Goal: Information Seeking & Learning: Learn about a topic

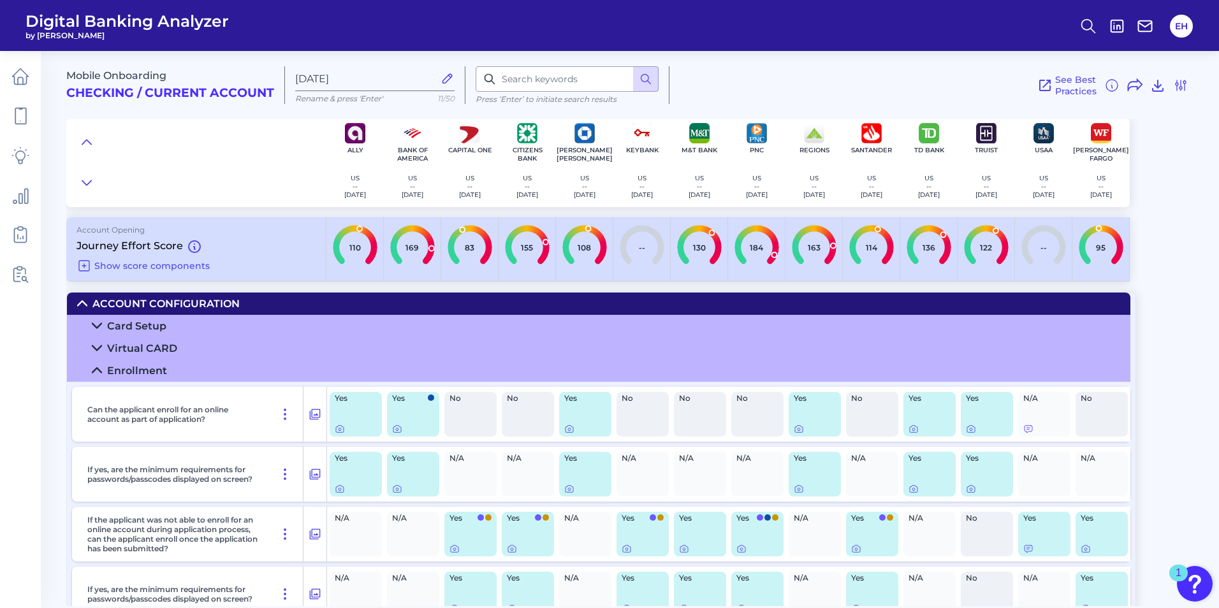
click at [97, 374] on icon at bounding box center [97, 370] width 10 height 10
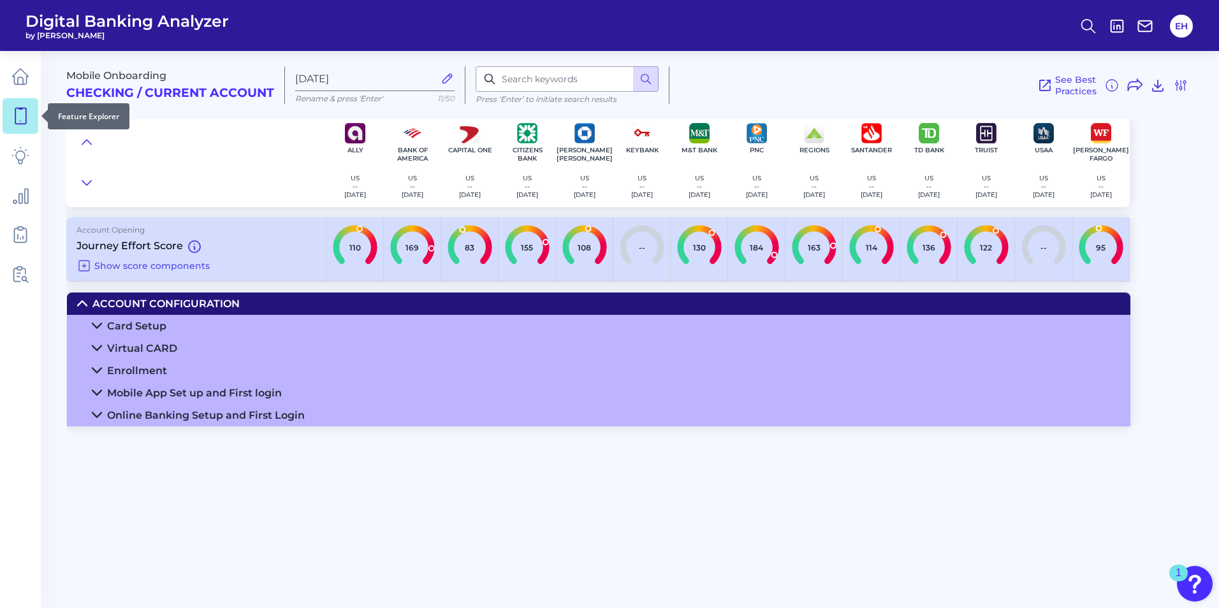
click at [22, 107] on icon at bounding box center [20, 116] width 18 height 18
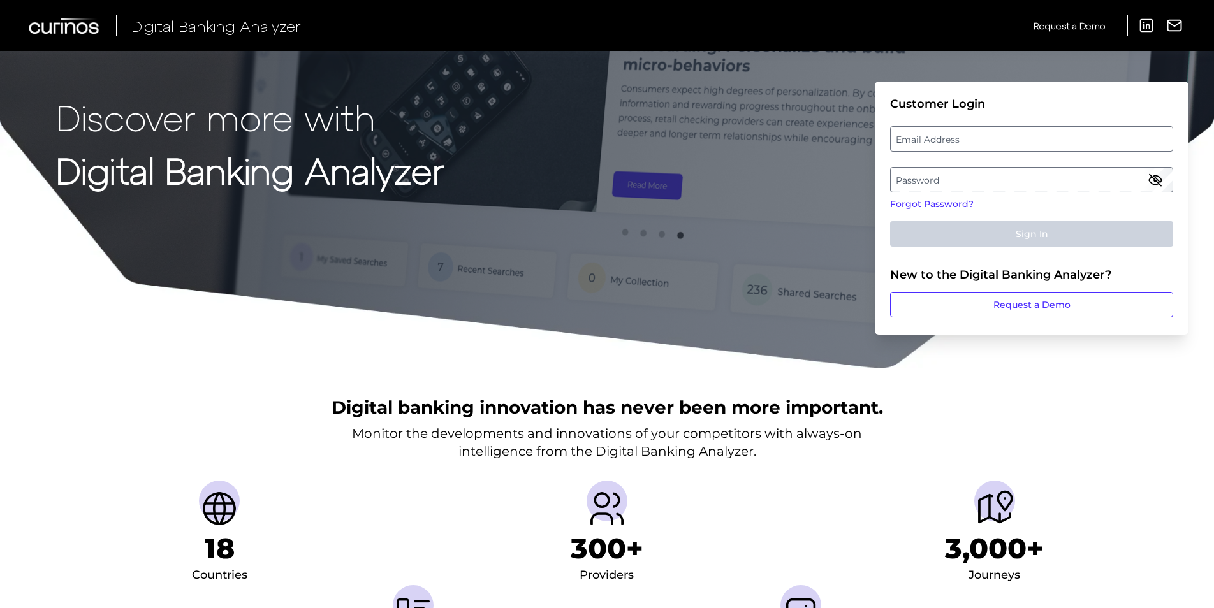
click at [941, 136] on label "Email Address" at bounding box center [1031, 138] width 281 height 23
click at [941, 136] on input "email" at bounding box center [1031, 138] width 283 height 25
type input "elizabeth.howard@citizensbank.com"
click at [935, 186] on label "Password" at bounding box center [1031, 179] width 281 height 23
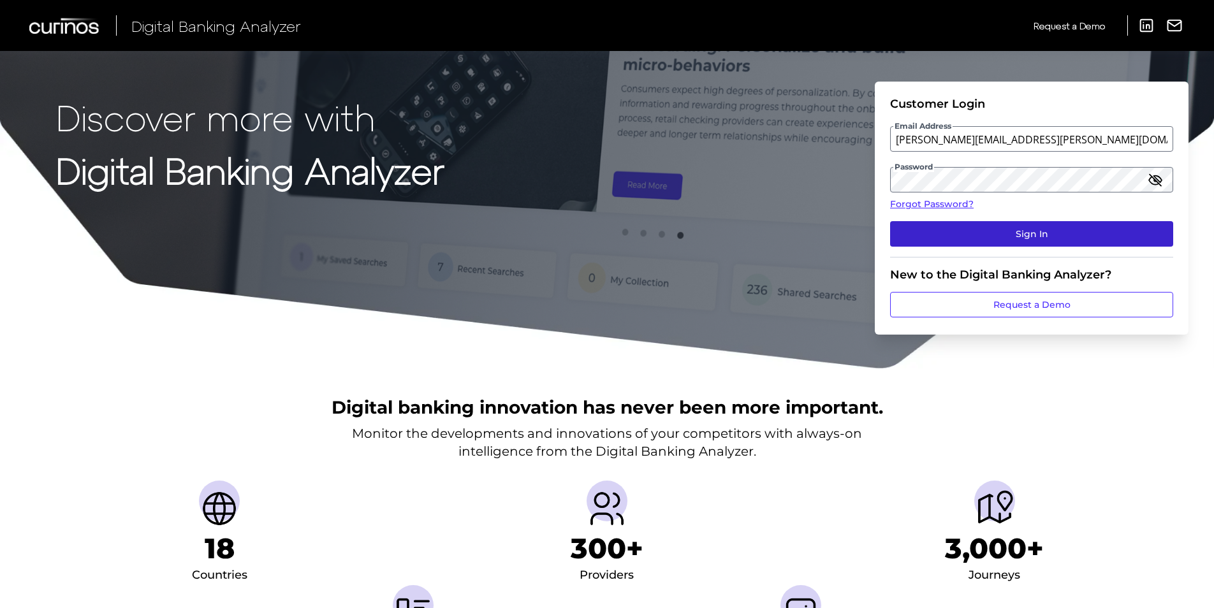
click at [1005, 231] on button "Sign In" at bounding box center [1031, 233] width 283 height 25
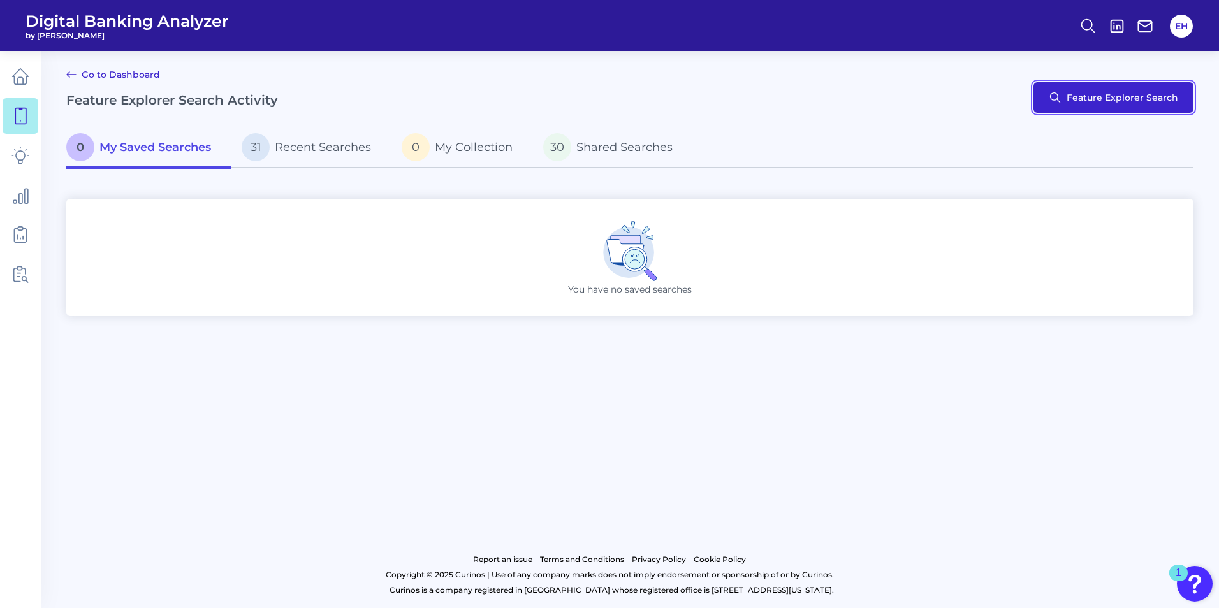
click at [1133, 100] on button "Feature Explorer Search" at bounding box center [1113, 97] width 160 height 31
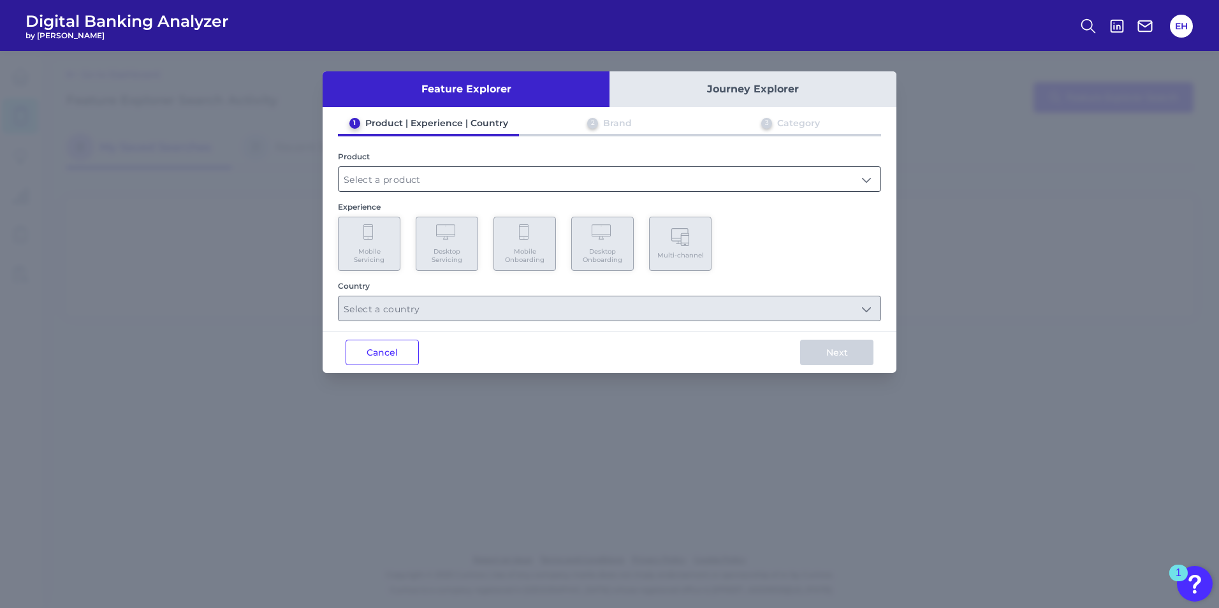
click at [558, 170] on input "text" at bounding box center [609, 179] width 542 height 24
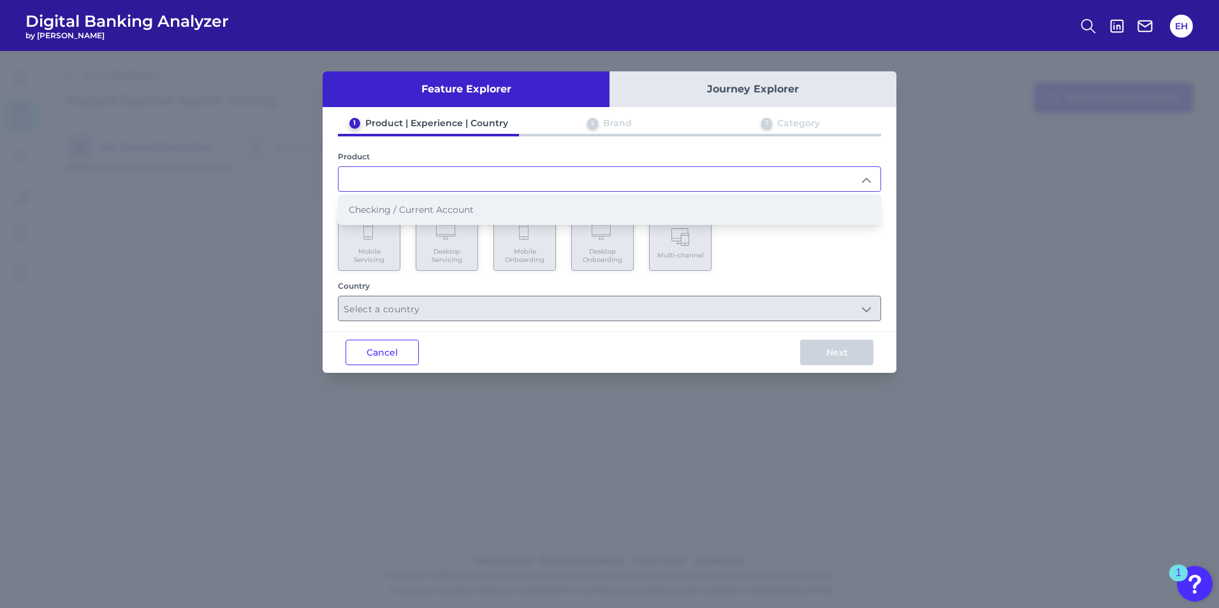
click at [439, 210] on span "Checking / Current Account" at bounding box center [411, 209] width 125 height 11
type input "Checking / Current Account"
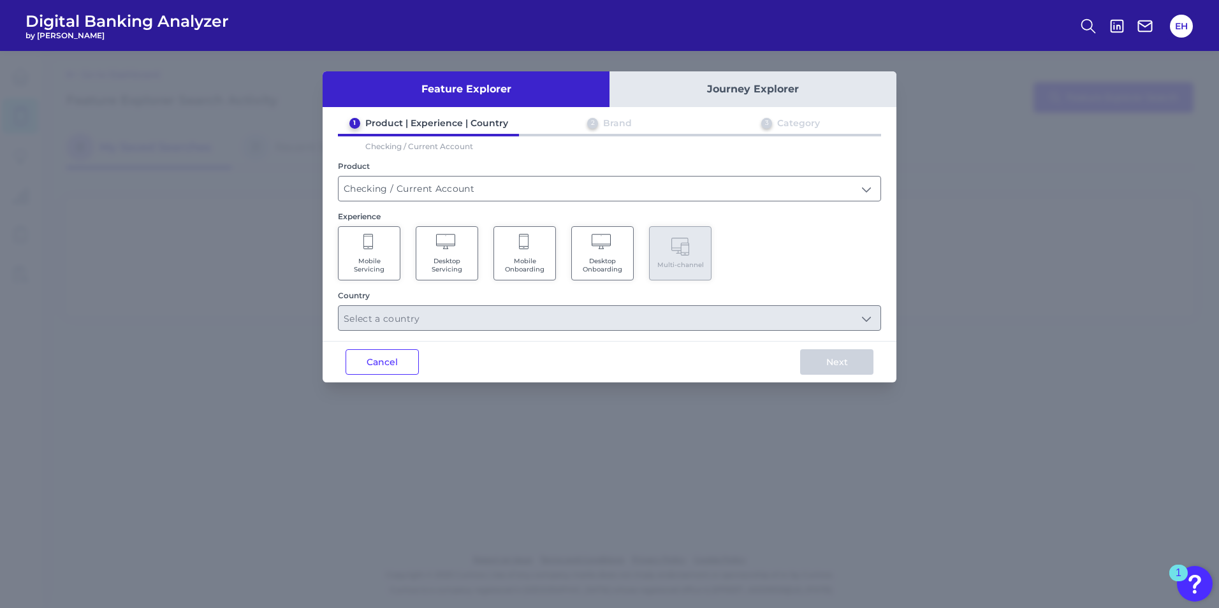
click at [532, 264] on span "Mobile Onboarding" at bounding box center [524, 265] width 48 height 17
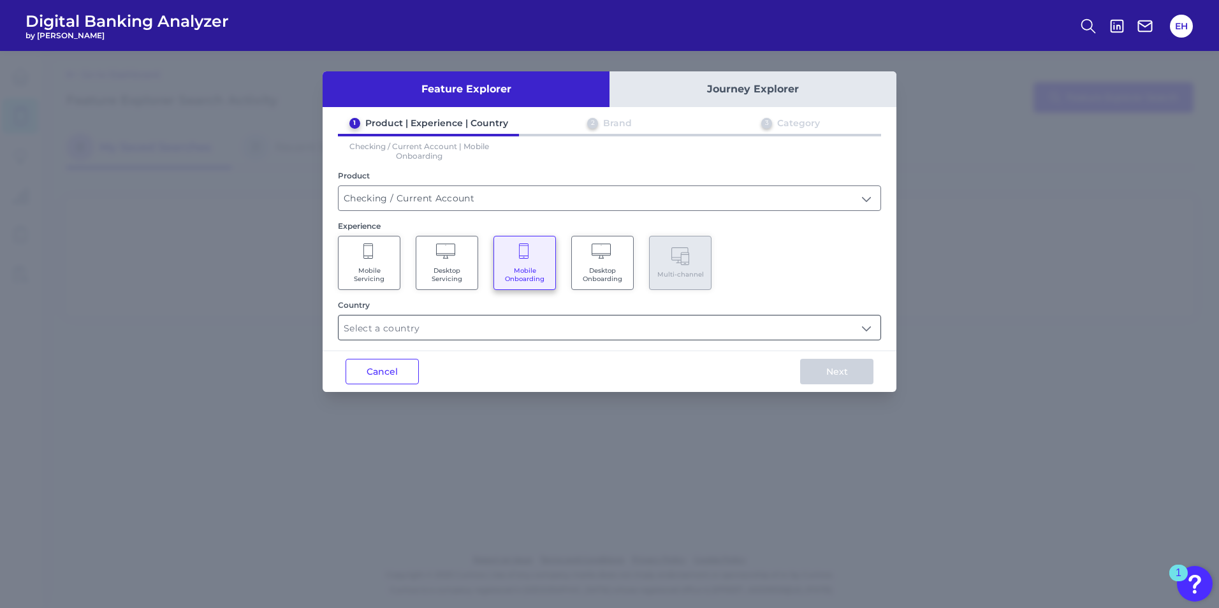
click at [751, 333] on input "text" at bounding box center [609, 328] width 542 height 24
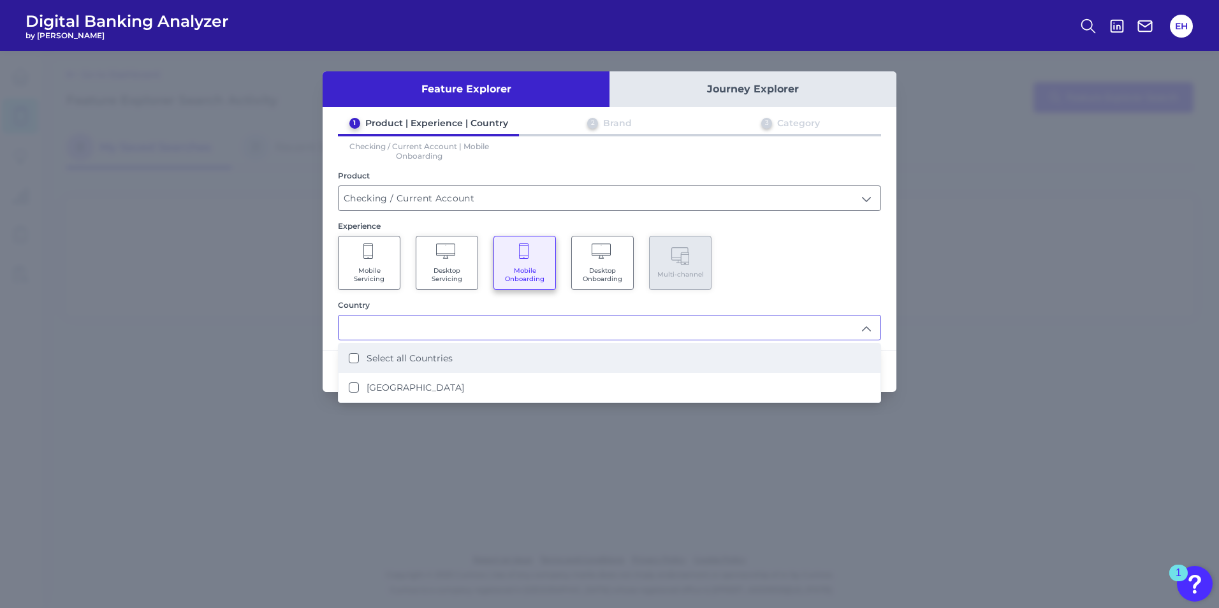
click at [391, 362] on label "Select all Countries" at bounding box center [410, 358] width 86 height 11
type input "Select all Countries"
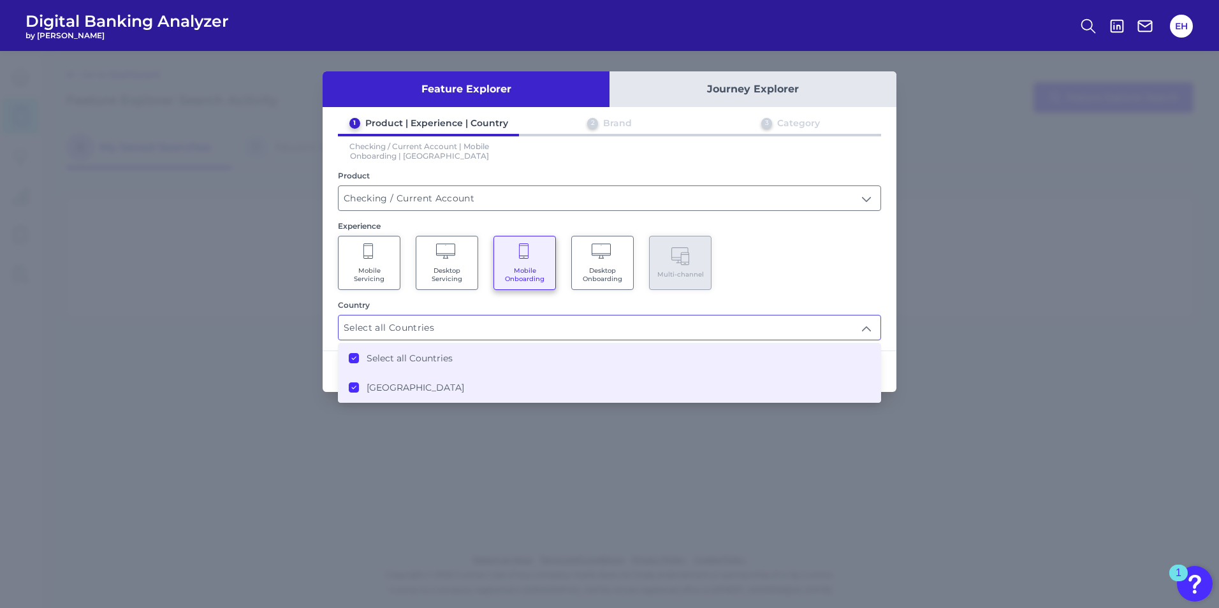
click at [843, 286] on div "Mobile Servicing Desktop Servicing Mobile Onboarding Desktop Onboarding Multi-c…" at bounding box center [609, 263] width 543 height 54
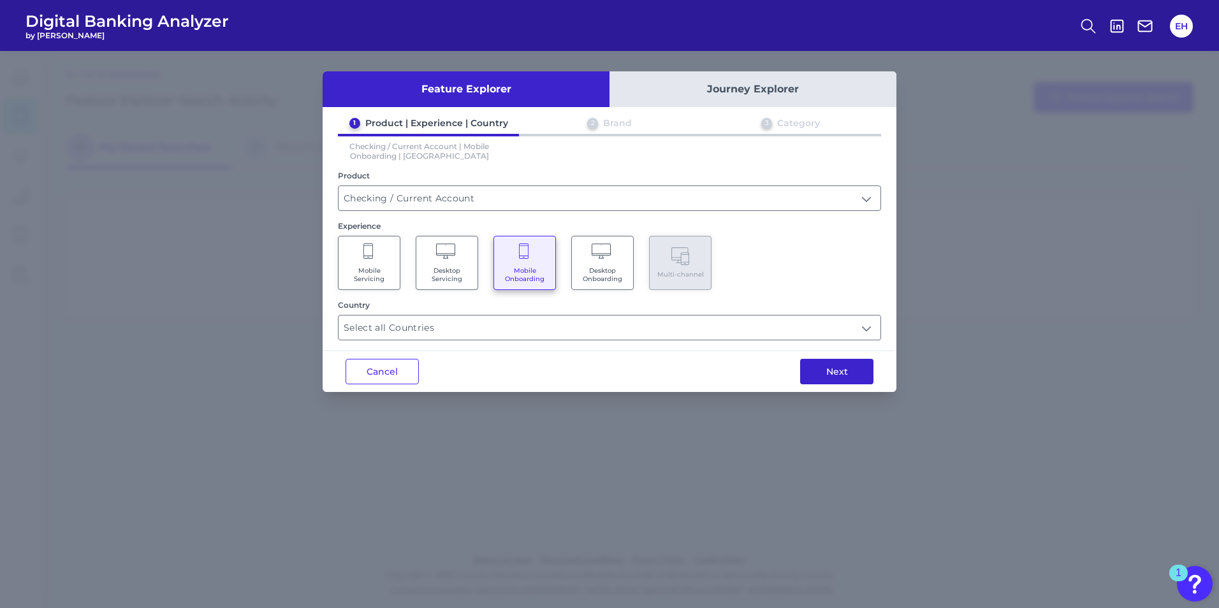
click at [852, 381] on button "Next" at bounding box center [836, 371] width 73 height 25
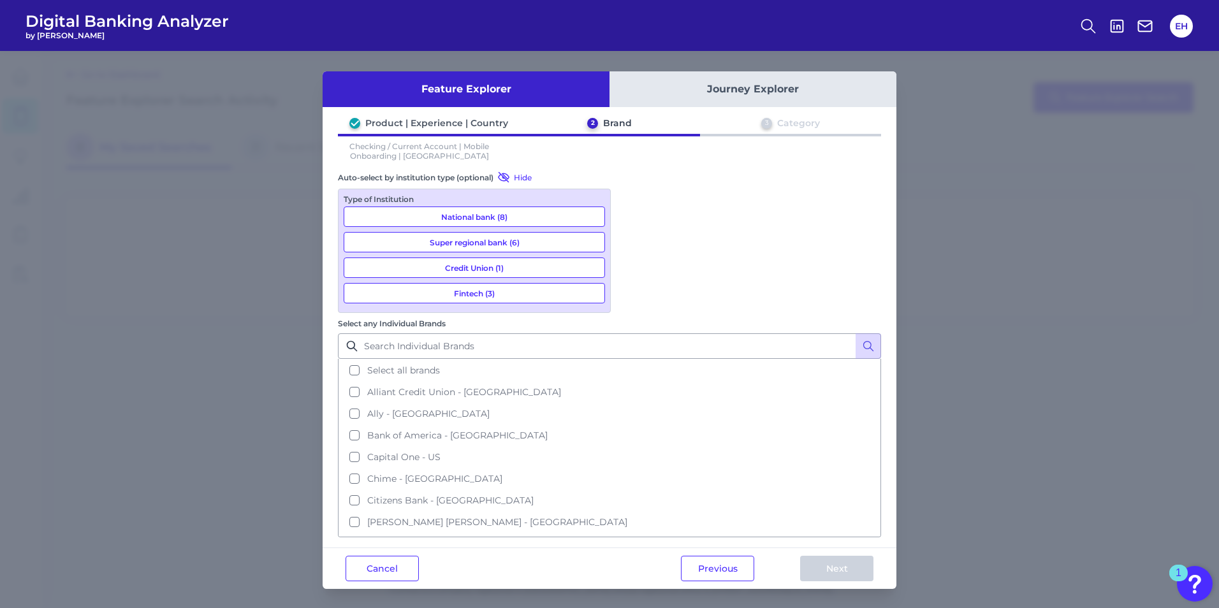
click at [521, 218] on button "National bank (8)" at bounding box center [474, 217] width 261 height 20
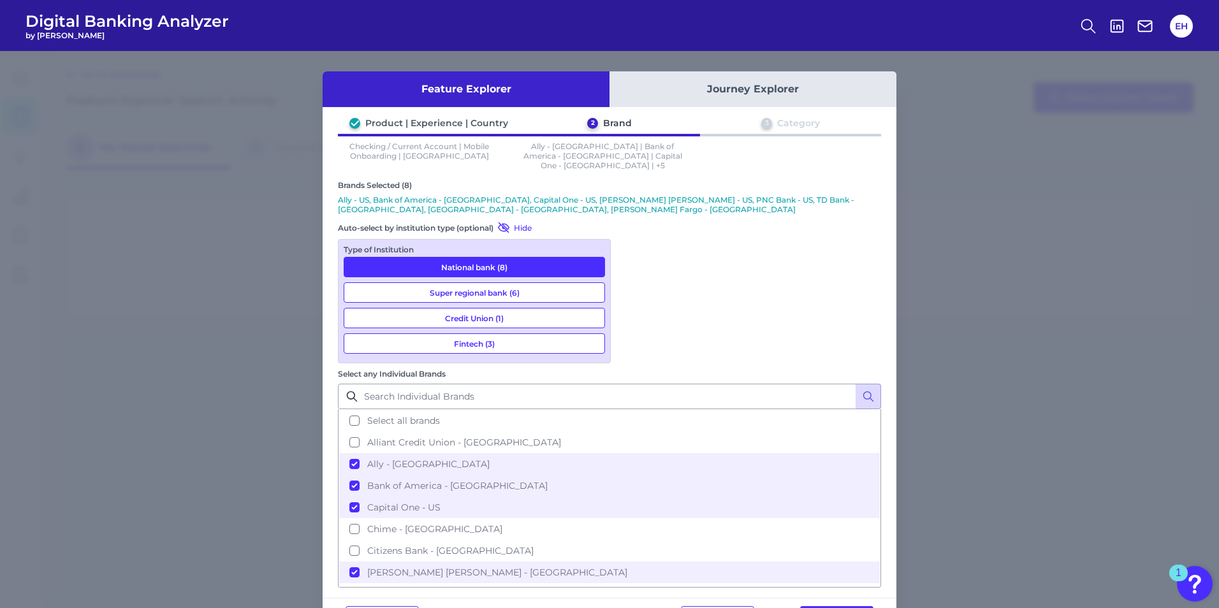
click at [494, 282] on button "Super regional bank (6)" at bounding box center [474, 292] width 261 height 20
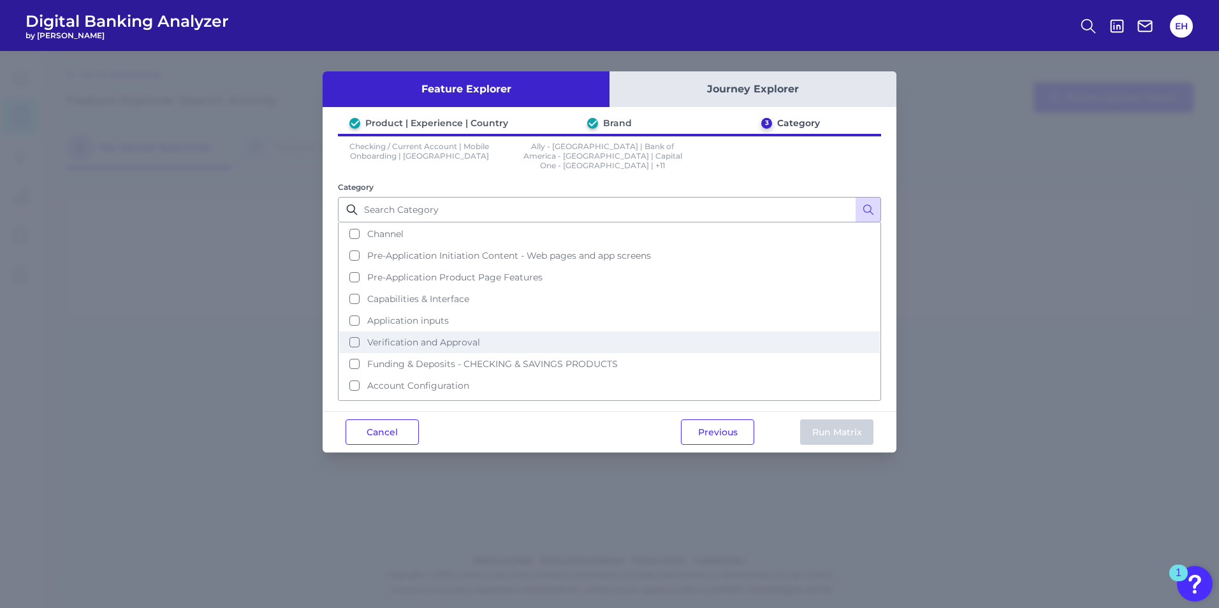
scroll to position [40, 0]
drag, startPoint x: 353, startPoint y: 313, endPoint x: 590, endPoint y: 333, distance: 238.6
click at [353, 314] on button "Verification and Approval" at bounding box center [609, 324] width 541 height 22
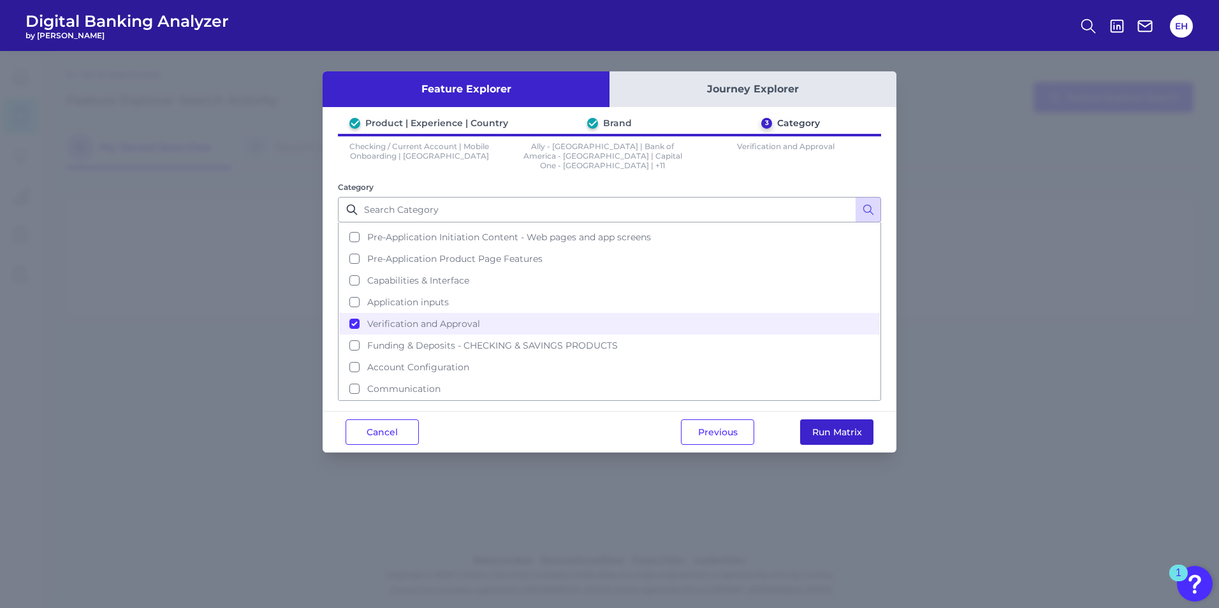
click at [859, 427] on button "Run Matrix" at bounding box center [836, 431] width 73 height 25
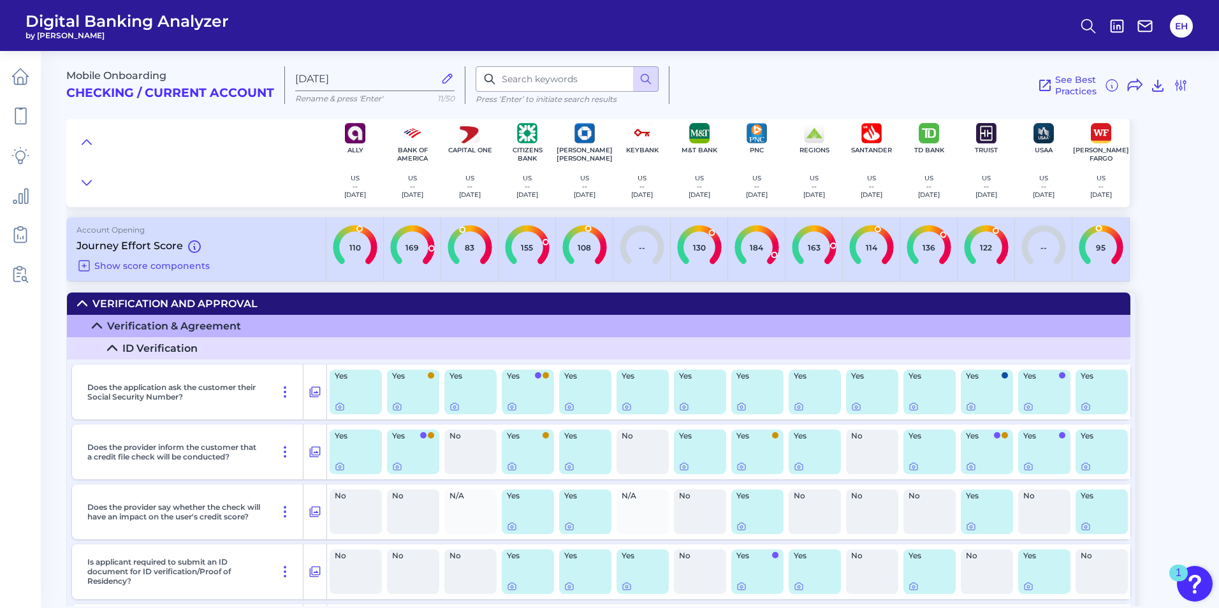
click at [81, 304] on icon at bounding box center [82, 303] width 10 height 10
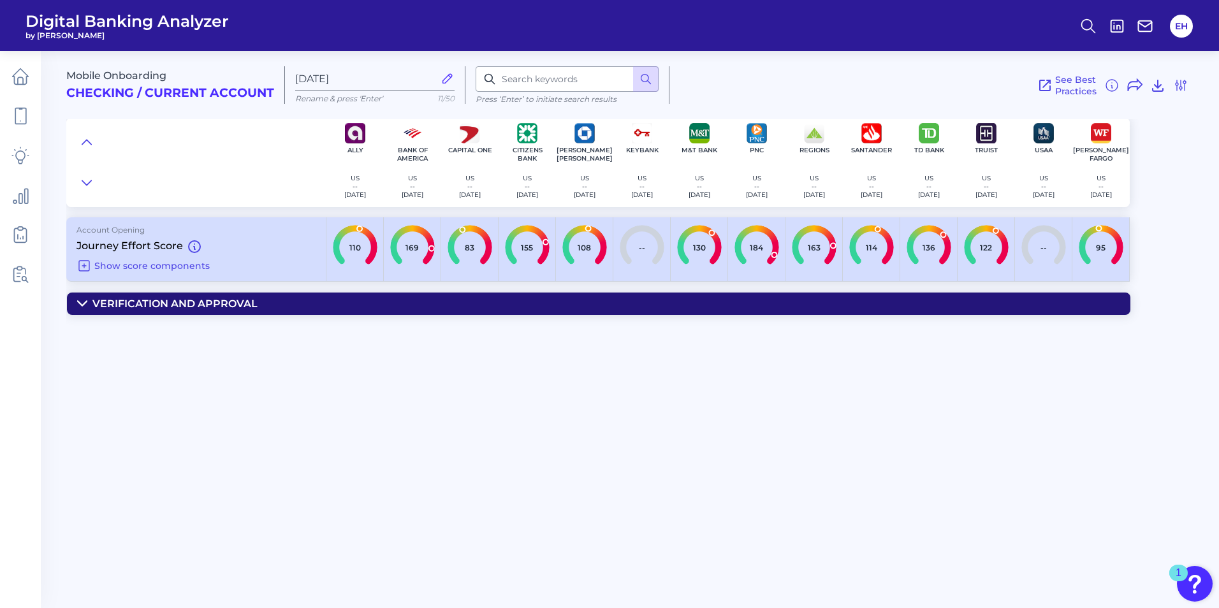
click at [87, 308] on icon at bounding box center [82, 303] width 10 height 10
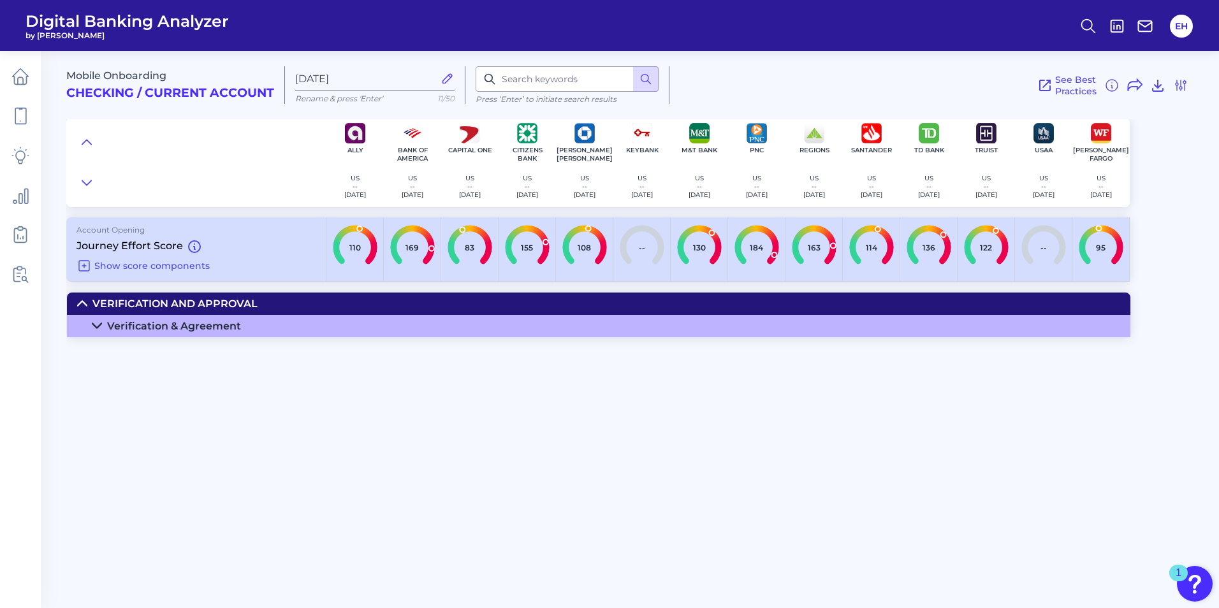
click at [104, 320] on summary "Verification & Agreement" at bounding box center [598, 326] width 1063 height 22
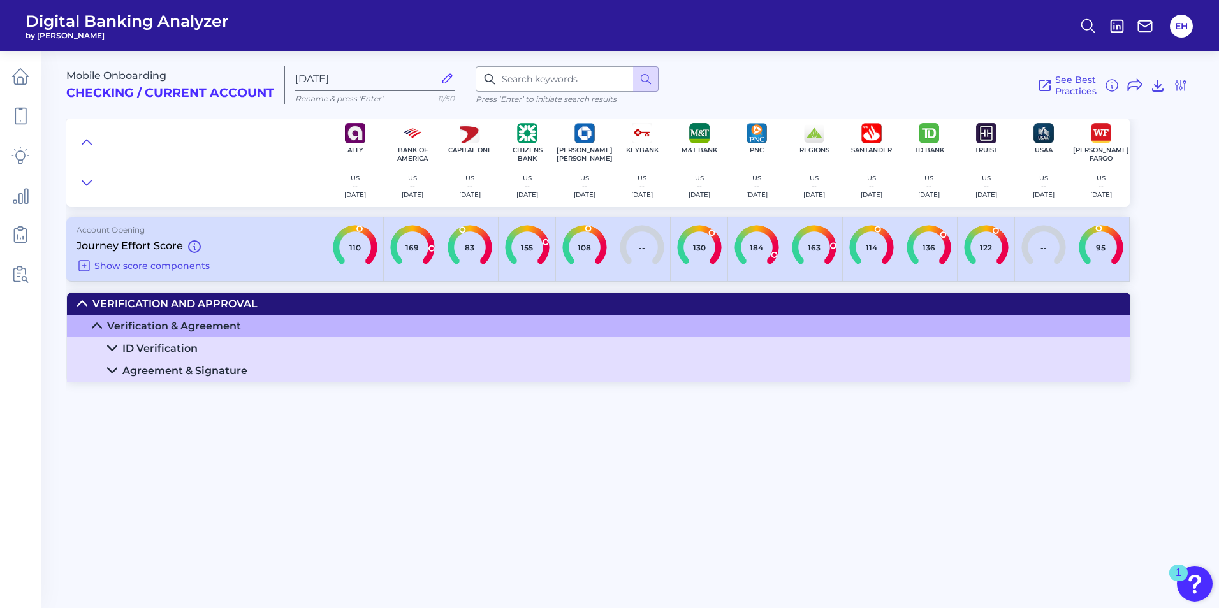
click at [115, 374] on icon at bounding box center [112, 370] width 10 height 10
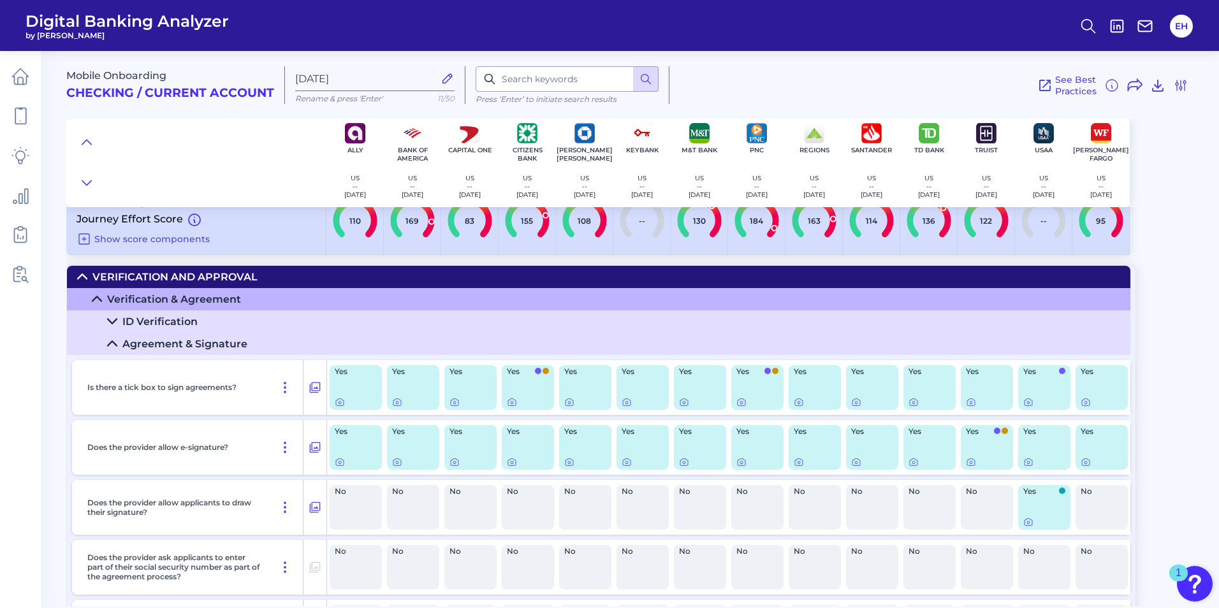
scroll to position [4, 0]
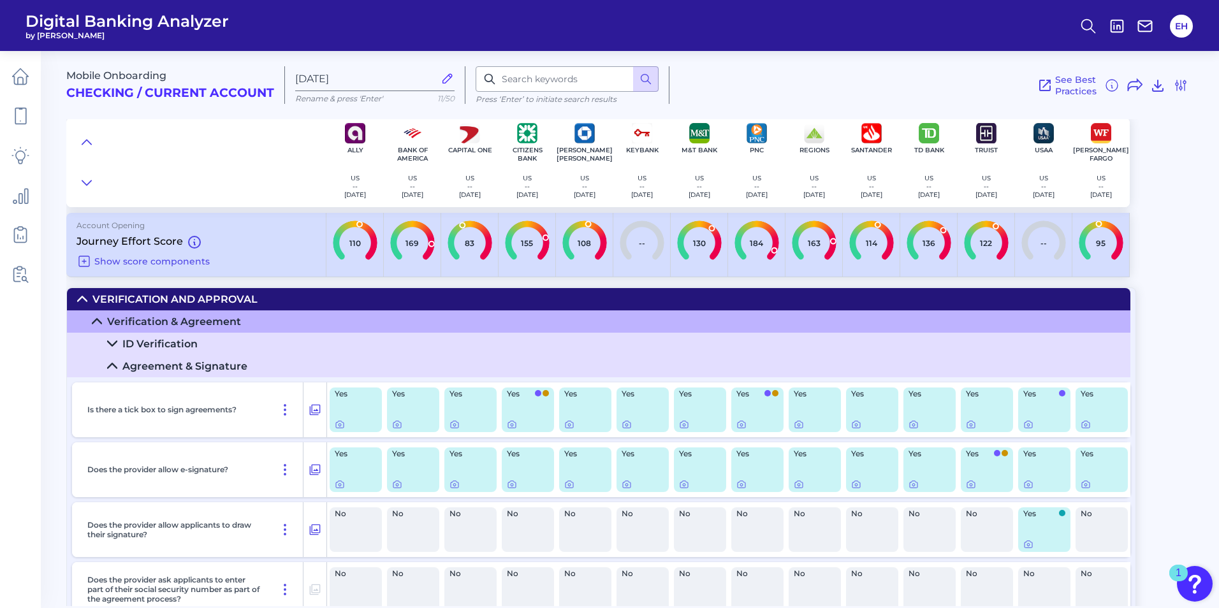
click at [114, 362] on icon at bounding box center [112, 366] width 10 height 10
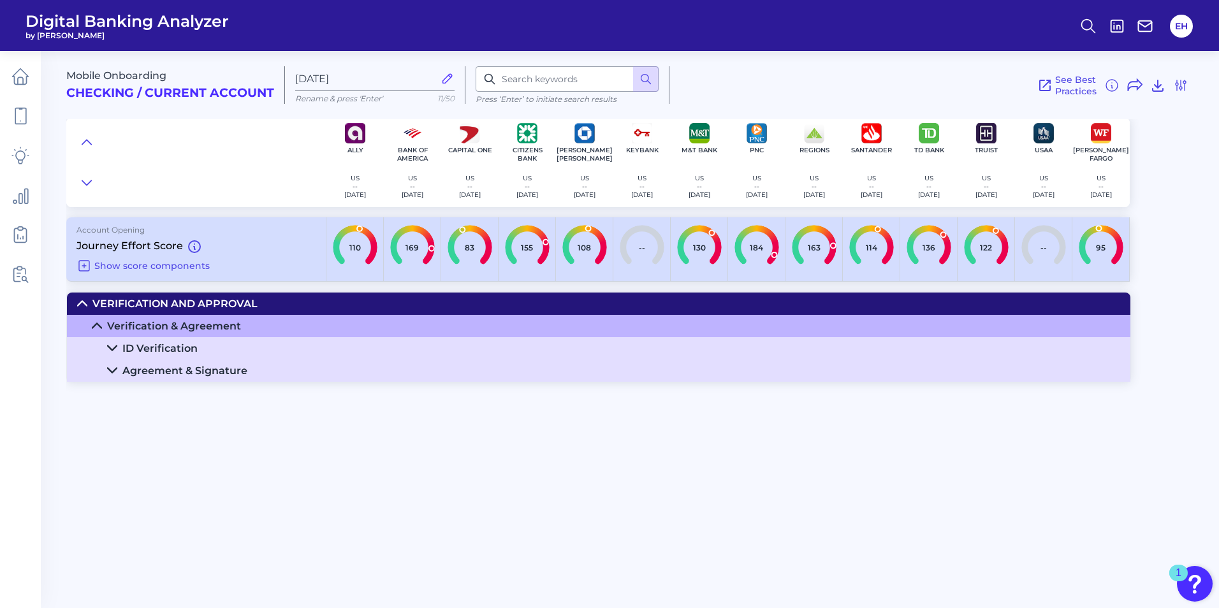
click at [85, 300] on icon at bounding box center [82, 303] width 10 height 10
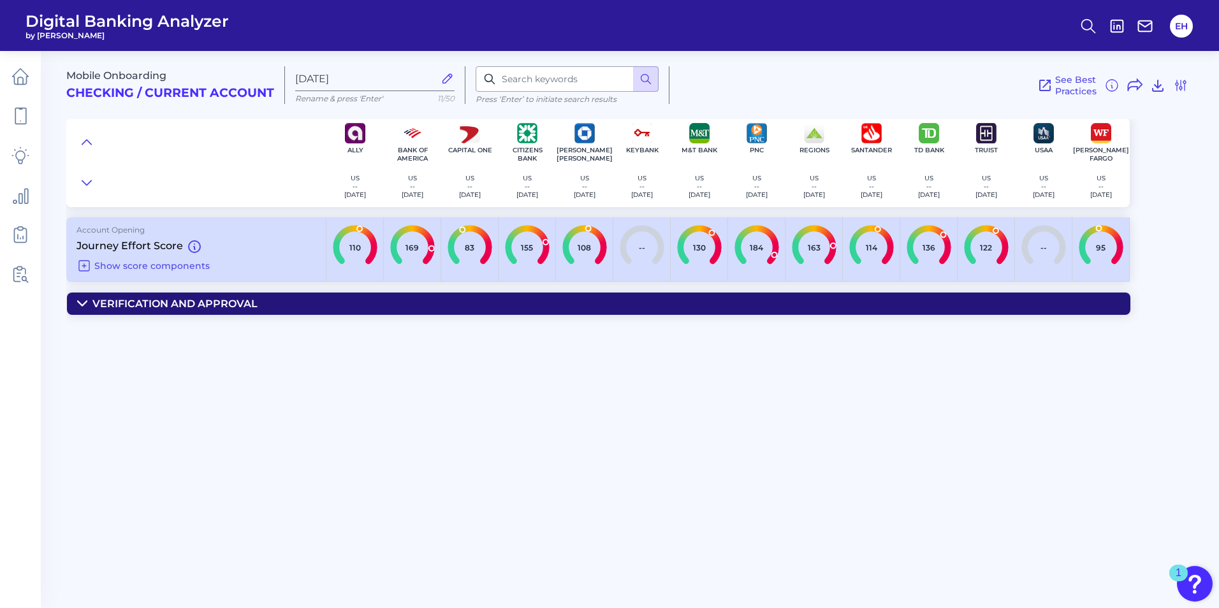
click at [85, 300] on icon at bounding box center [82, 303] width 10 height 10
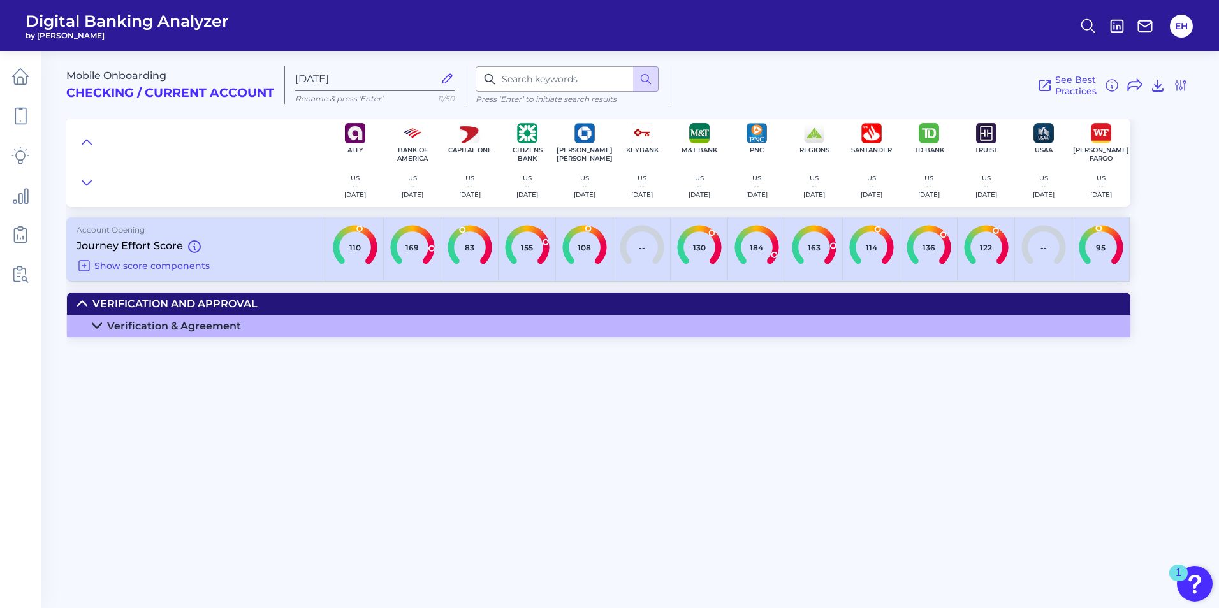
click at [85, 300] on icon at bounding box center [82, 303] width 10 height 10
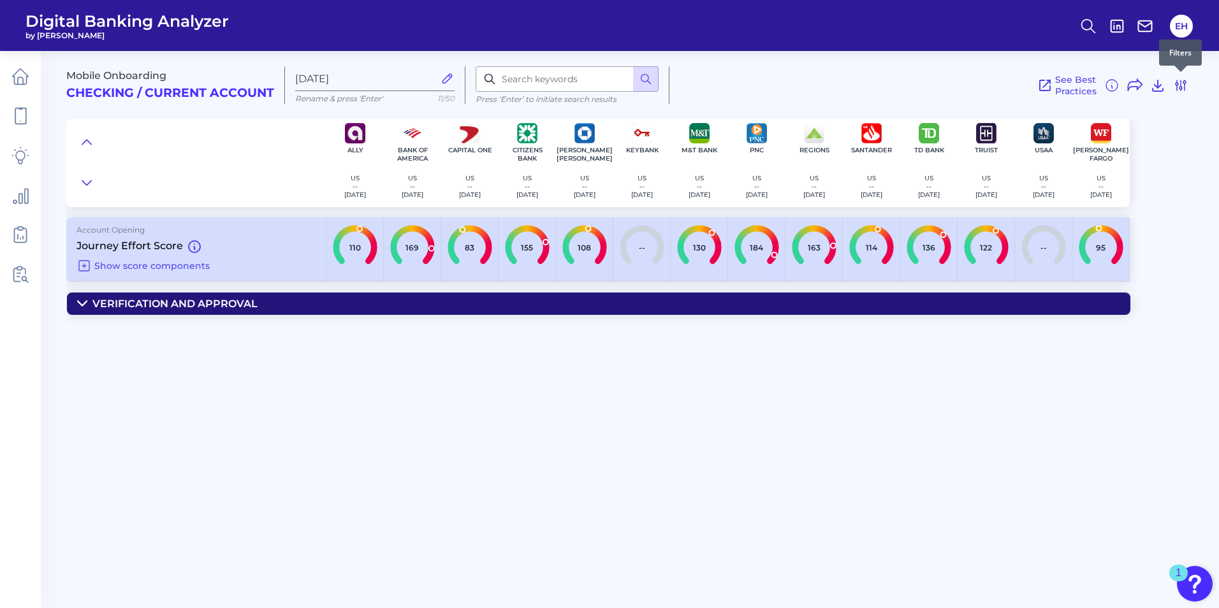
click at [1177, 82] on icon at bounding box center [1180, 85] width 10 height 10
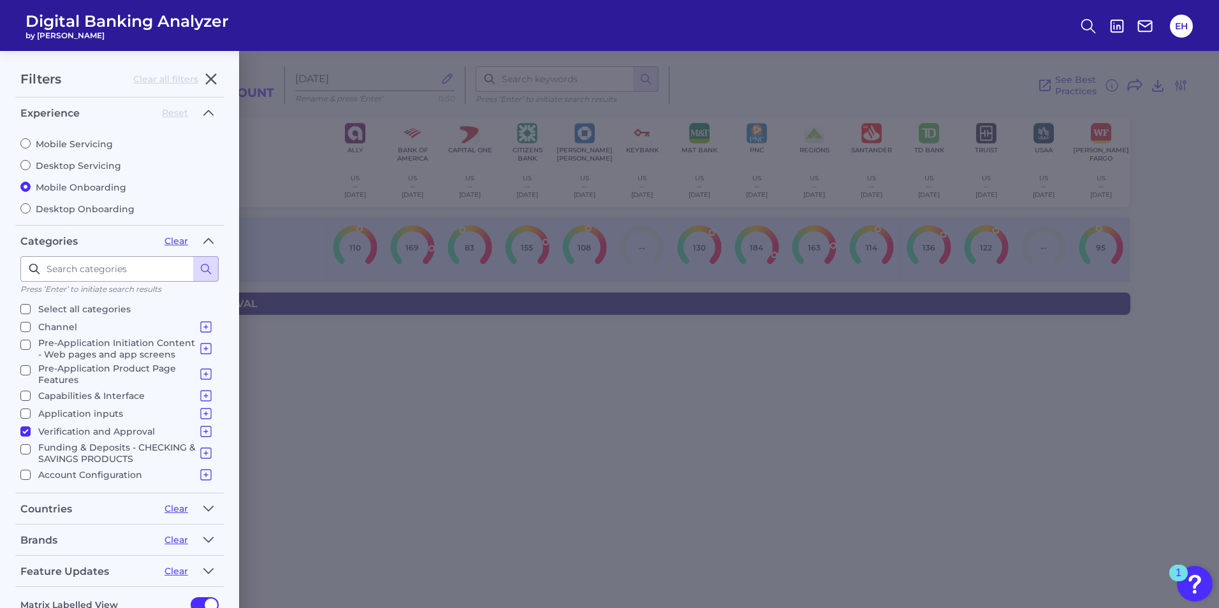
click at [18, 435] on fieldset "Categories Clear Press ‘Enter’ to initiate search results Select all categories…" at bounding box center [119, 362] width 208 height 263
click at [24, 433] on input "Verification and Approval Verification & Agreement" at bounding box center [25, 431] width 10 height 10
checkbox input "false"
click at [29, 330] on input "Channel Channel" at bounding box center [25, 327] width 10 height 10
checkbox input "true"
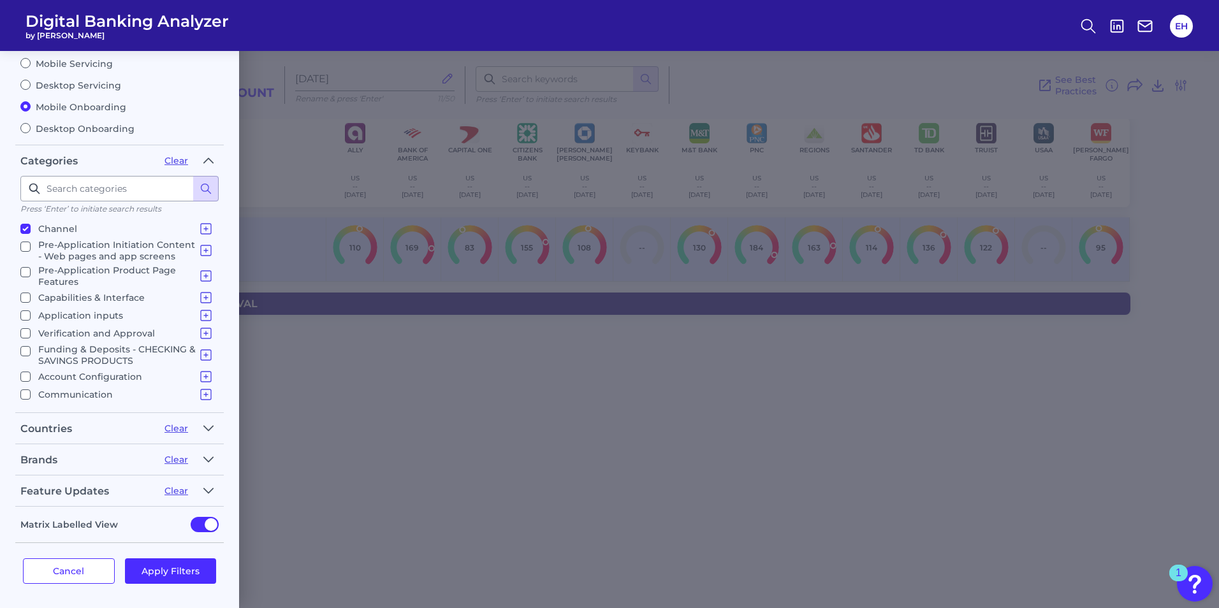
scroll to position [82, 0]
click at [178, 574] on button "Apply Filters" at bounding box center [171, 569] width 92 height 25
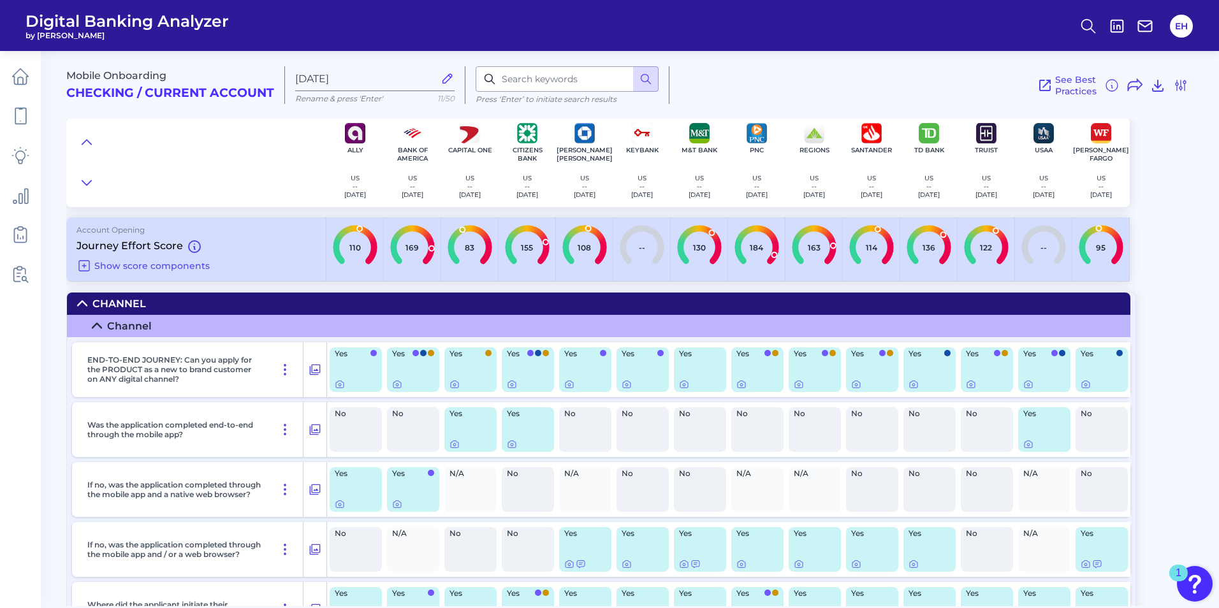
scroll to position [0, 0]
click at [81, 303] on icon at bounding box center [82, 303] width 10 height 10
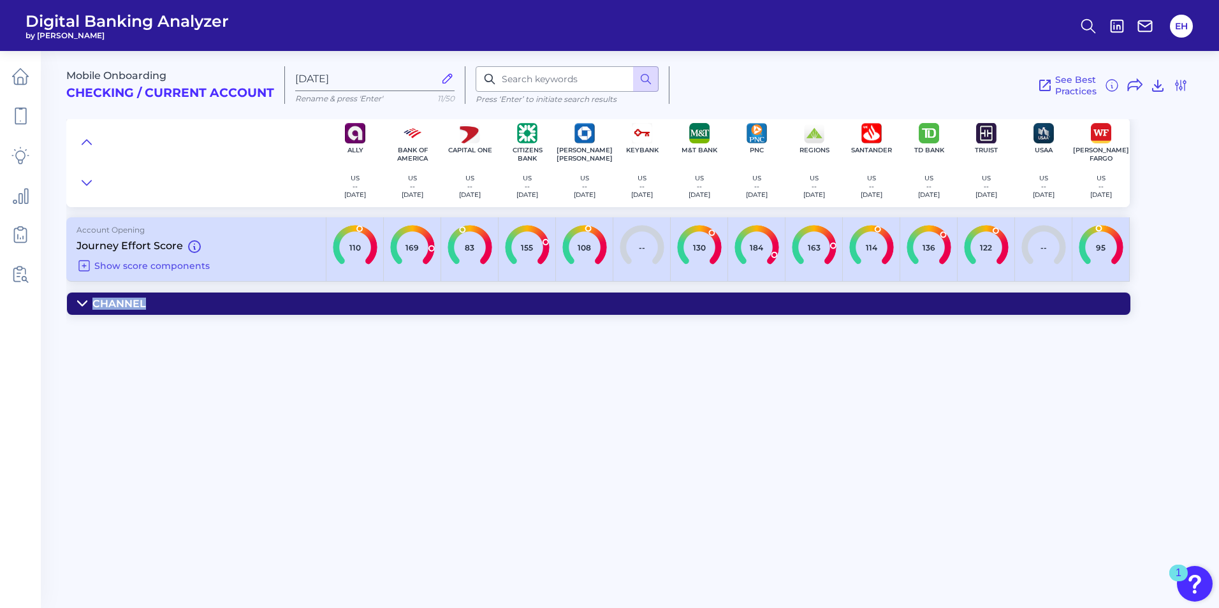
click at [81, 303] on icon at bounding box center [82, 303] width 10 height 10
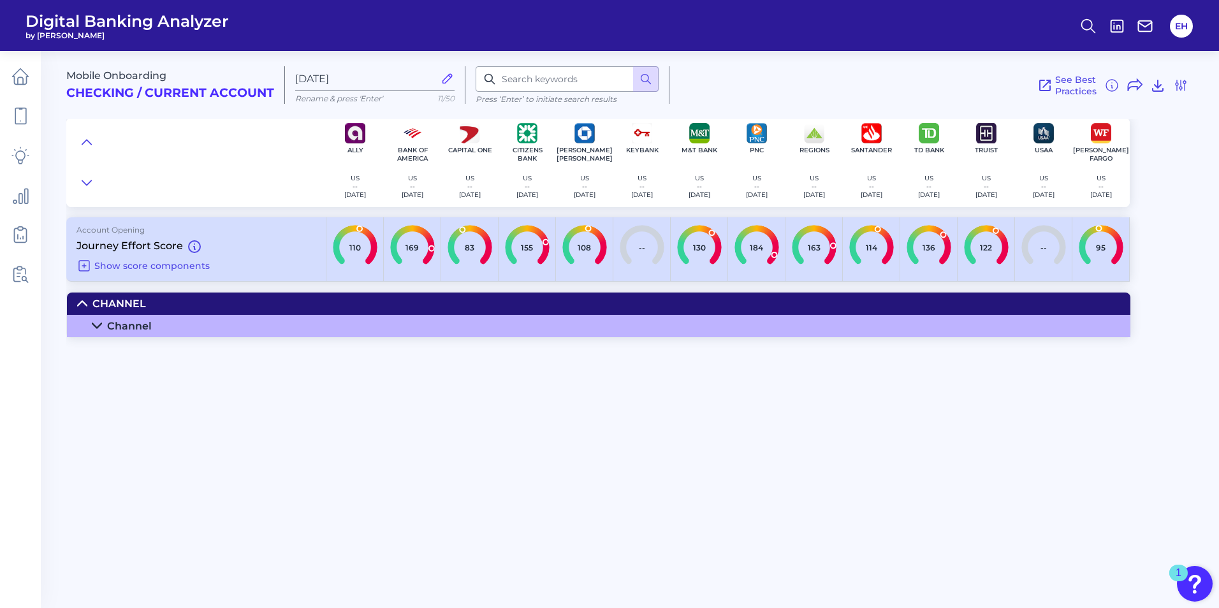
drag, startPoint x: 81, startPoint y: 303, endPoint x: 98, endPoint y: 327, distance: 29.2
click at [98, 327] on icon at bounding box center [96, 326] width 9 height 4
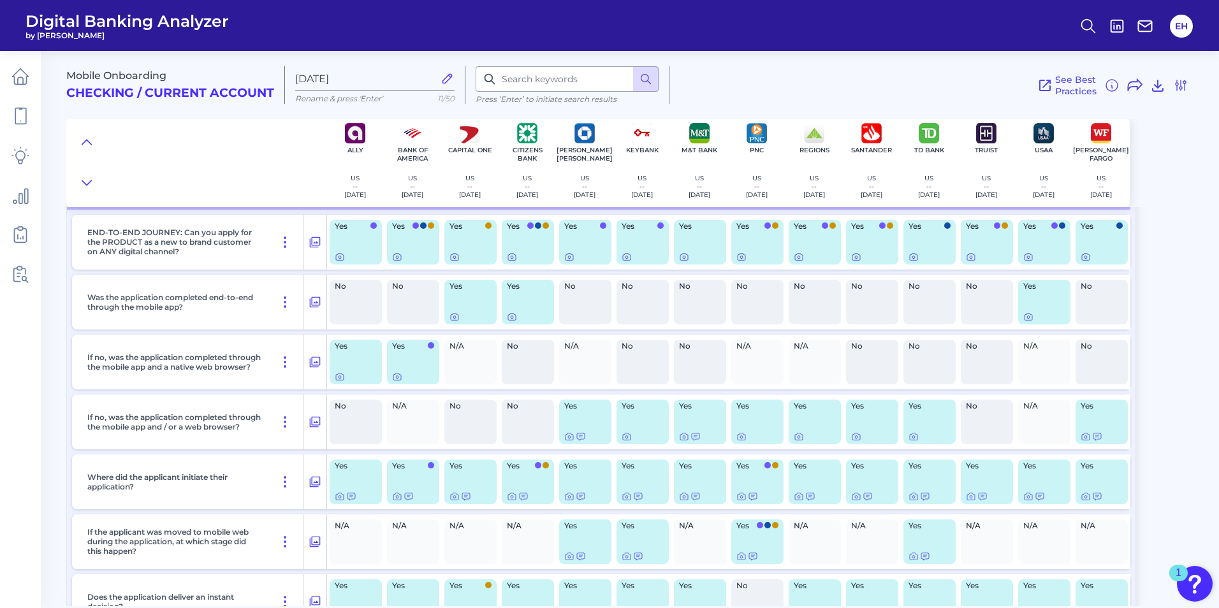
scroll to position [159, 0]
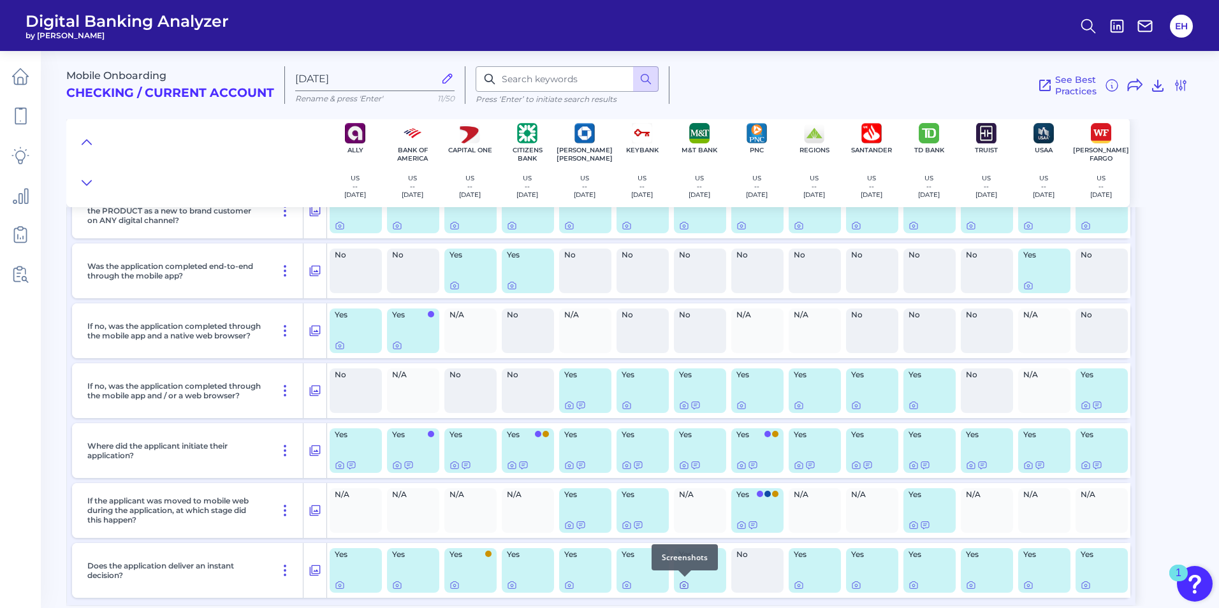
click at [685, 585] on icon at bounding box center [684, 586] width 3 height 3
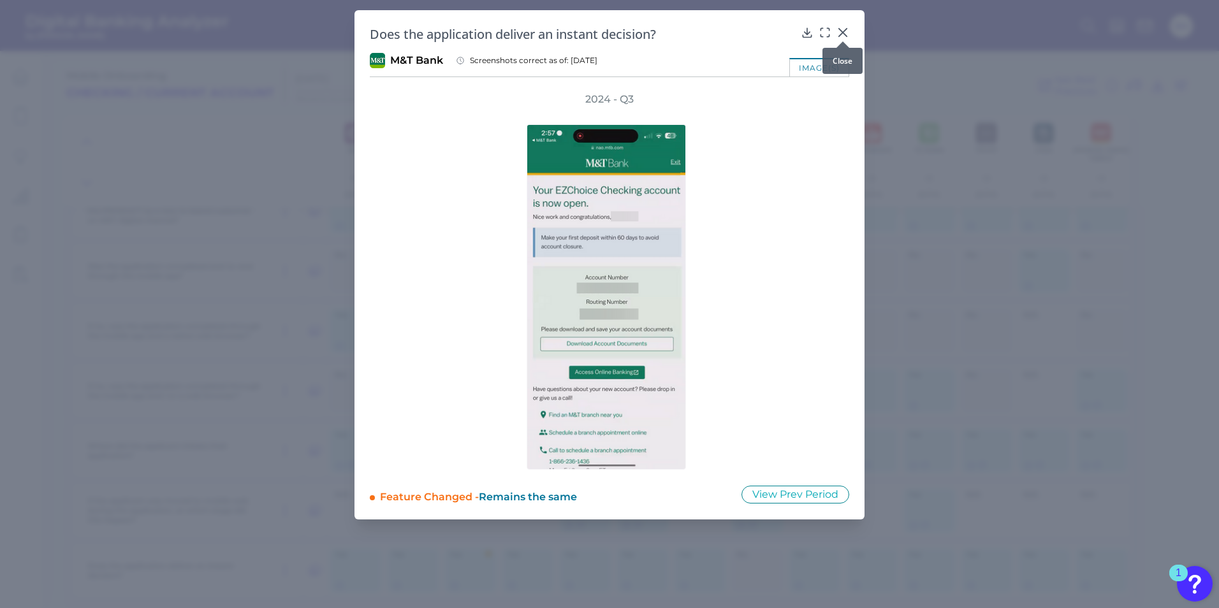
click at [840, 31] on icon at bounding box center [842, 32] width 13 height 13
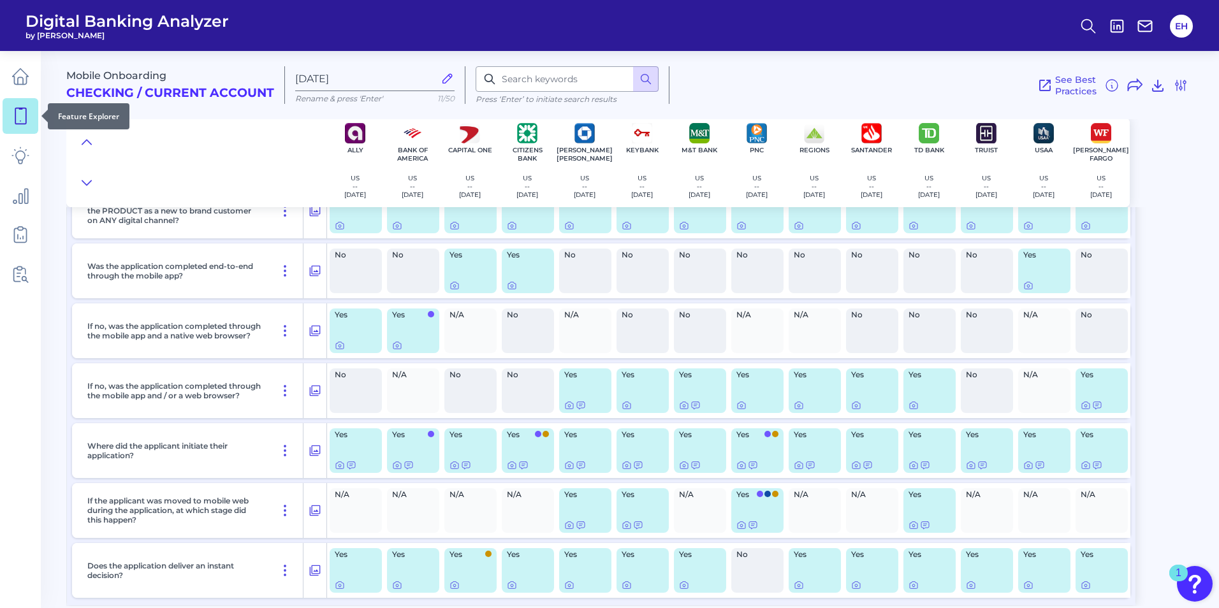
click at [25, 105] on link at bounding box center [21, 116] width 36 height 36
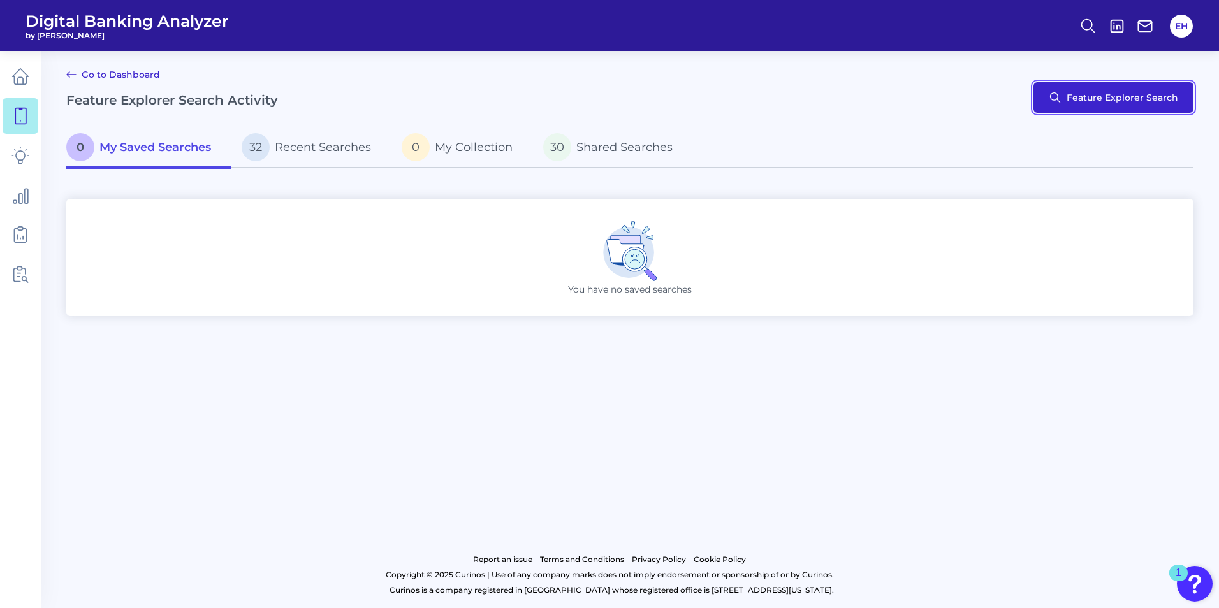
click at [1130, 96] on button "Feature Explorer Search" at bounding box center [1113, 97] width 160 height 31
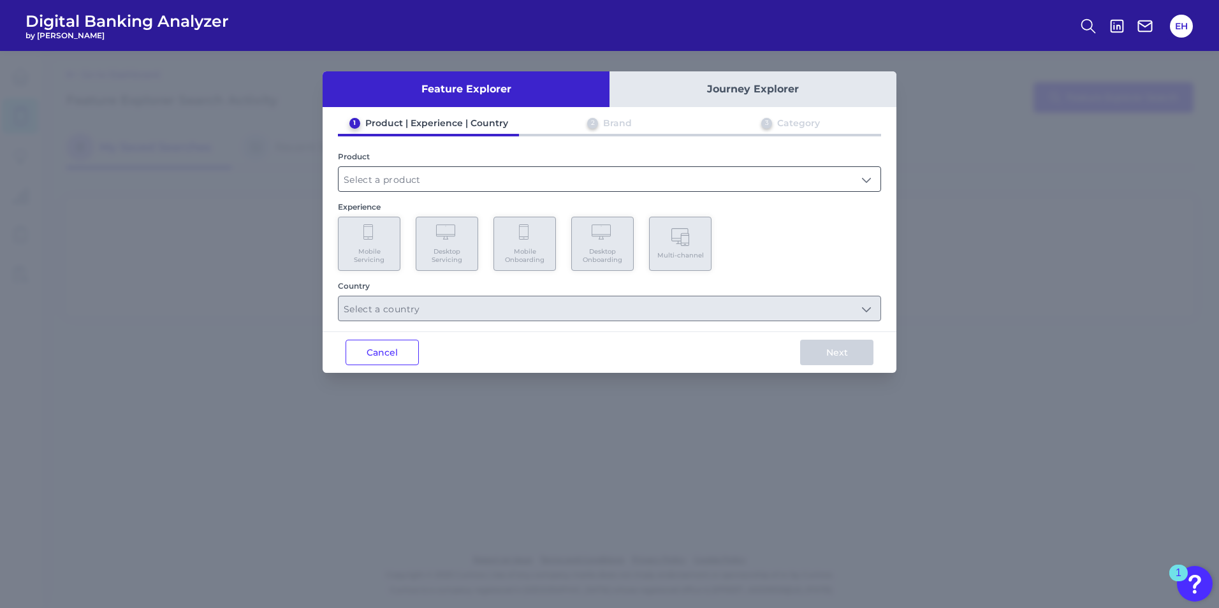
click at [778, 182] on input "text" at bounding box center [609, 179] width 542 height 24
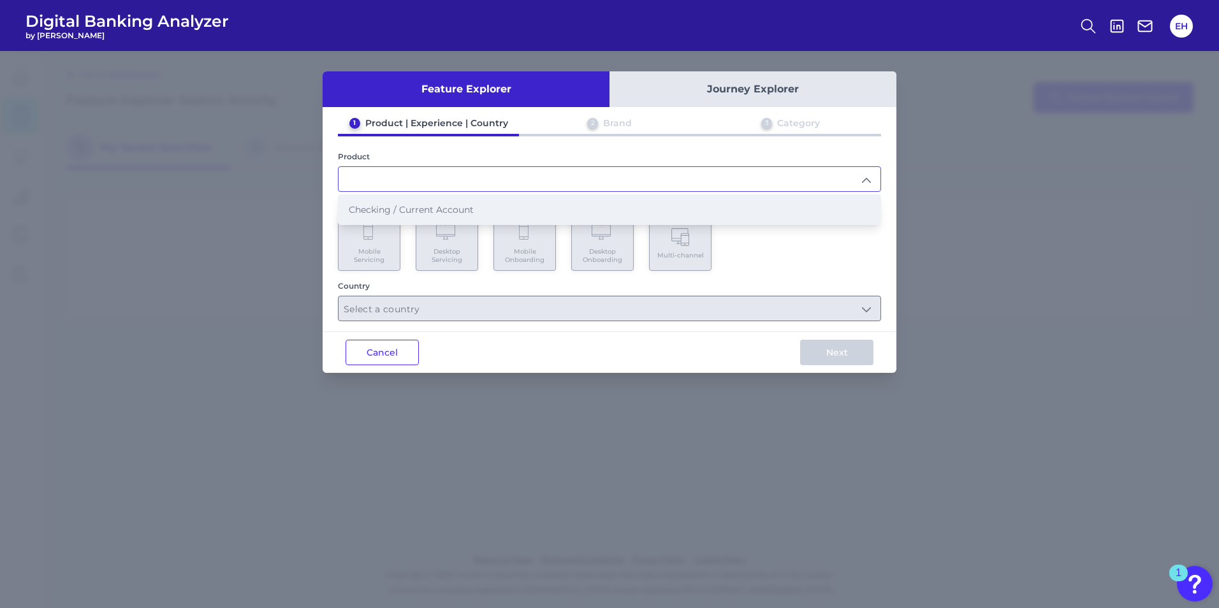
click at [535, 216] on li "Checking / Current Account" at bounding box center [609, 209] width 542 height 29
type input "Checking / Current Account"
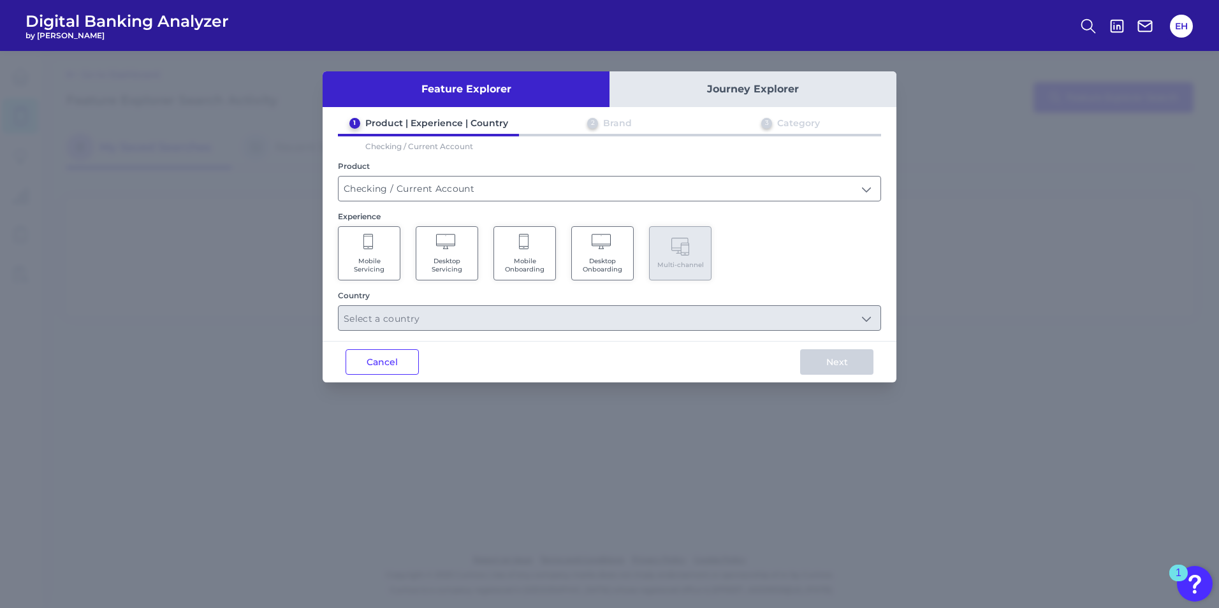
click at [523, 266] on span "Mobile Onboarding" at bounding box center [524, 265] width 48 height 17
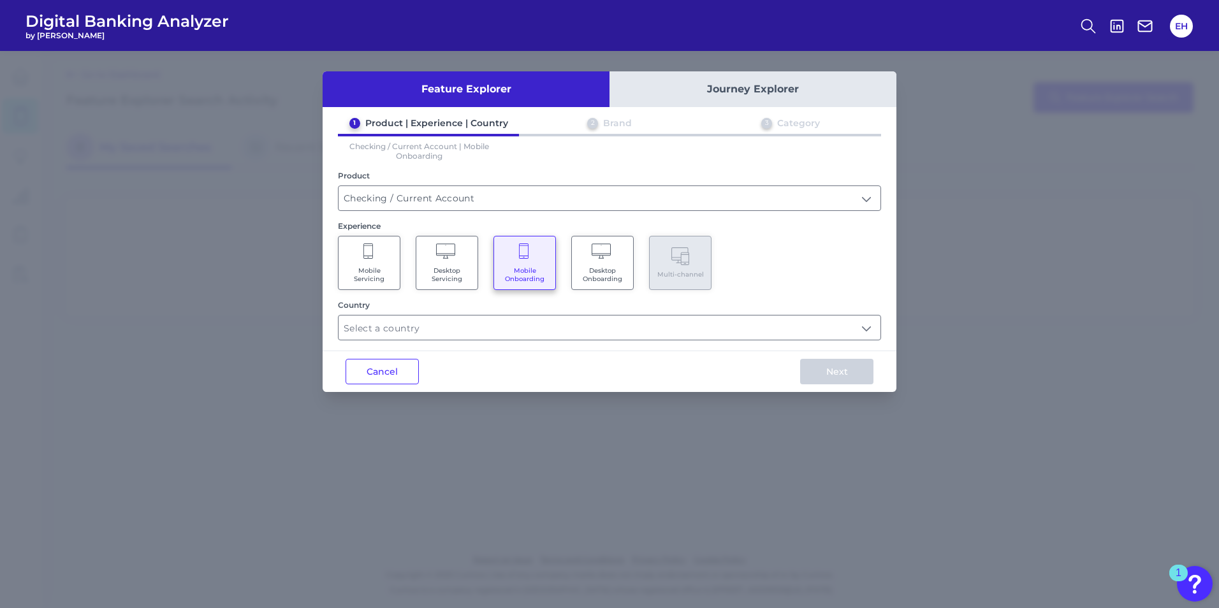
click at [549, 331] on input "text" at bounding box center [609, 328] width 542 height 24
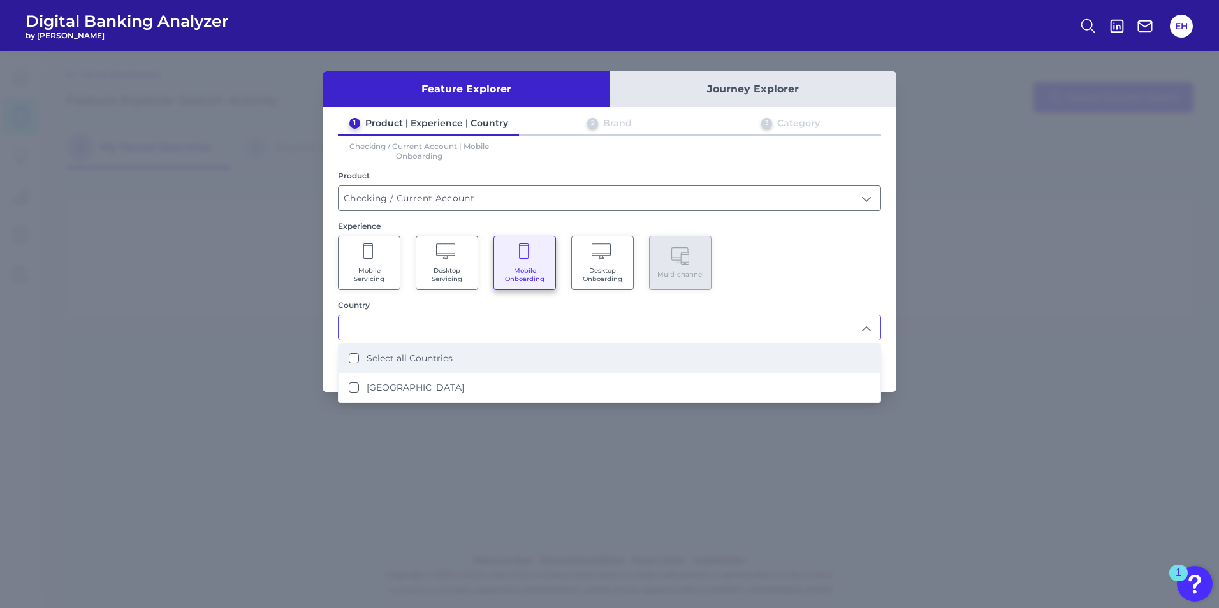
click at [446, 357] on label "Select all Countries" at bounding box center [410, 358] width 86 height 11
type input "Select all Countries"
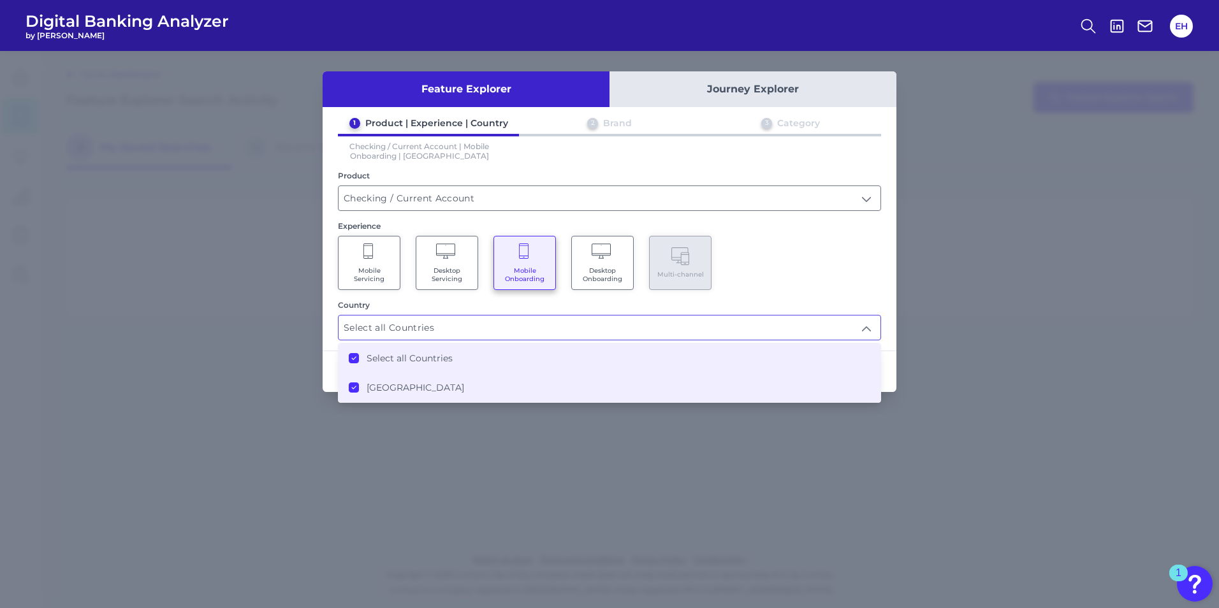
click at [847, 289] on div "Mobile Servicing Desktop Servicing Mobile Onboarding Desktop Onboarding Multi-c…" at bounding box center [609, 263] width 543 height 54
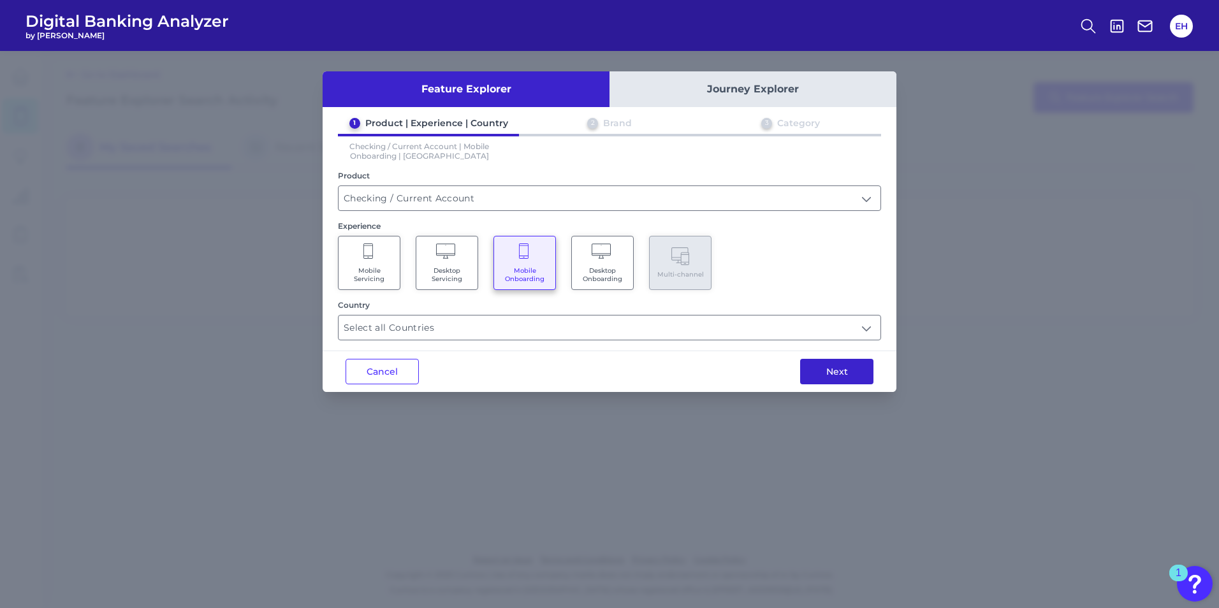
click at [850, 370] on button "Next" at bounding box center [836, 371] width 73 height 25
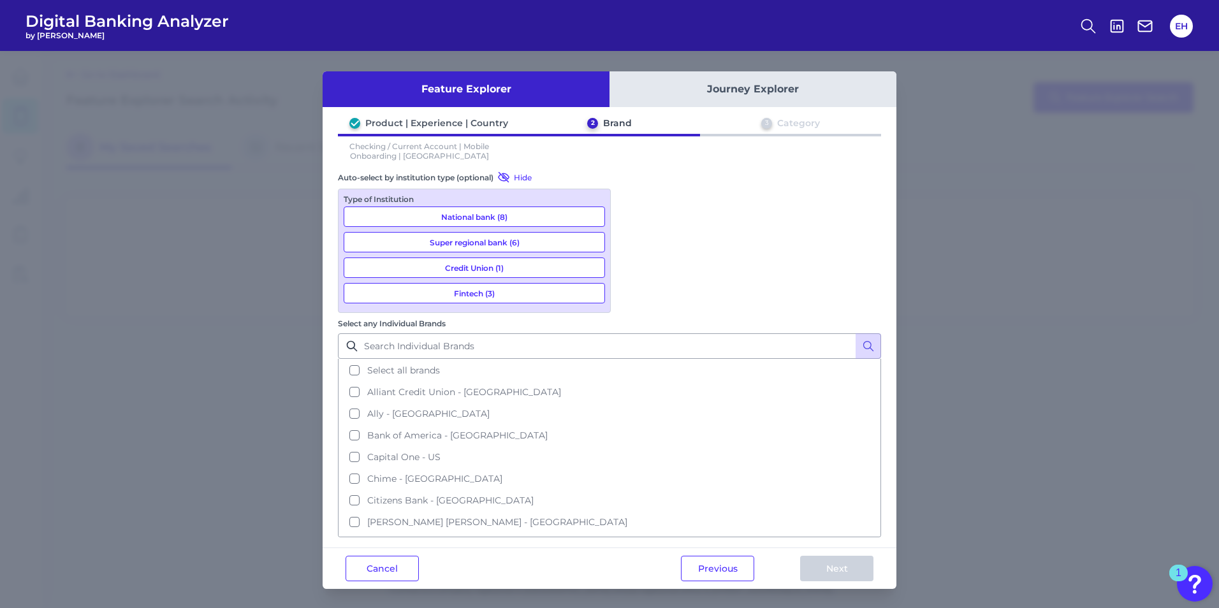
click at [483, 210] on button "National bank (8)" at bounding box center [474, 217] width 261 height 20
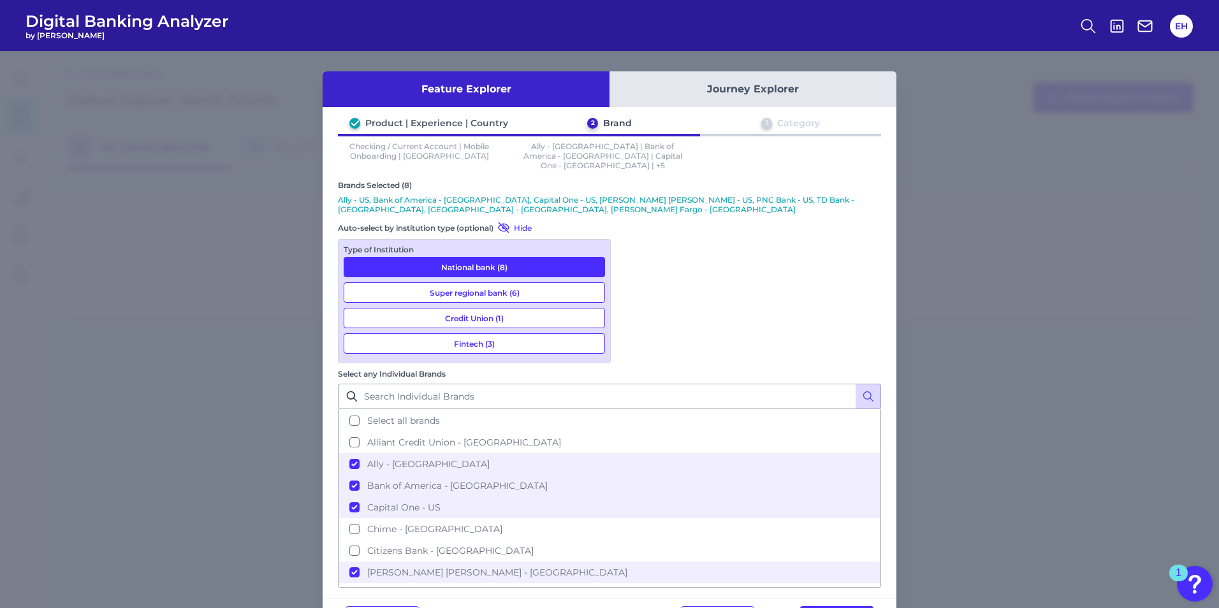
click at [472, 282] on button "Super regional bank (6)" at bounding box center [474, 292] width 261 height 20
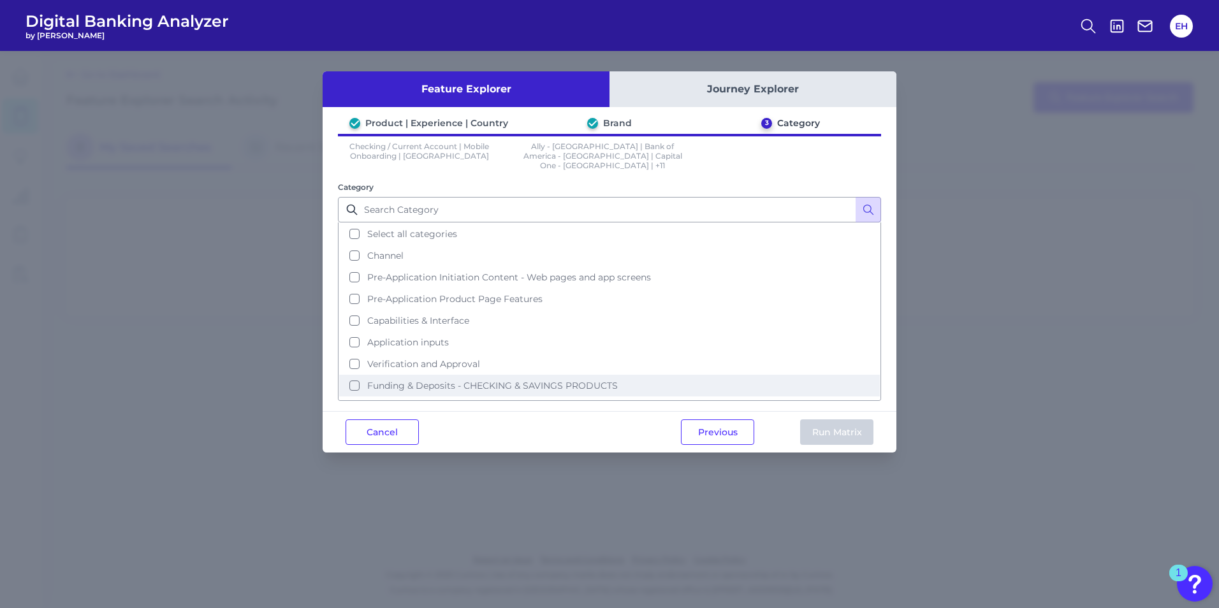
scroll to position [40, 0]
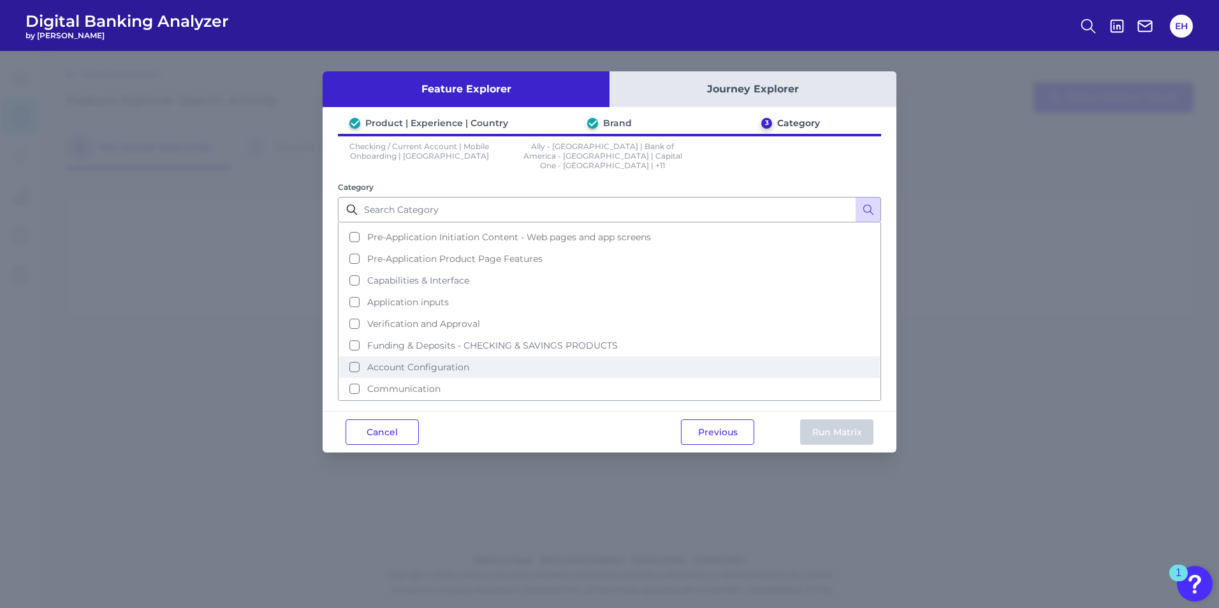
click at [356, 362] on button "Account Configuration" at bounding box center [609, 367] width 541 height 22
click at [822, 423] on button "Run Matrix" at bounding box center [836, 431] width 73 height 25
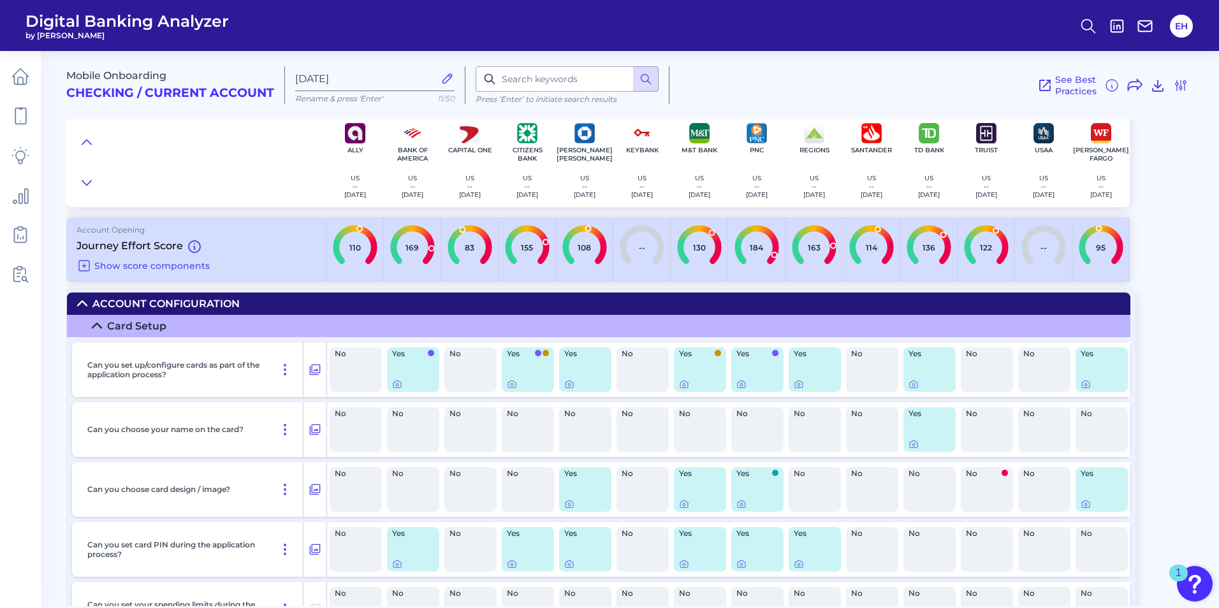
click at [76, 298] on summary "Account Configuration" at bounding box center [598, 304] width 1063 height 22
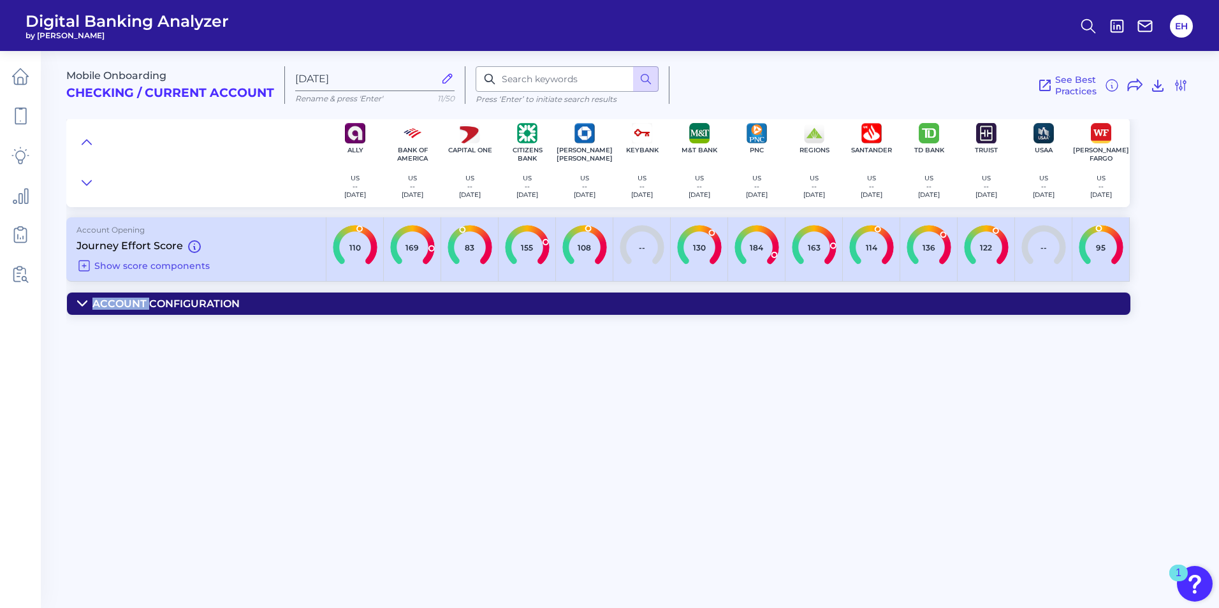
click at [76, 298] on summary "Account Configuration" at bounding box center [598, 304] width 1063 height 22
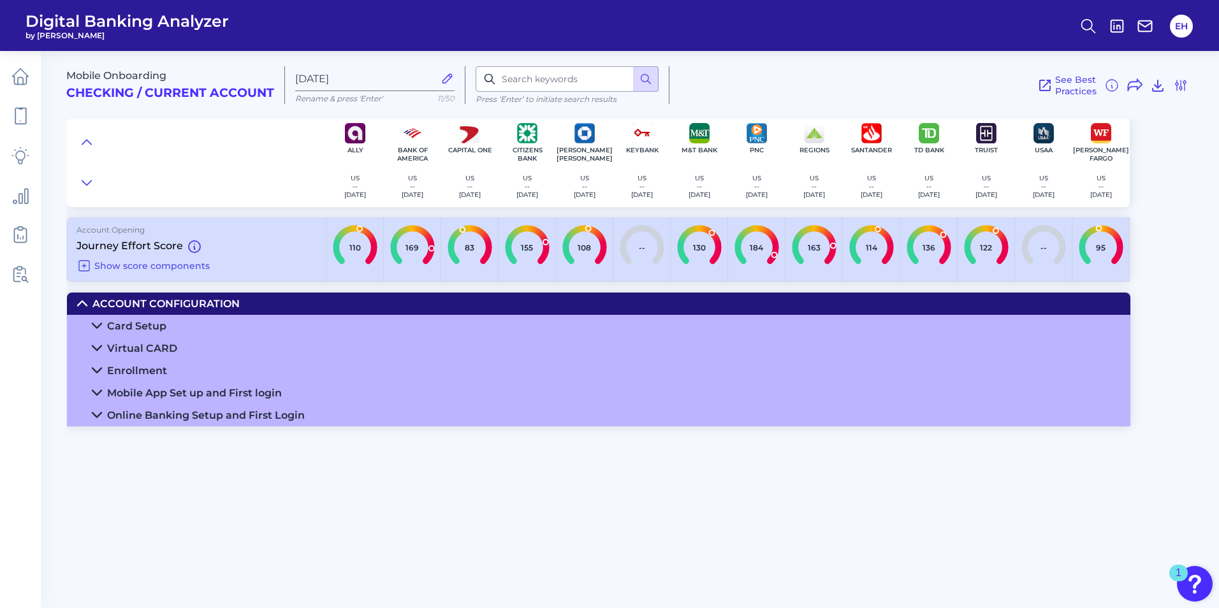
click at [98, 412] on icon at bounding box center [97, 415] width 10 height 10
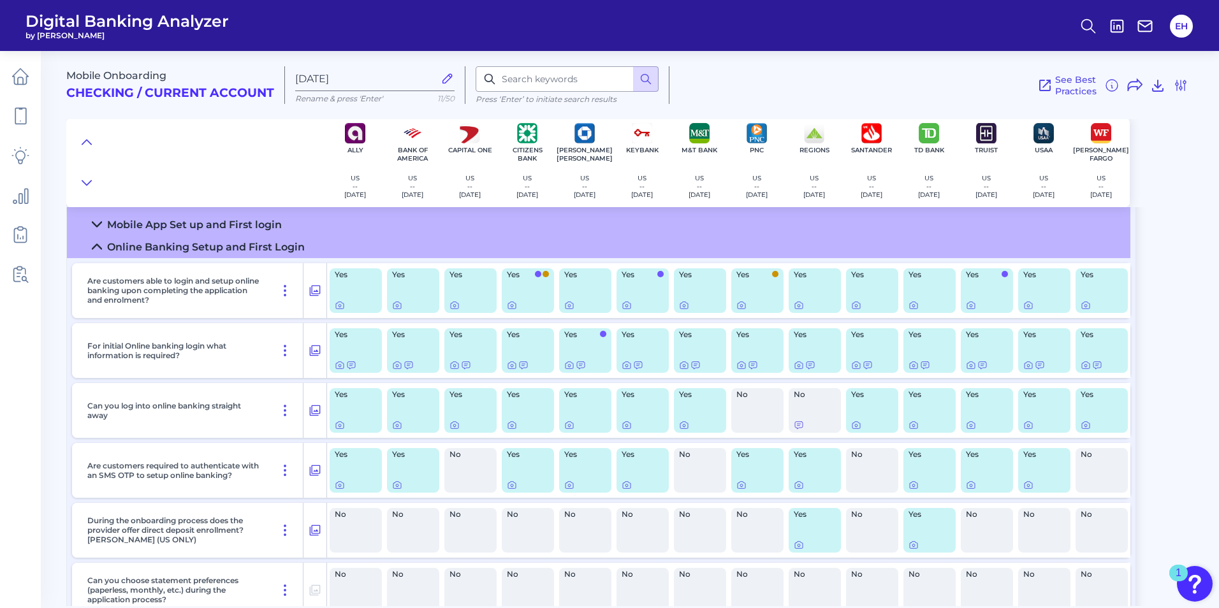
scroll to position [191, 0]
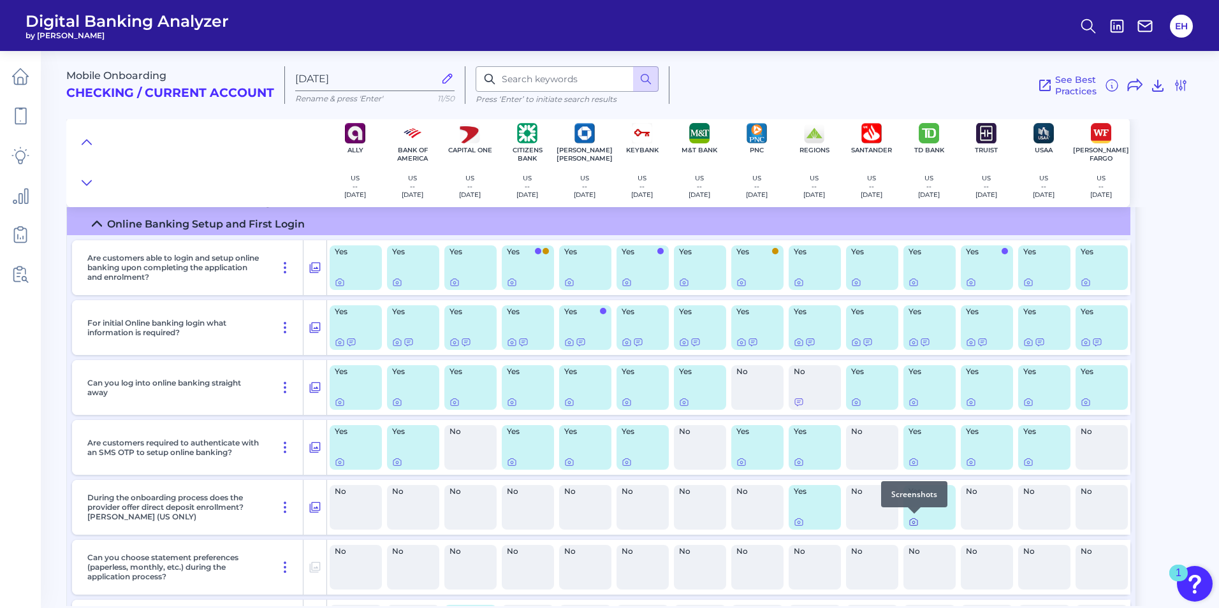
click at [916, 524] on icon at bounding box center [913, 522] width 10 height 10
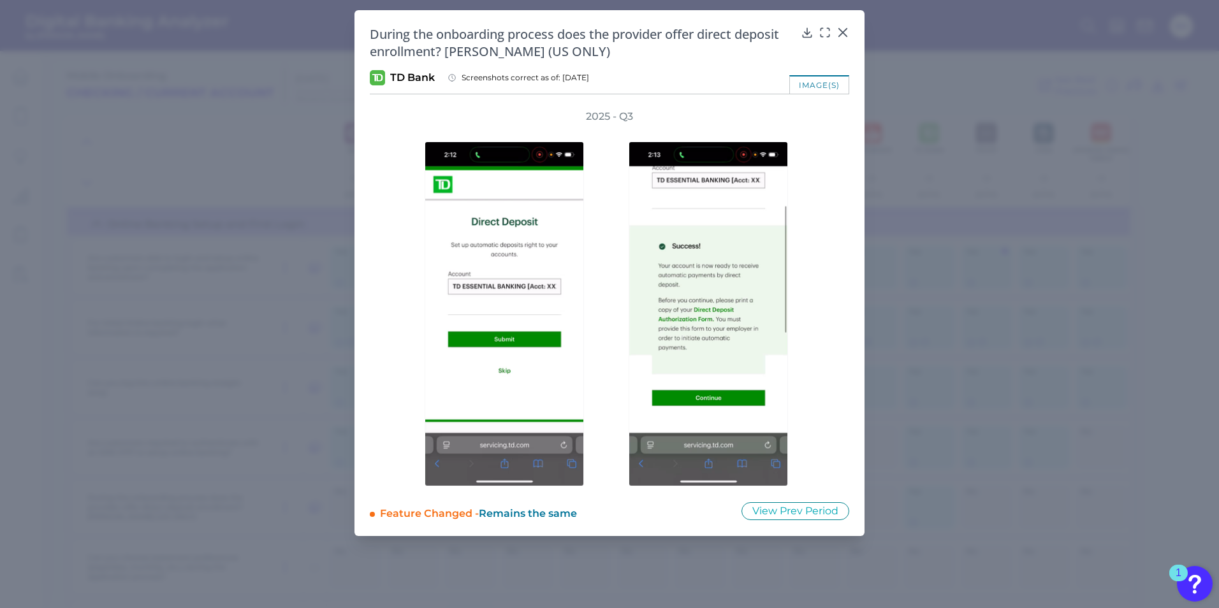
click at [841, 25] on div "During the onboarding process does the provider offer direct deposit enrollment…" at bounding box center [609, 273] width 510 height 526
click at [841, 27] on icon at bounding box center [842, 32] width 13 height 13
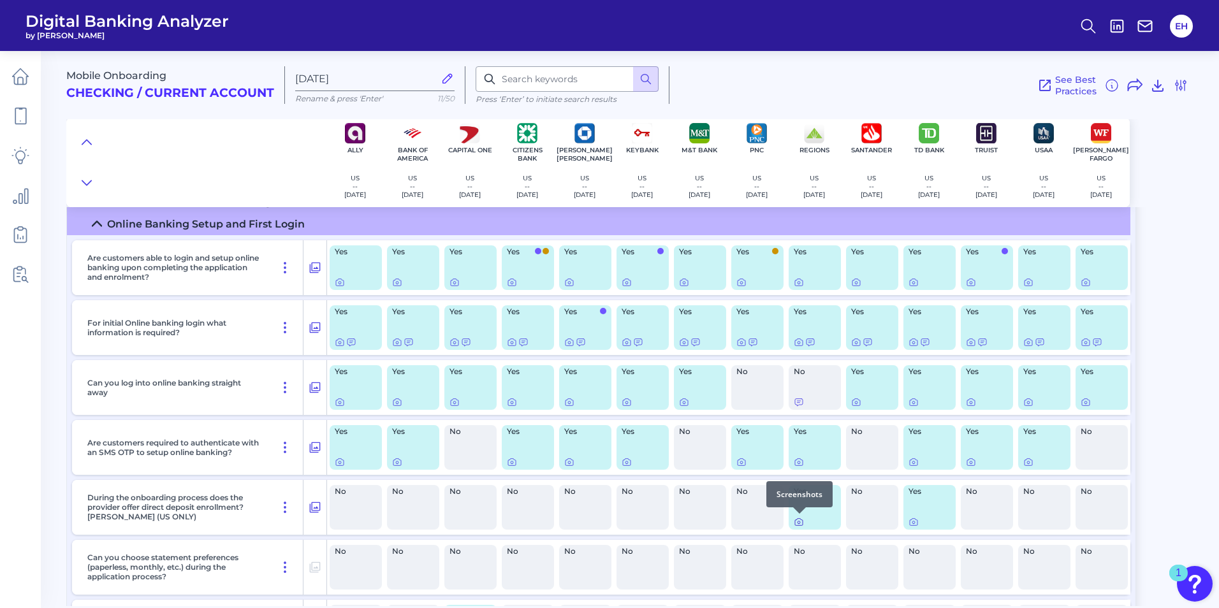
click at [796, 522] on icon at bounding box center [799, 522] width 10 height 10
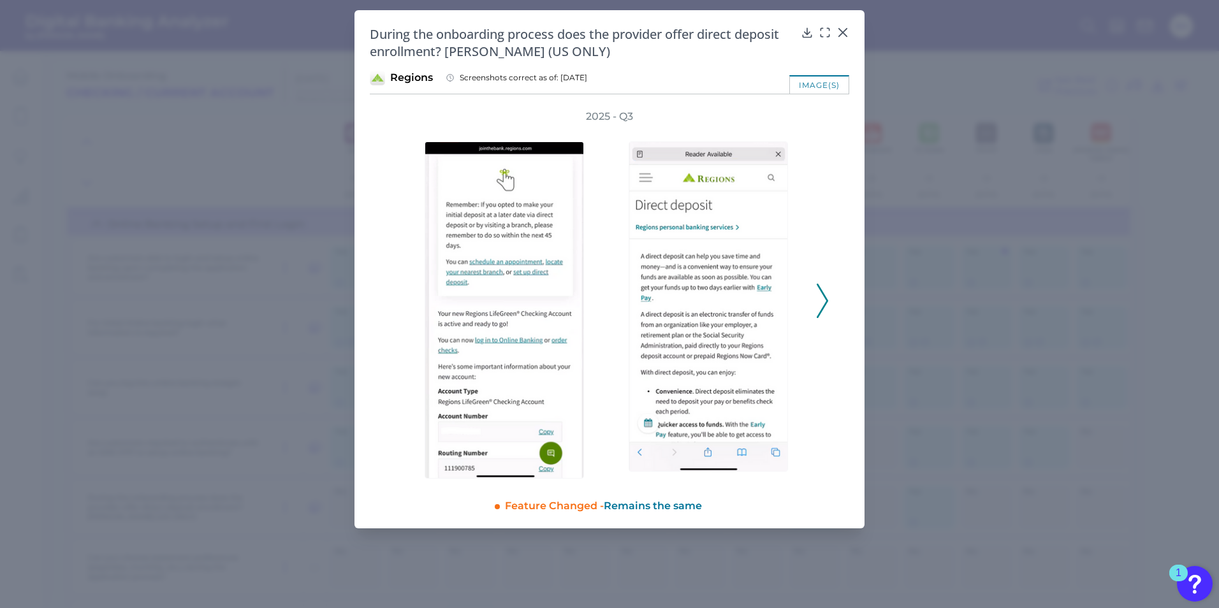
click at [824, 300] on icon at bounding box center [822, 301] width 11 height 34
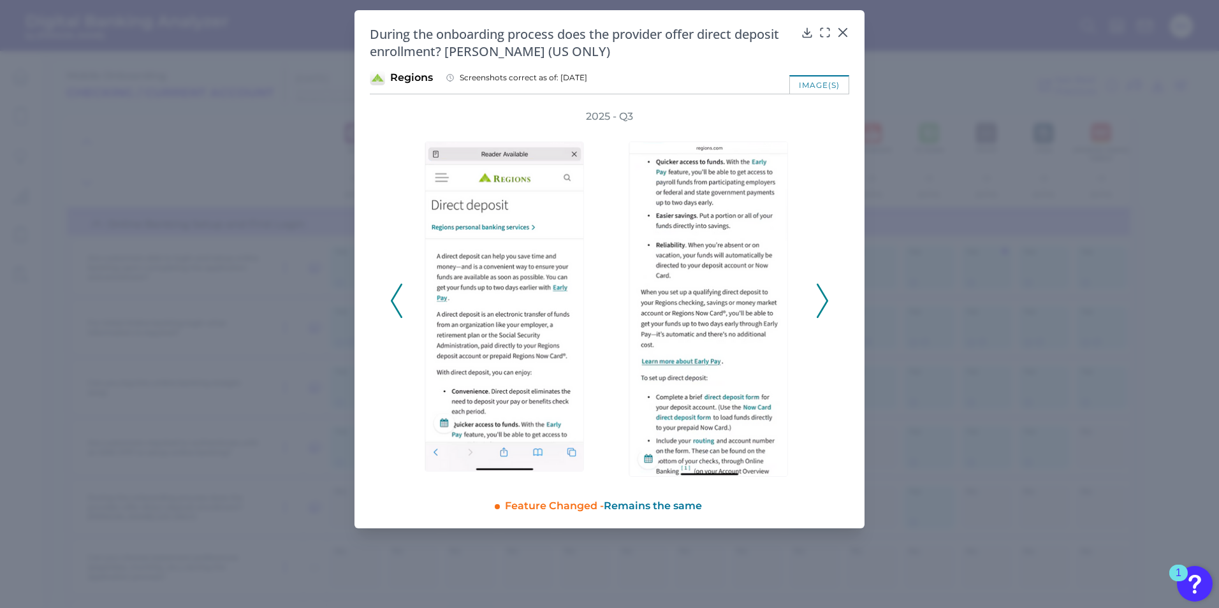
click at [824, 300] on icon at bounding box center [822, 301] width 11 height 34
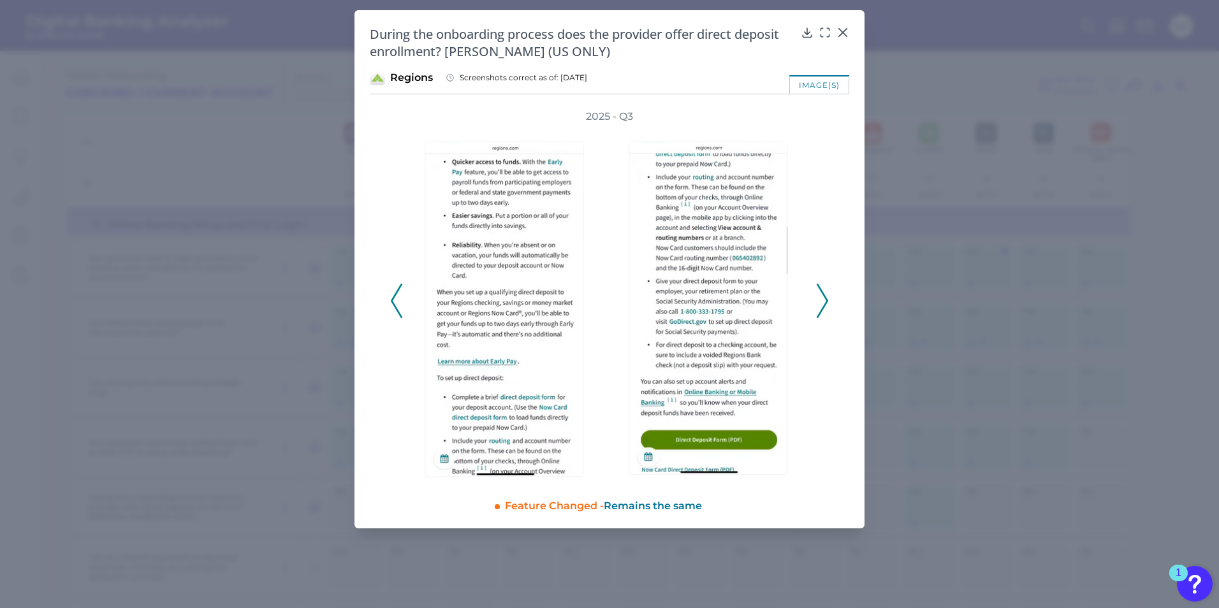
click at [824, 300] on icon at bounding box center [822, 301] width 11 height 34
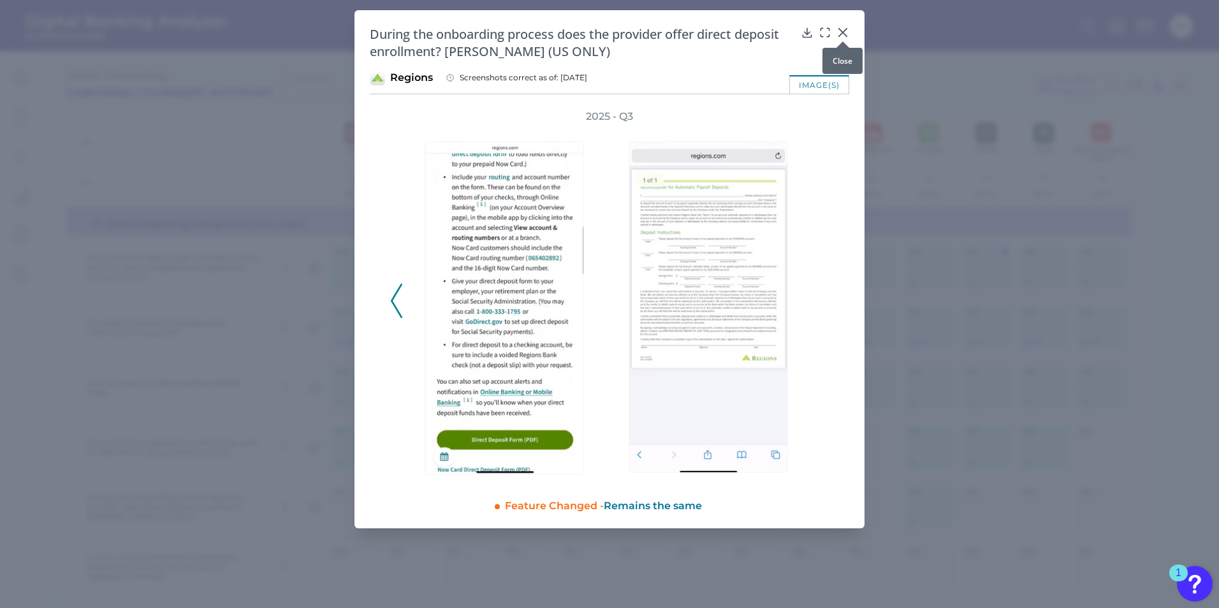
click at [842, 35] on div at bounding box center [842, 41] width 13 height 13
click at [843, 31] on icon at bounding box center [842, 32] width 13 height 13
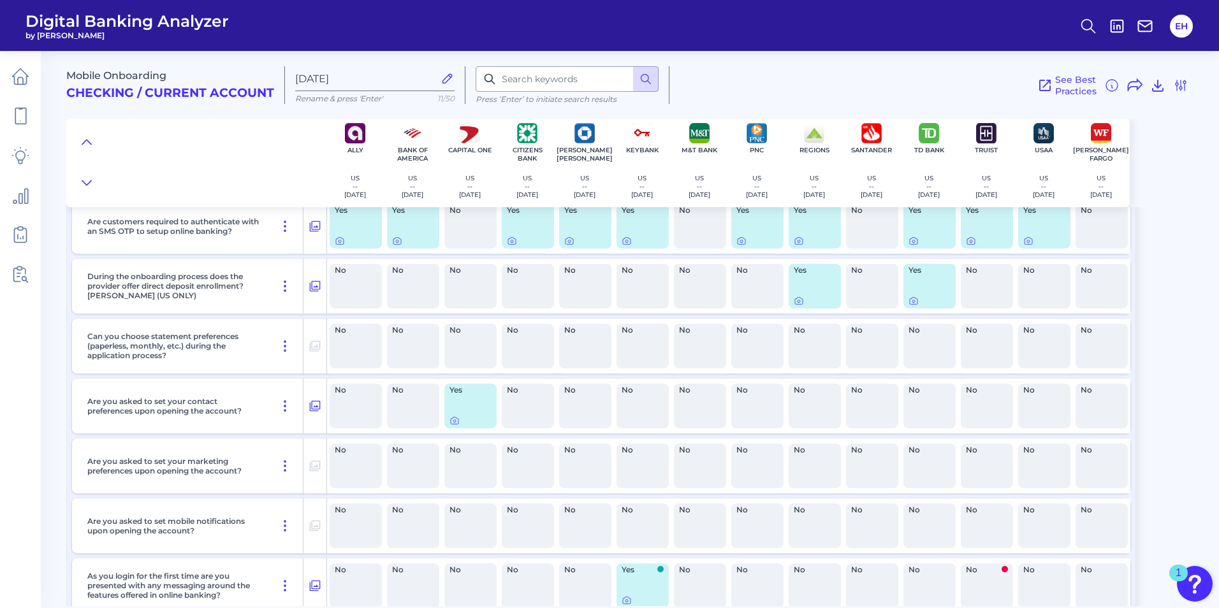
scroll to position [349, 0]
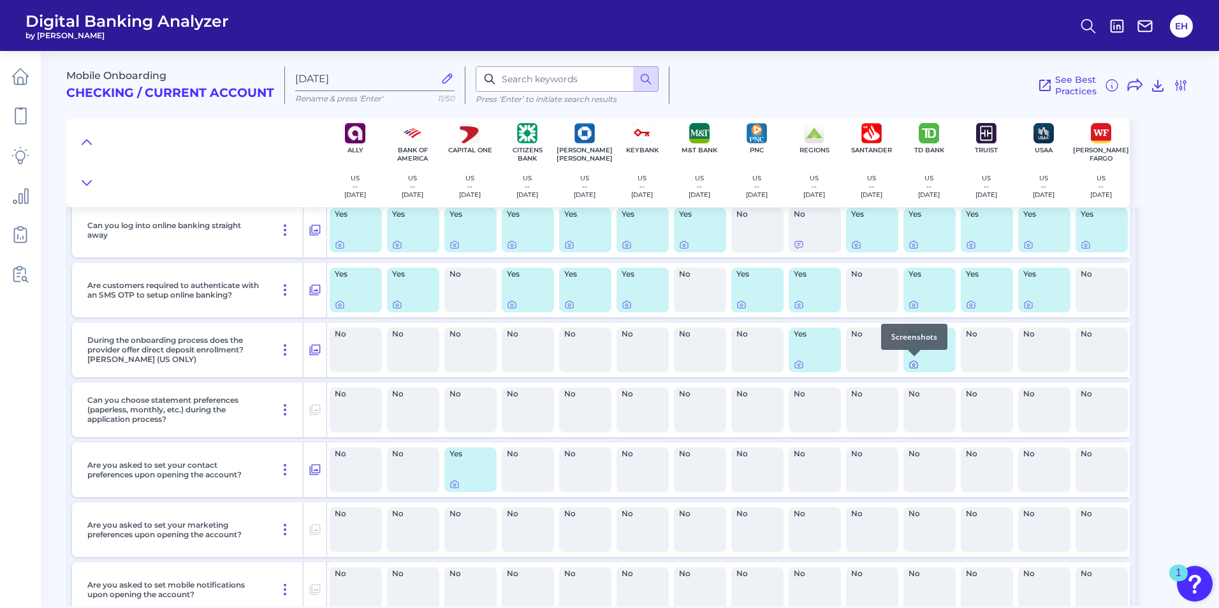
click at [909, 365] on icon at bounding box center [913, 365] width 10 height 10
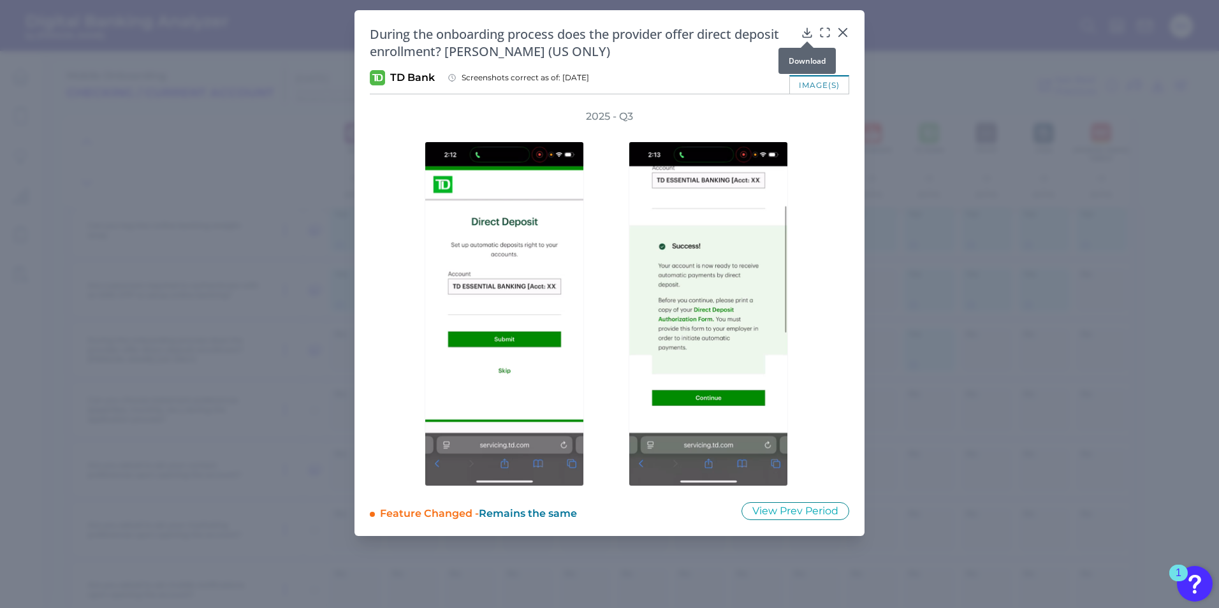
click at [806, 33] on icon at bounding box center [807, 32] width 13 height 13
click at [846, 27] on icon at bounding box center [842, 32] width 13 height 13
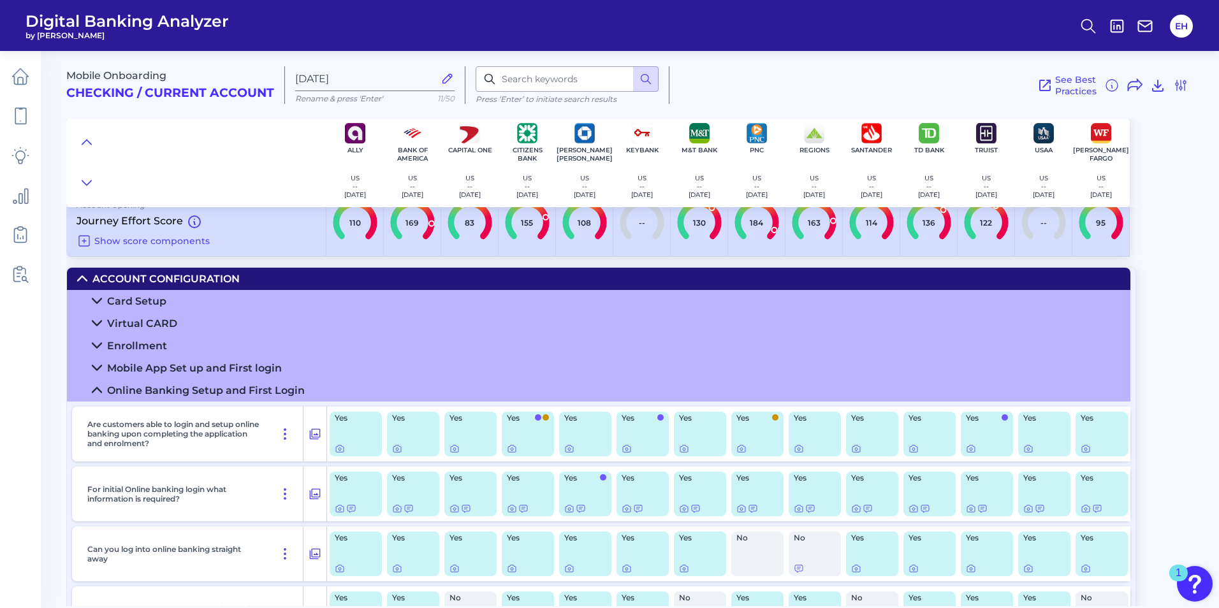
scroll to position [0, 0]
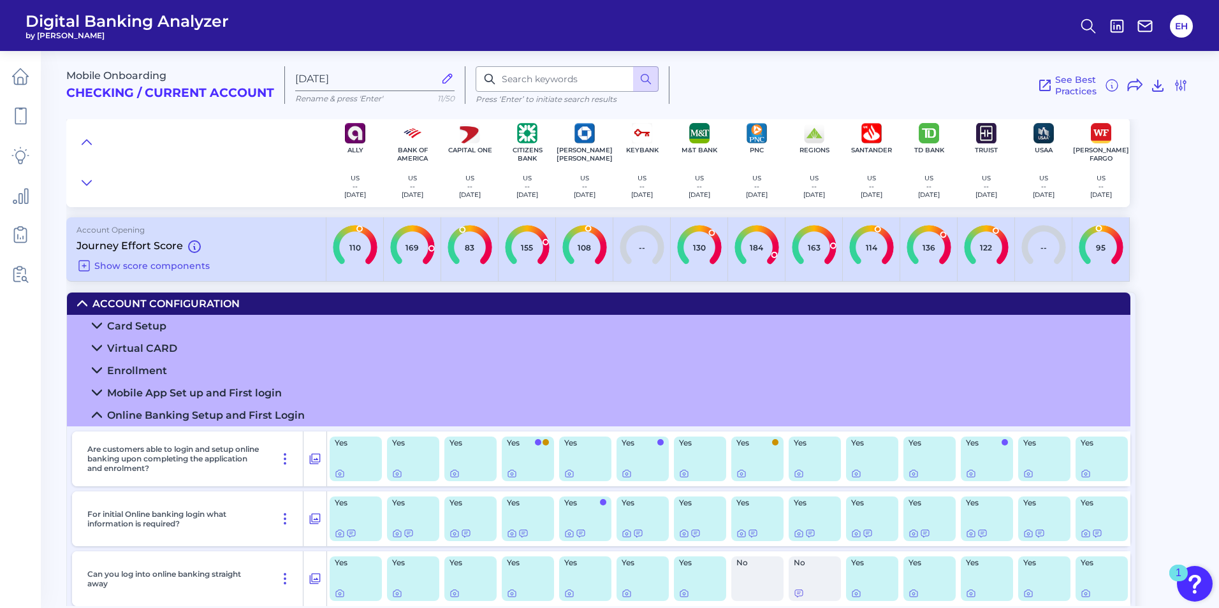
click at [97, 415] on icon at bounding box center [97, 415] width 10 height 10
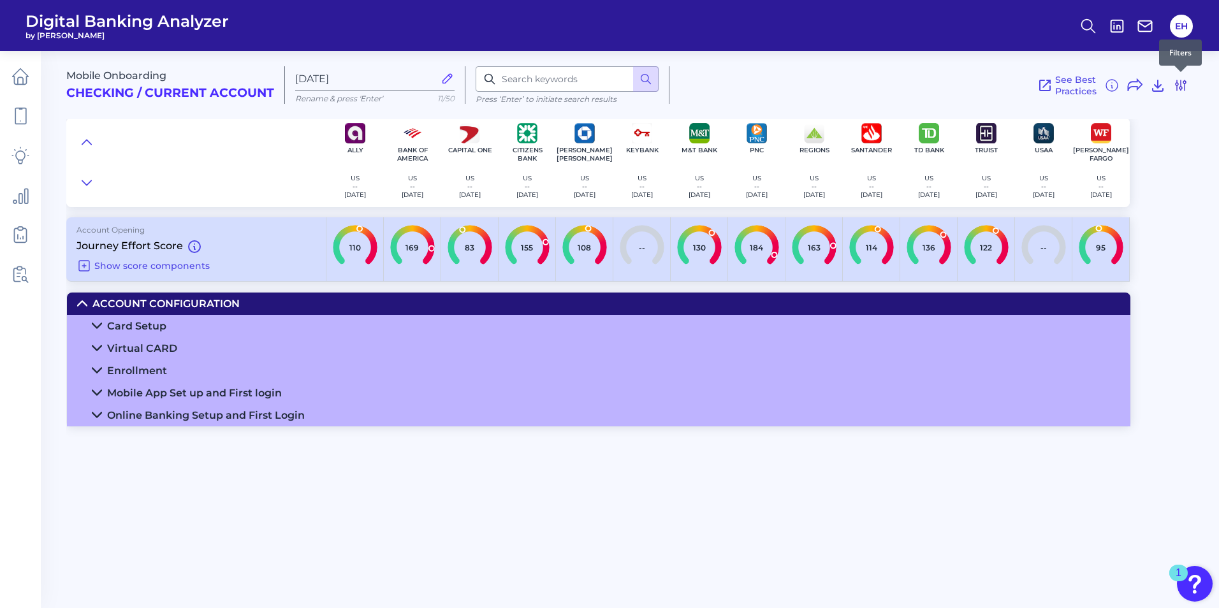
click at [1182, 85] on icon at bounding box center [1180, 85] width 15 height 15
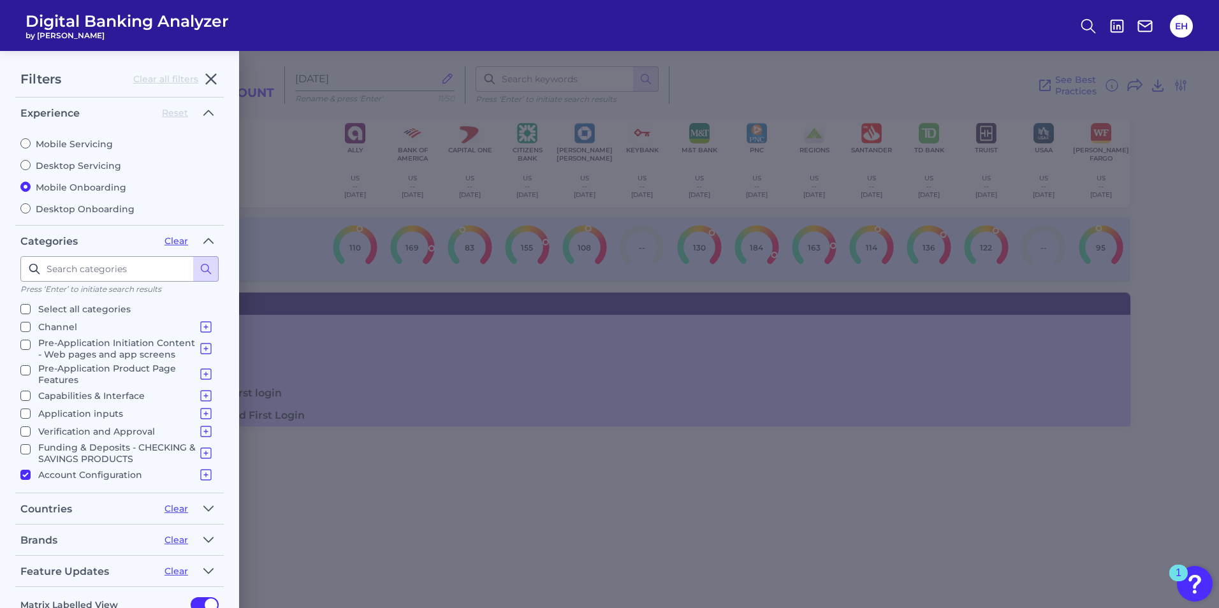
click at [25, 476] on input "Account Configuration Card Setup Virtual CARD Enrollment Mobile App Set up and …" at bounding box center [25, 475] width 10 height 10
checkbox input "false"
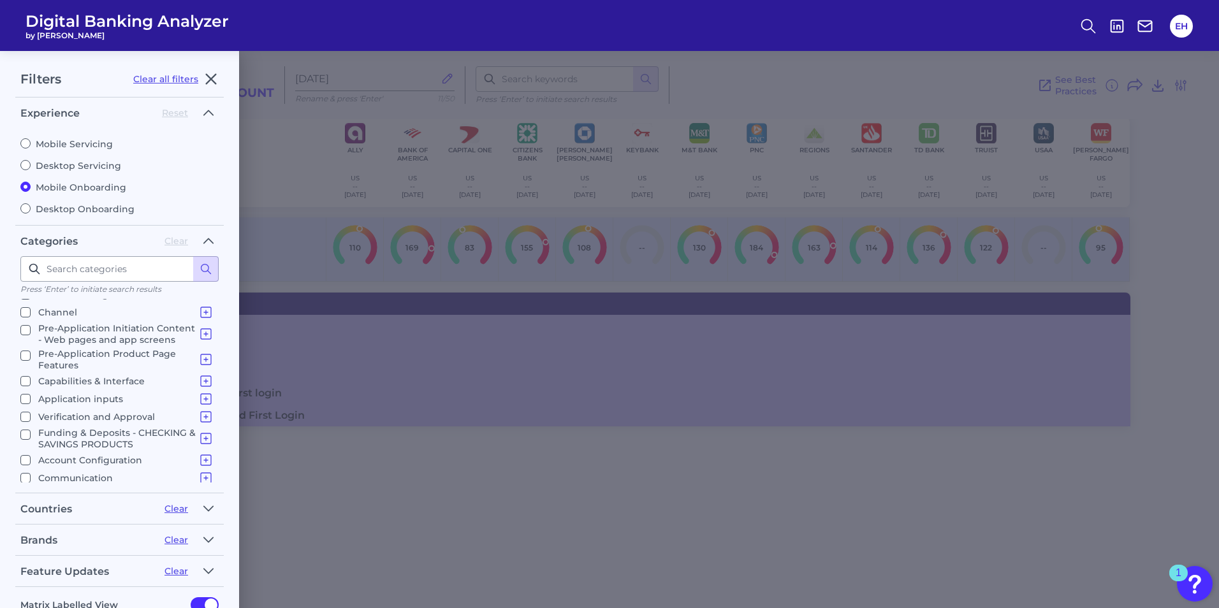
scroll to position [18, 0]
click at [27, 476] on input "Communication Communication" at bounding box center [25, 475] width 10 height 10
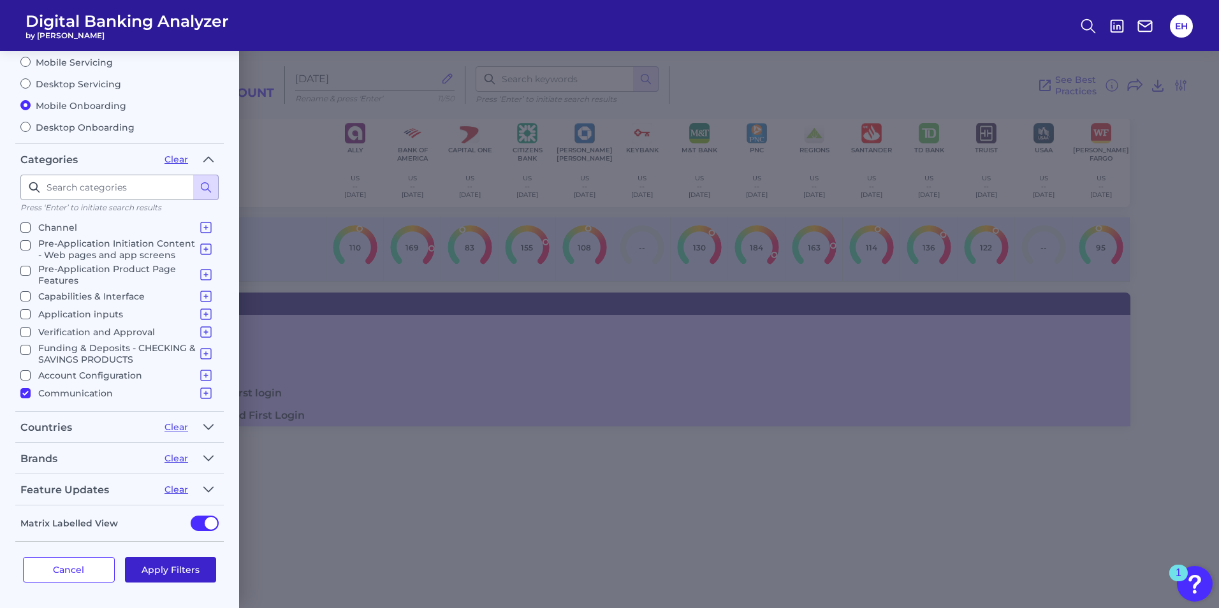
click at [186, 568] on button "Apply Filters" at bounding box center [171, 569] width 92 height 25
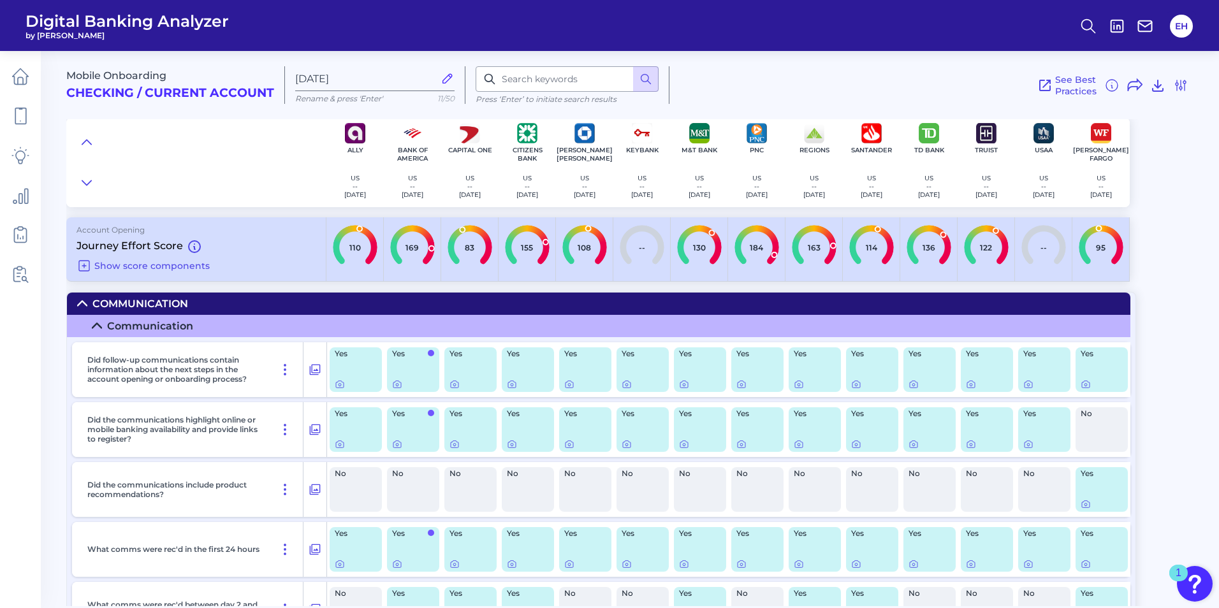
scroll to position [0, 0]
click at [1087, 504] on icon at bounding box center [1085, 505] width 3 height 3
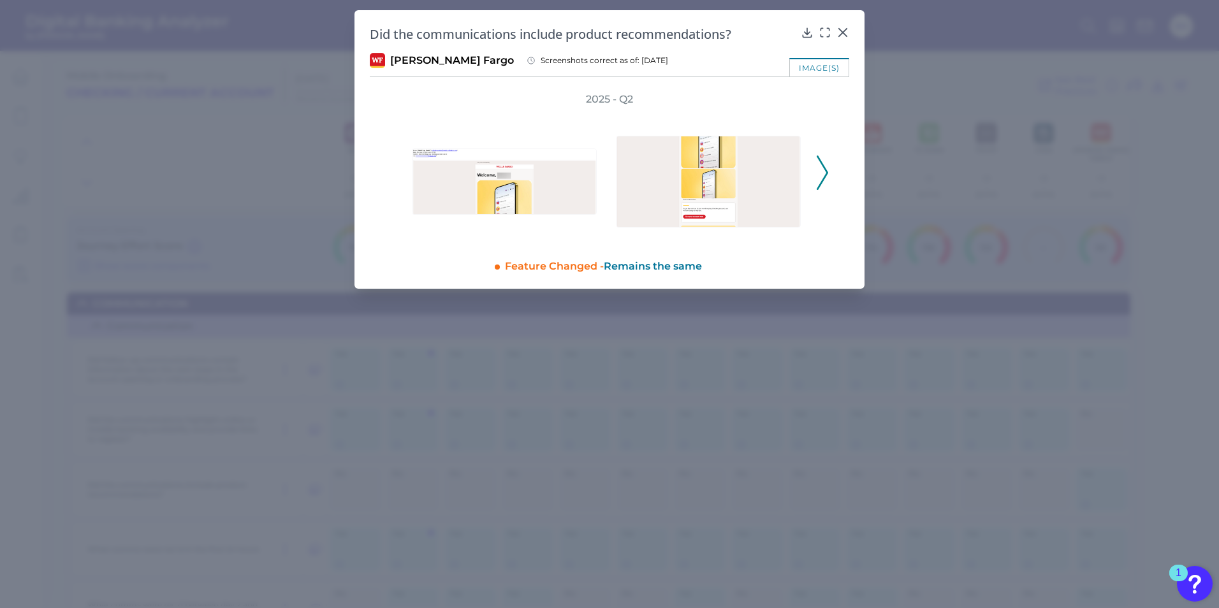
click at [822, 171] on icon at bounding box center [822, 173] width 11 height 34
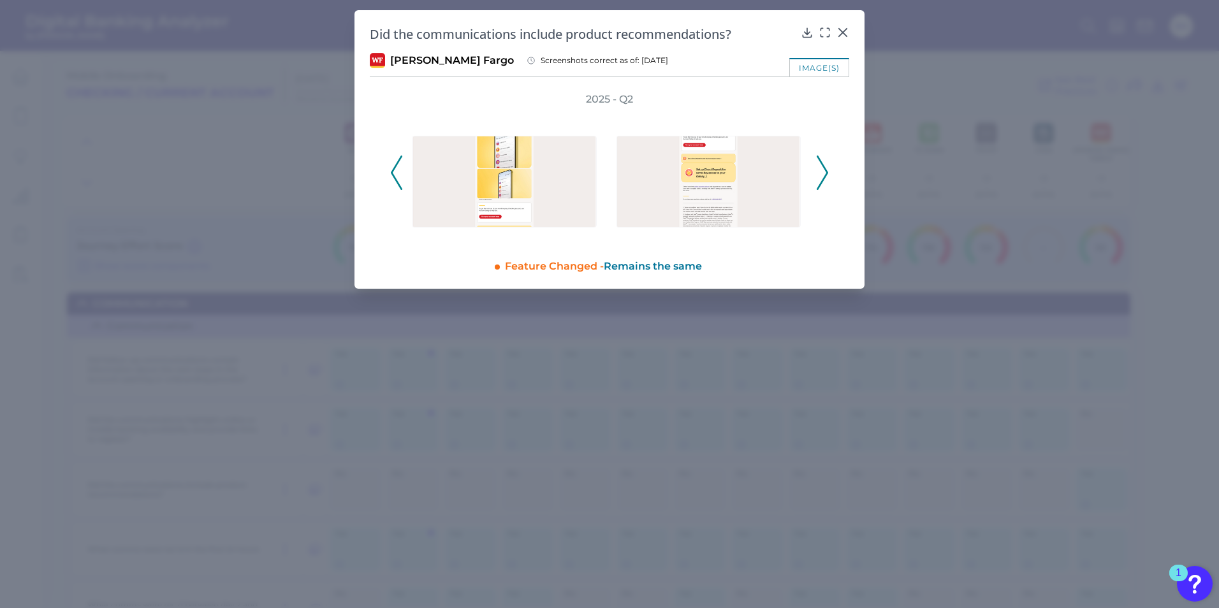
click at [822, 171] on icon at bounding box center [822, 173] width 11 height 34
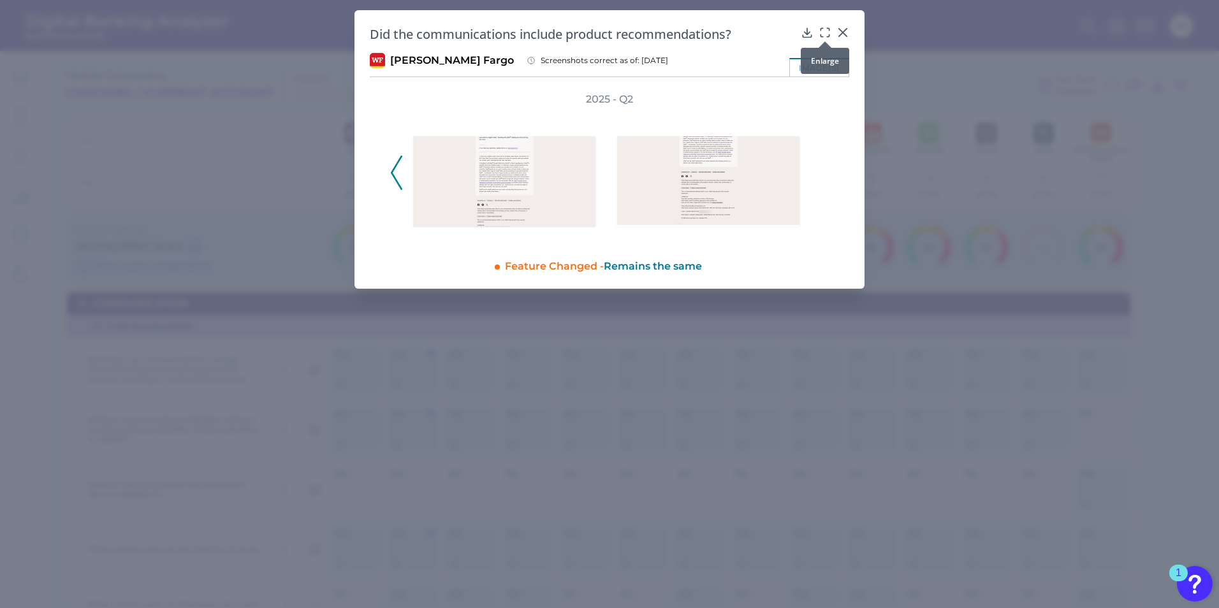
click at [824, 31] on icon at bounding box center [824, 32] width 13 height 13
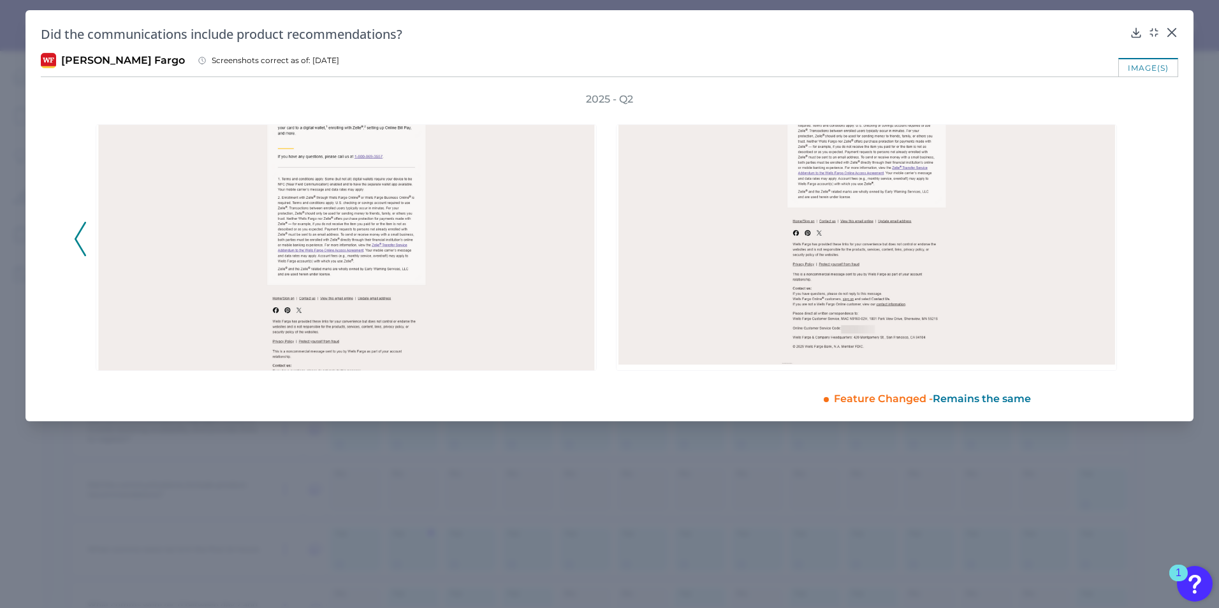
click at [85, 238] on icon at bounding box center [80, 239] width 11 height 34
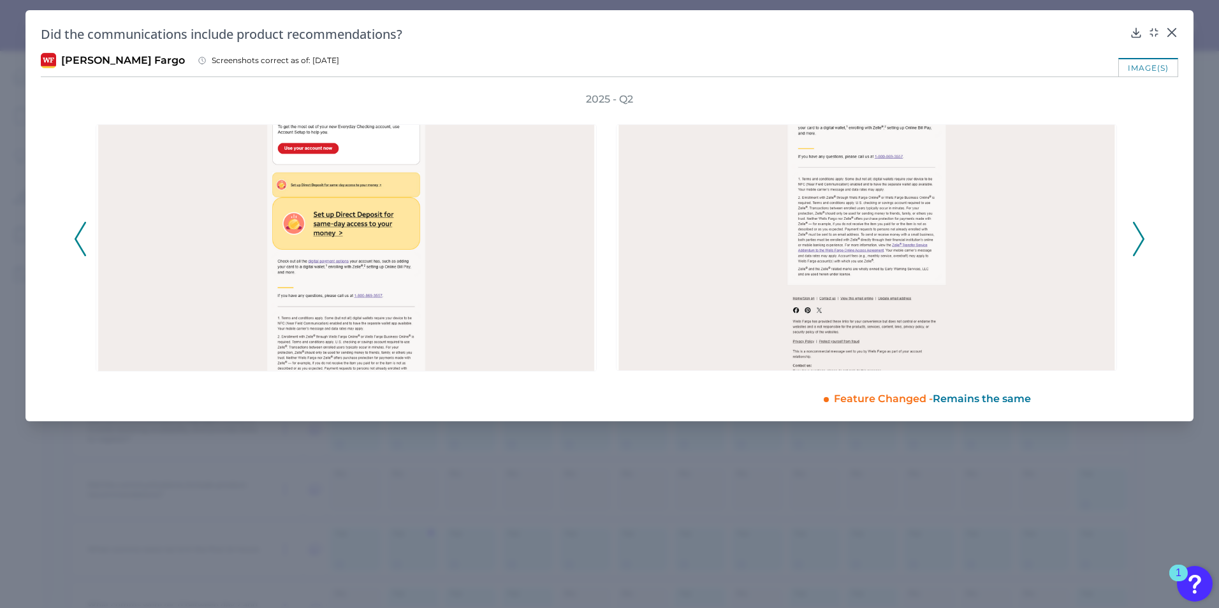
click at [85, 238] on icon at bounding box center [80, 239] width 11 height 34
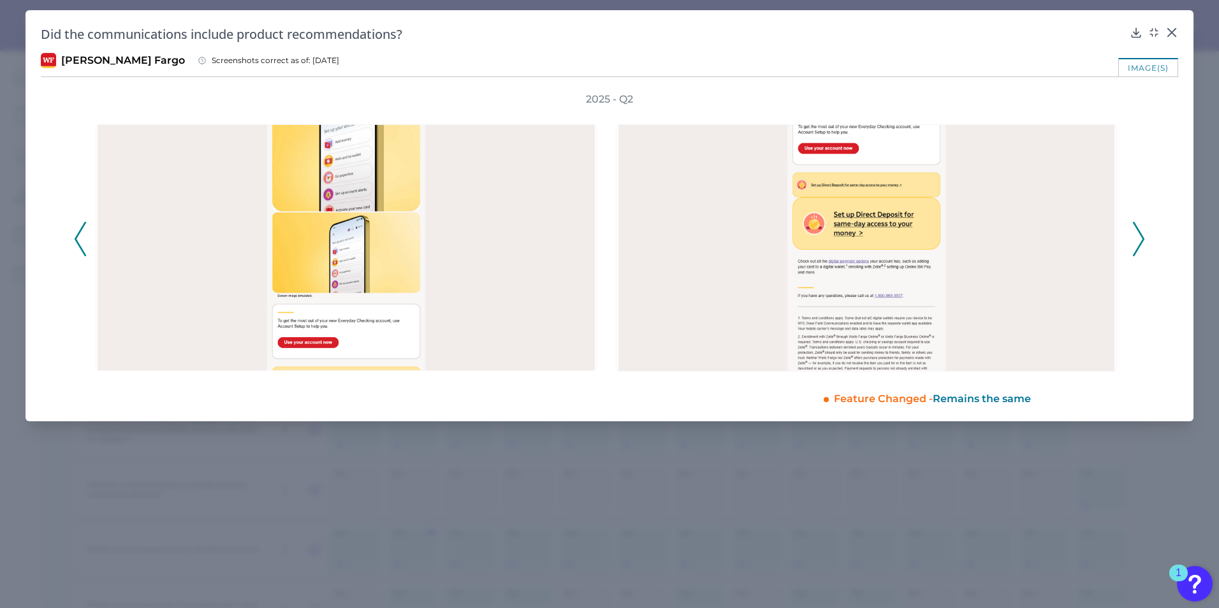
click at [85, 238] on icon at bounding box center [80, 239] width 11 height 34
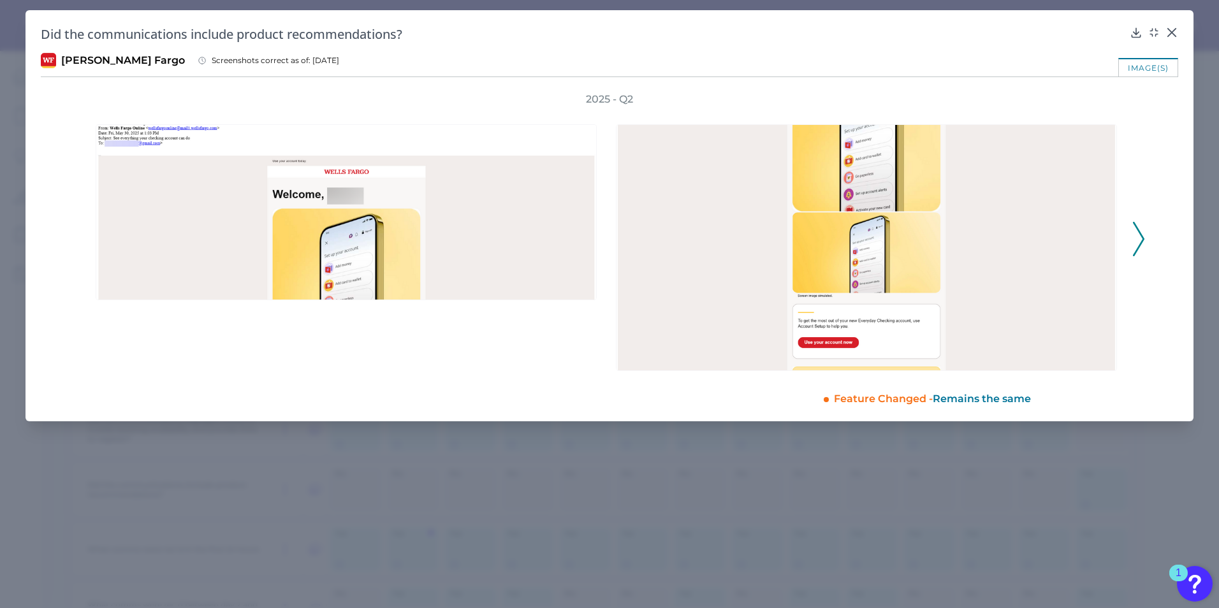
click at [1134, 244] on icon at bounding box center [1138, 239] width 11 height 34
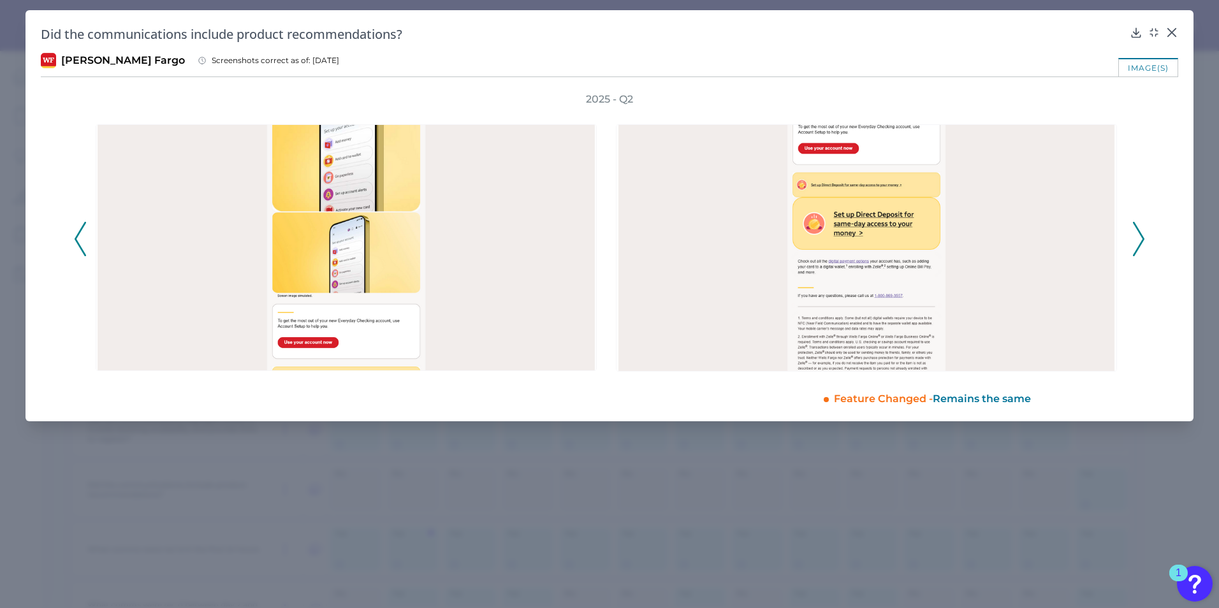
click at [1133, 244] on icon at bounding box center [1138, 239] width 11 height 34
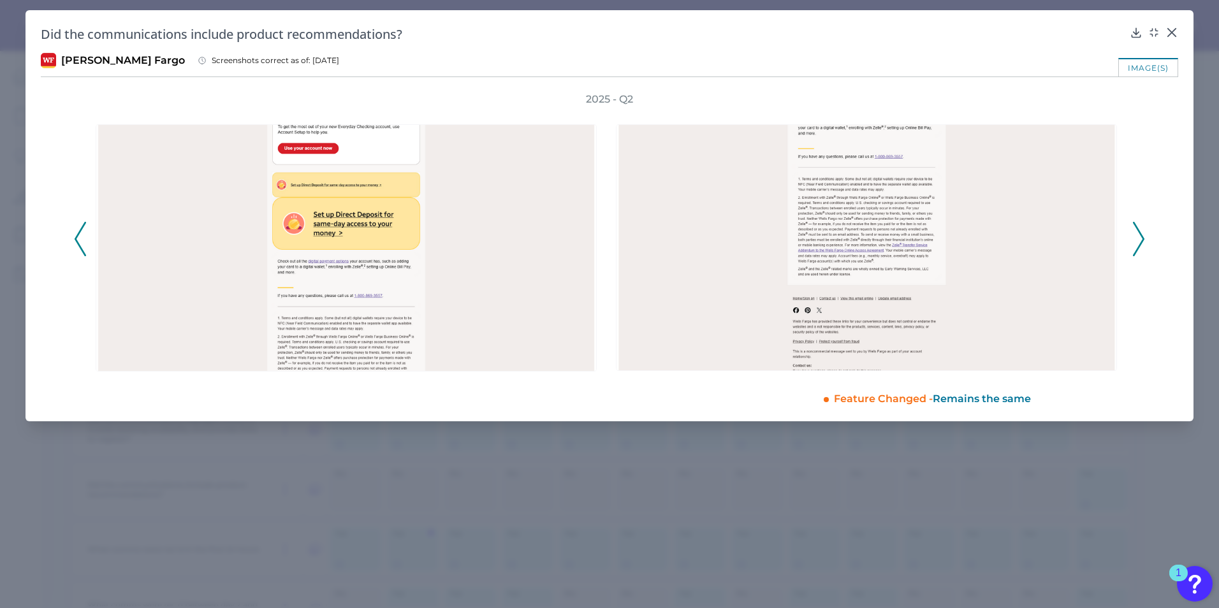
click at [1133, 244] on icon at bounding box center [1138, 239] width 11 height 34
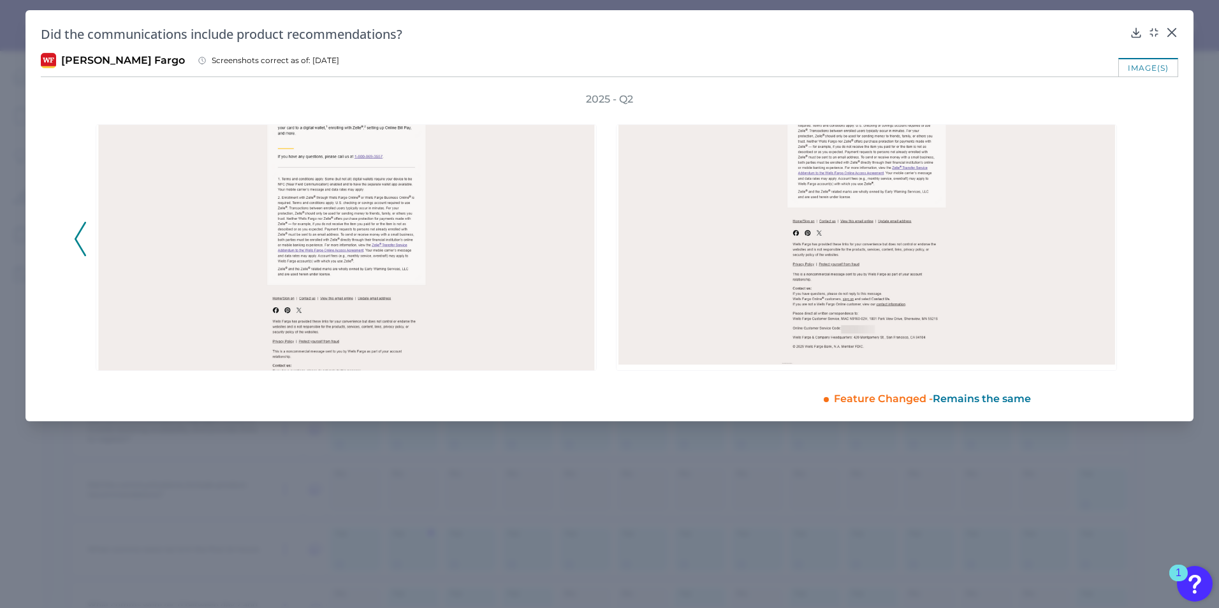
click at [1179, 33] on div "Did the communications include product recommendations? Wells Fargo Screenshots…" at bounding box center [609, 215] width 1168 height 411
click at [1163, 31] on div "Did the communications include product recommendations?" at bounding box center [609, 33] width 1137 height 17
click at [1171, 31] on icon at bounding box center [1172, 33] width 8 height 8
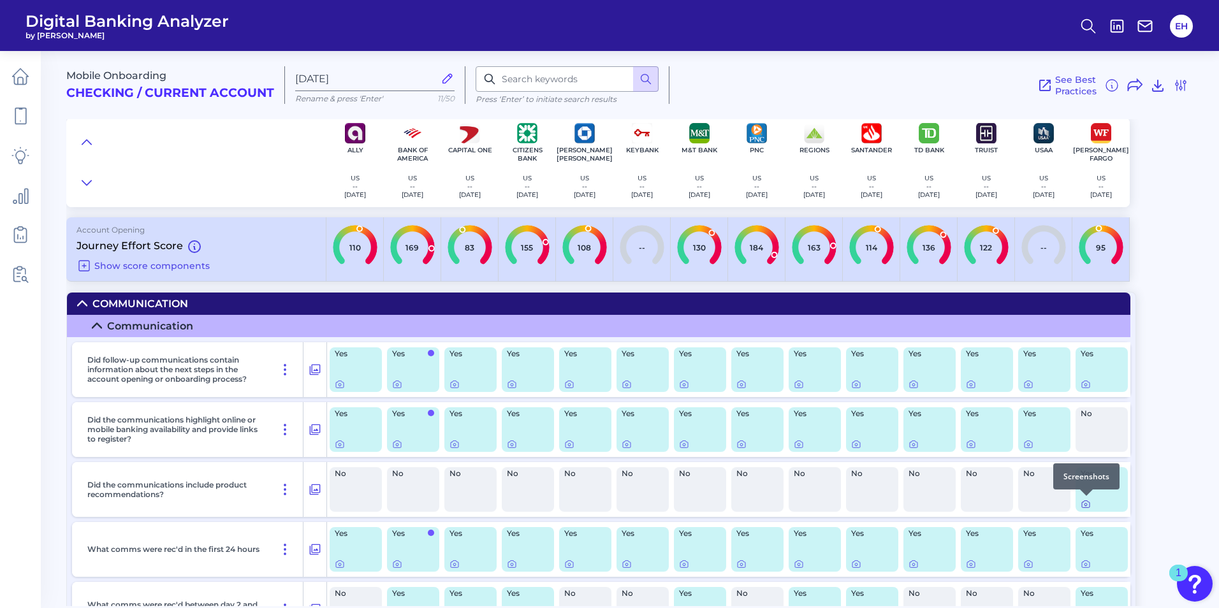
click at [1086, 508] on icon at bounding box center [1085, 504] width 10 height 10
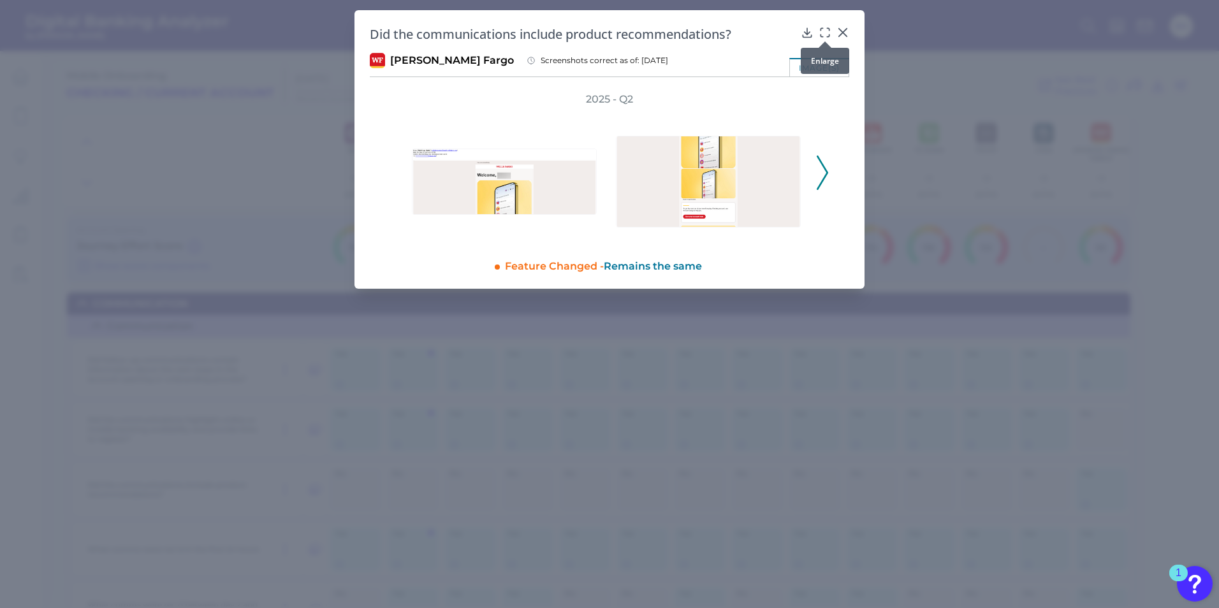
click at [823, 34] on icon at bounding box center [824, 32] width 13 height 13
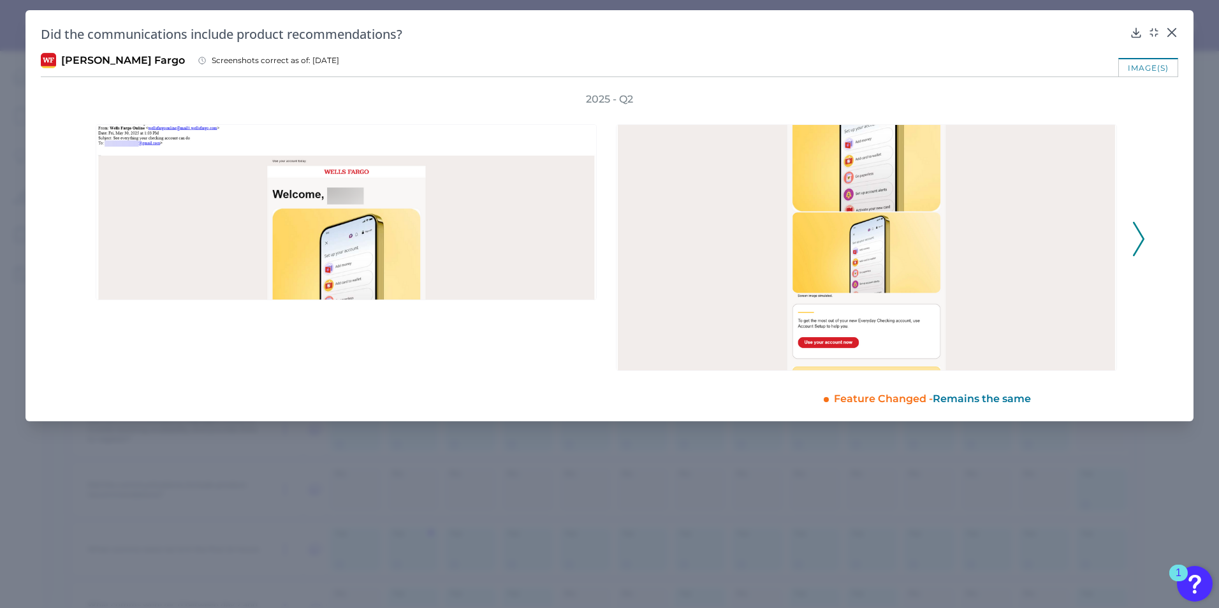
click at [1134, 239] on icon at bounding box center [1138, 239] width 11 height 34
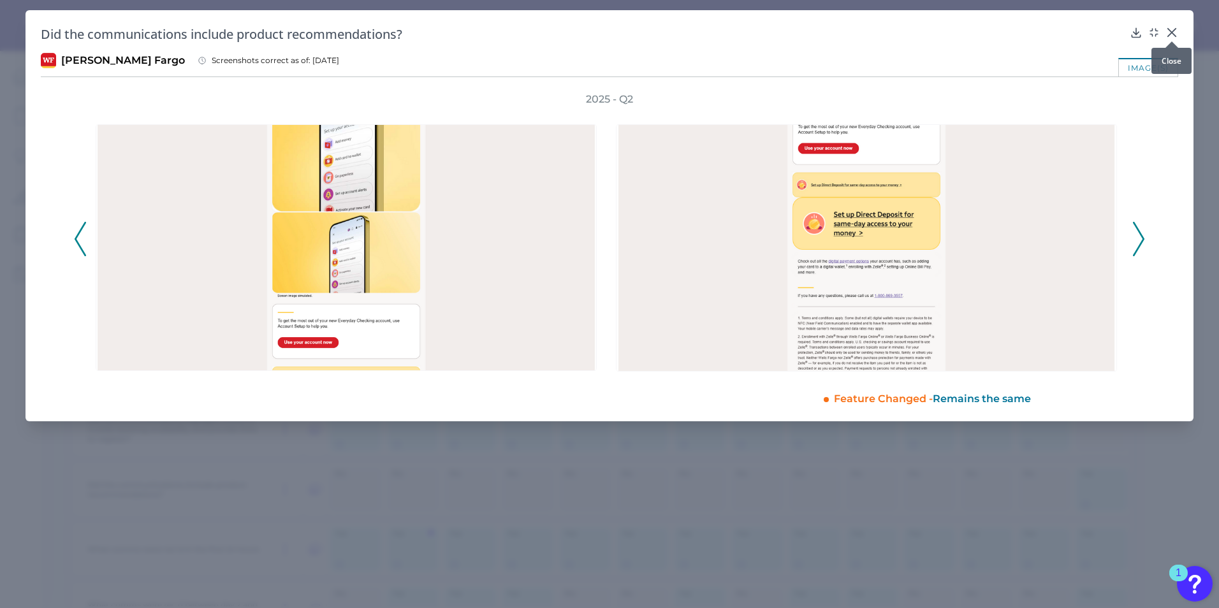
click at [1167, 29] on icon at bounding box center [1171, 32] width 13 height 13
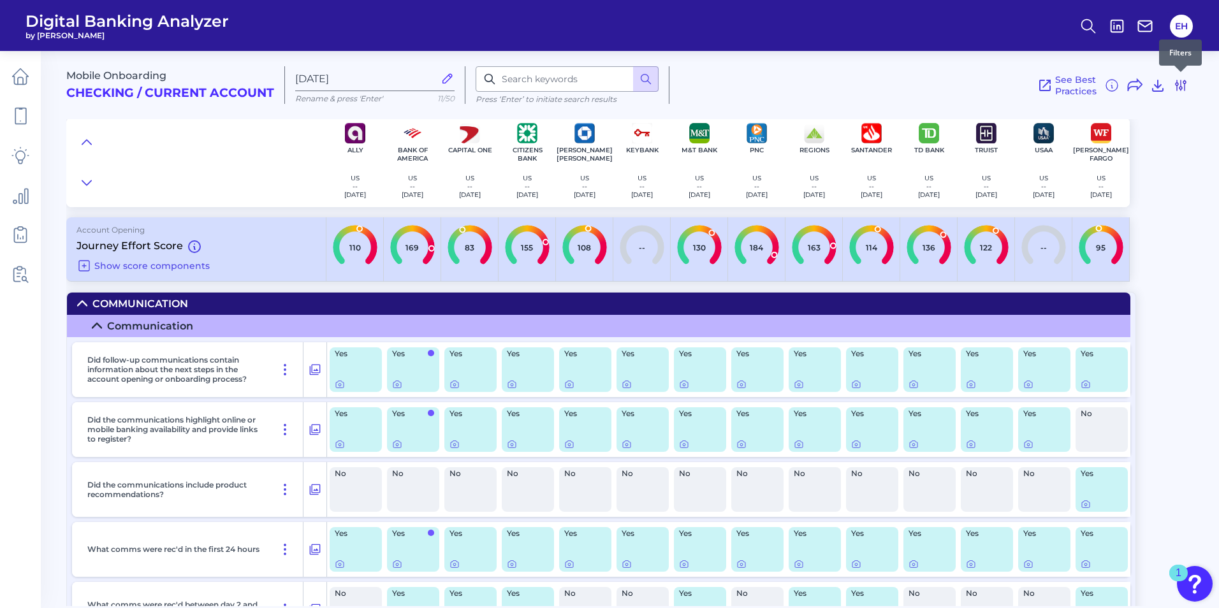
click at [1182, 89] on icon at bounding box center [1180, 85] width 10 height 10
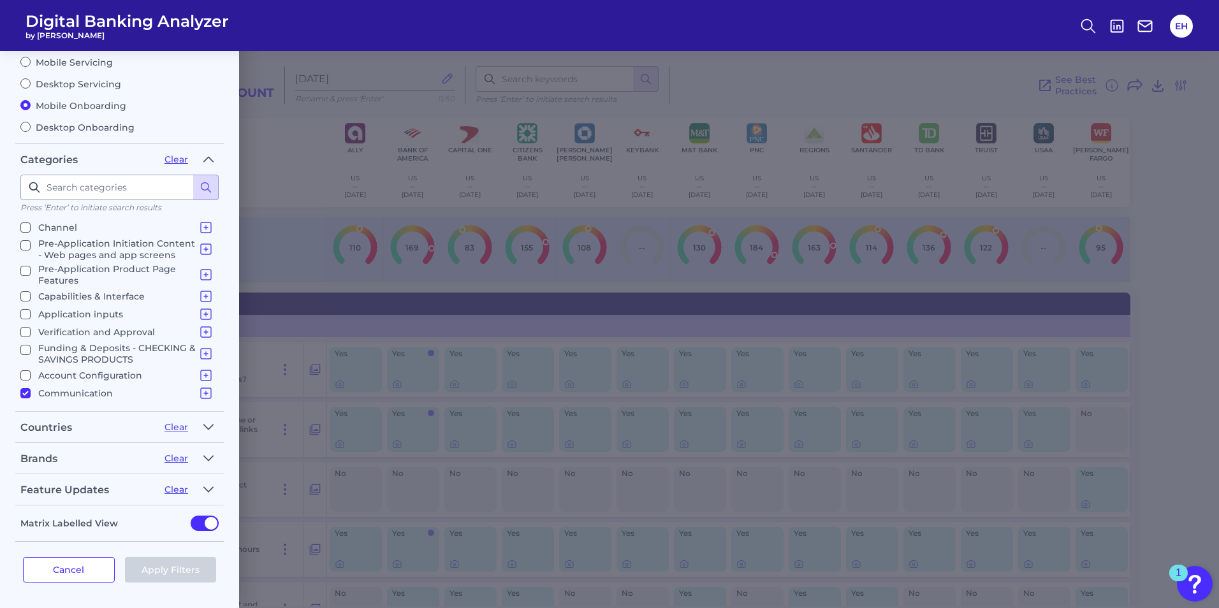
click at [28, 391] on input "Communication Communication" at bounding box center [25, 393] width 10 height 10
checkbox input "false"
click at [28, 319] on input "Application inputs Application Questions Additional Applicants & Products" at bounding box center [25, 314] width 10 height 10
click at [168, 570] on button "Apply Filters" at bounding box center [171, 569] width 92 height 25
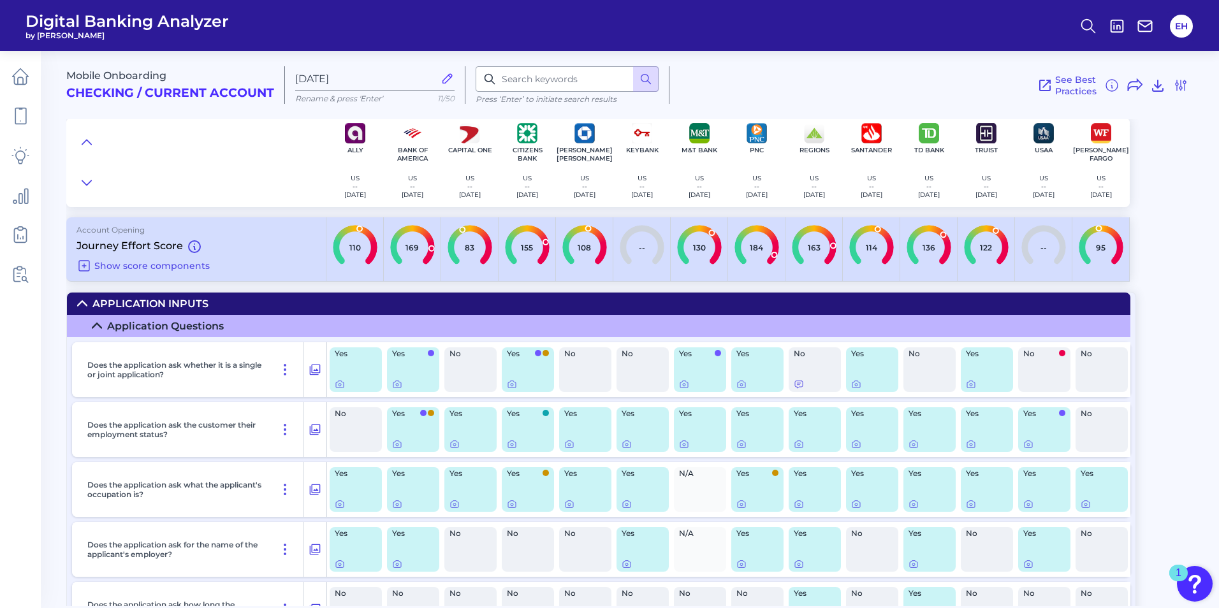
scroll to position [0, 0]
click at [78, 298] on icon at bounding box center [82, 303] width 10 height 10
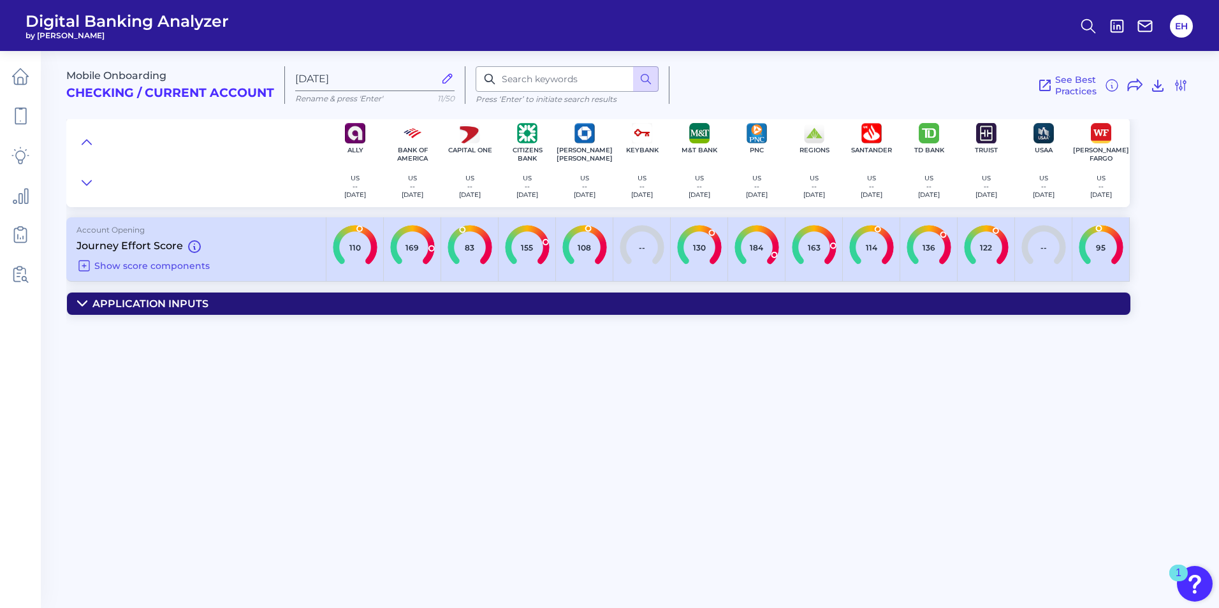
click at [84, 307] on icon at bounding box center [82, 303] width 10 height 10
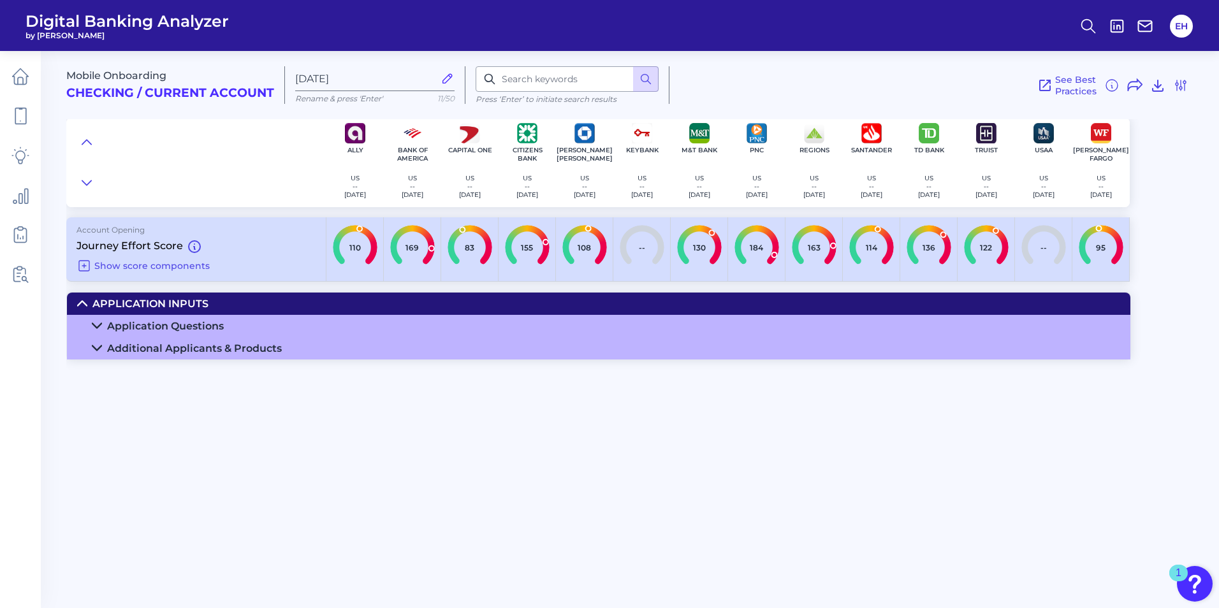
click at [91, 345] on summary "Additional Applicants & Products" at bounding box center [598, 348] width 1063 height 22
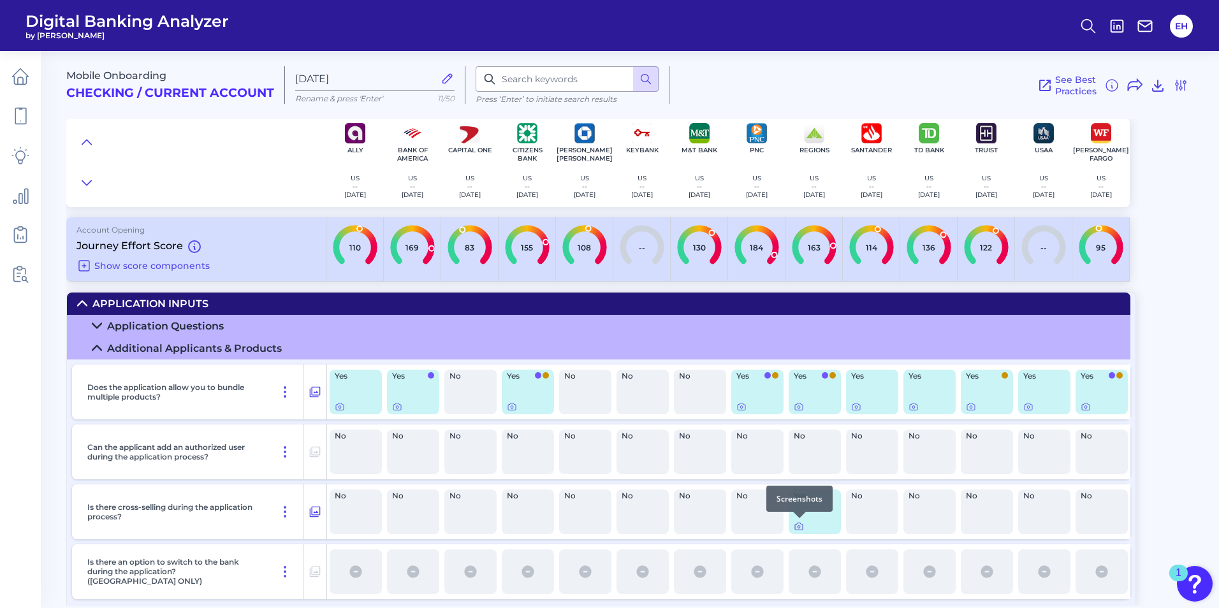
click at [800, 526] on icon at bounding box center [798, 527] width 3 height 3
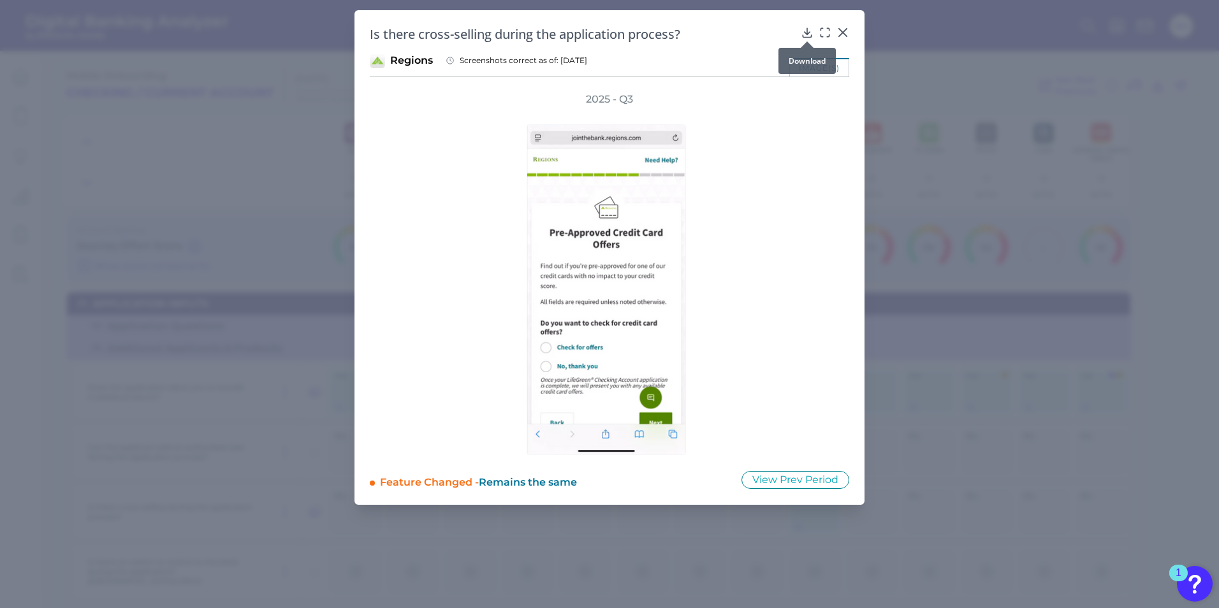
click at [808, 33] on icon at bounding box center [807, 32] width 8 height 9
click at [844, 33] on icon at bounding box center [842, 32] width 13 height 13
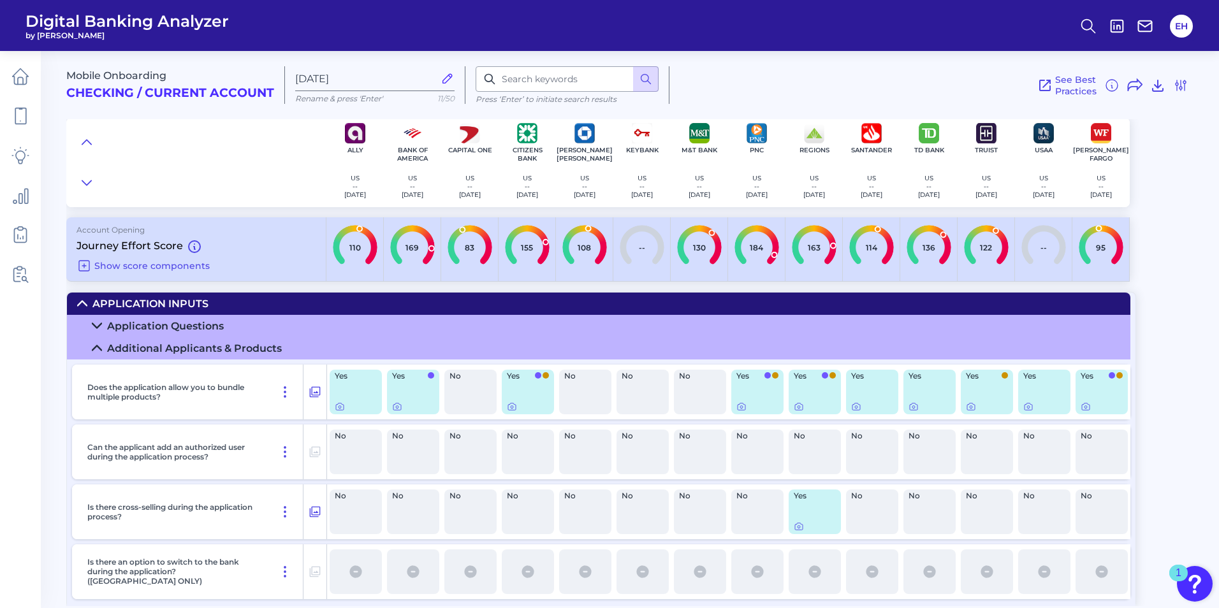
click at [82, 305] on icon at bounding box center [82, 303] width 10 height 10
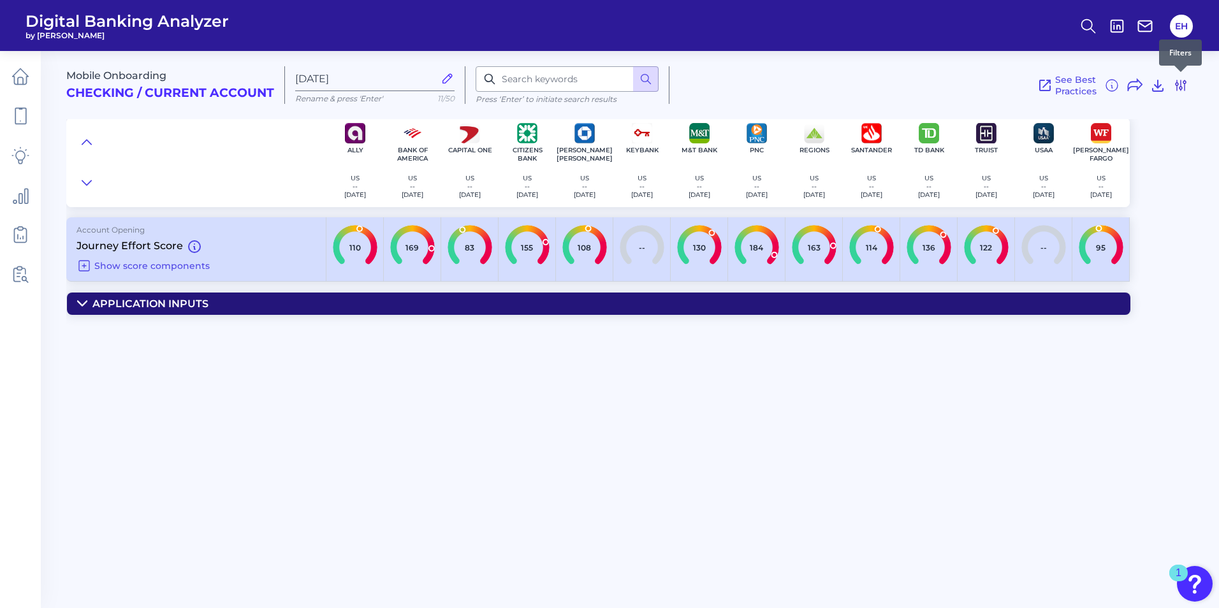
click at [1184, 84] on icon at bounding box center [1180, 85] width 10 height 10
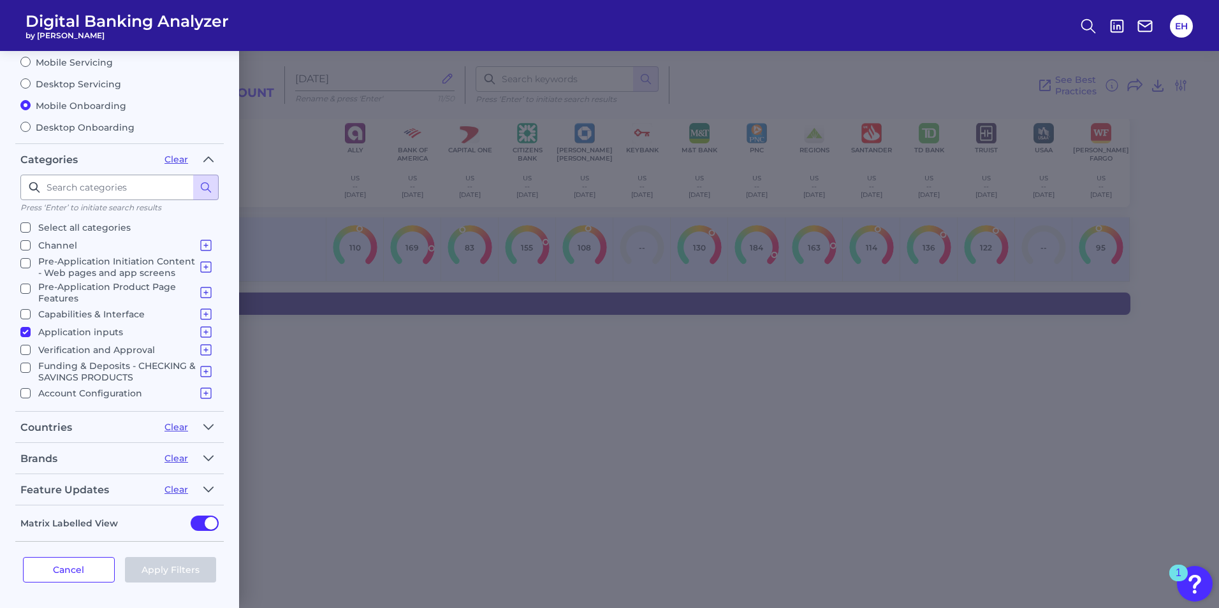
scroll to position [18, 0]
drag, startPoint x: 26, startPoint y: 314, endPoint x: 32, endPoint y: 333, distance: 19.4
click at [26, 314] on input "Application inputs Application Questions Additional Applicants & Products" at bounding box center [25, 314] width 10 height 10
checkbox input "false"
click at [28, 391] on input "Communication Communication" at bounding box center [25, 393] width 10 height 10
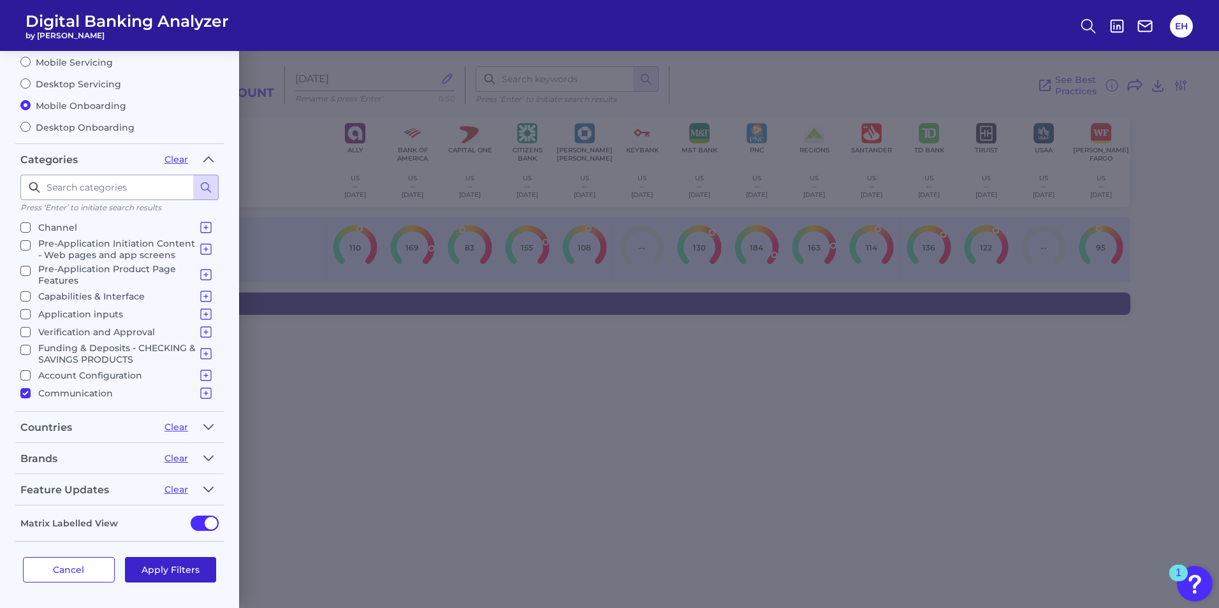
click at [166, 576] on button "Apply Filters" at bounding box center [171, 569] width 92 height 25
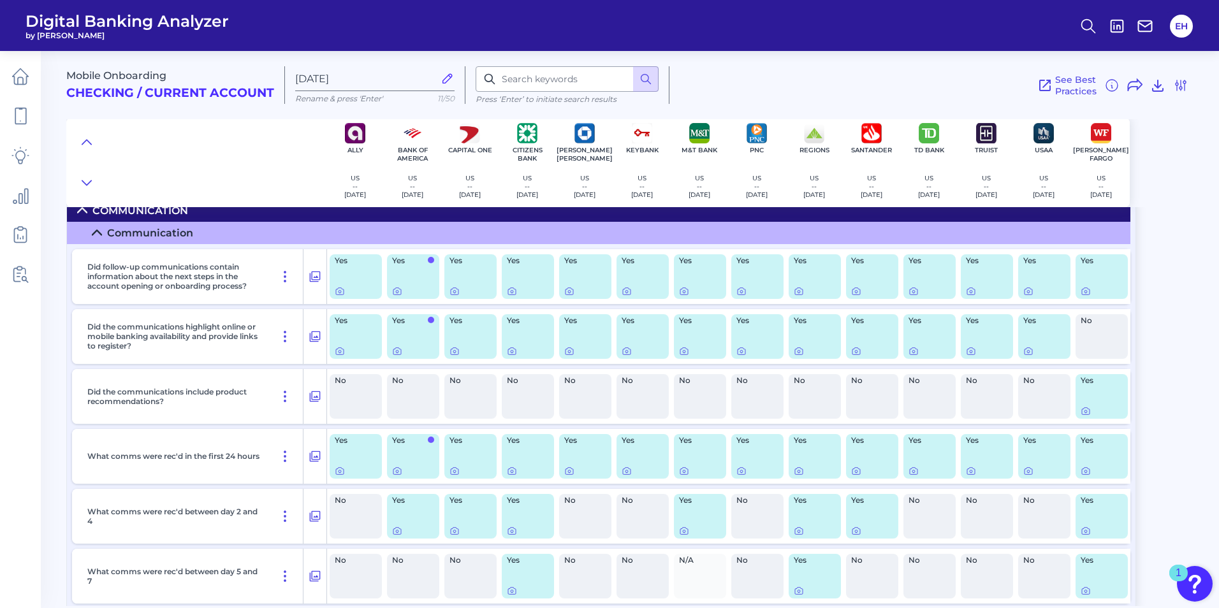
scroll to position [99, 0]
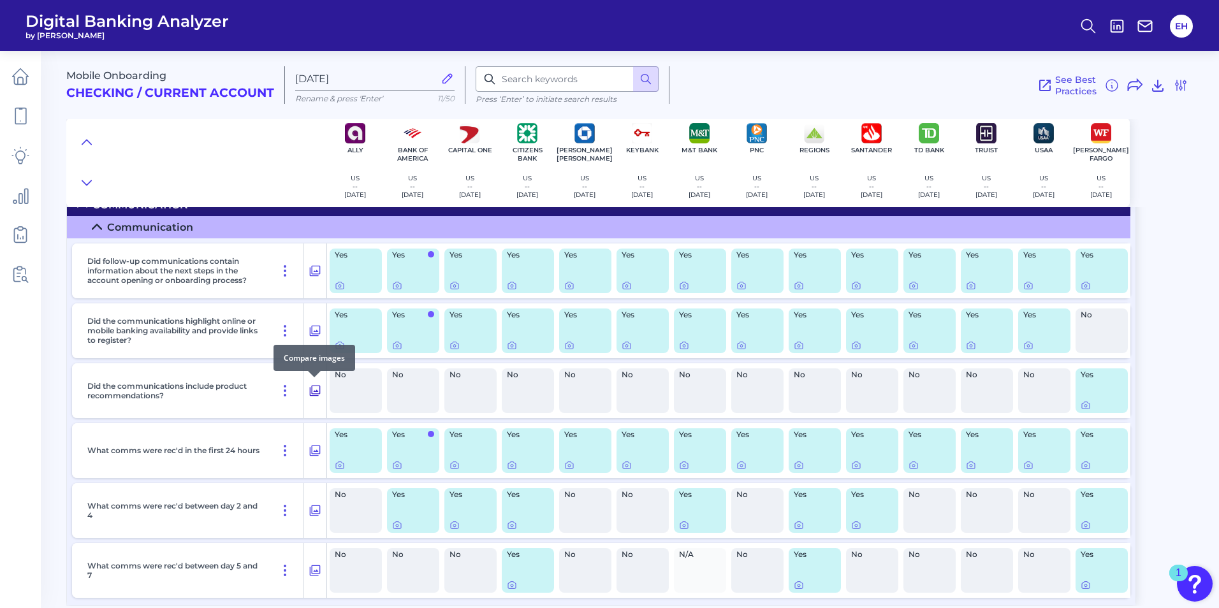
click at [314, 391] on icon at bounding box center [315, 391] width 11 height 11
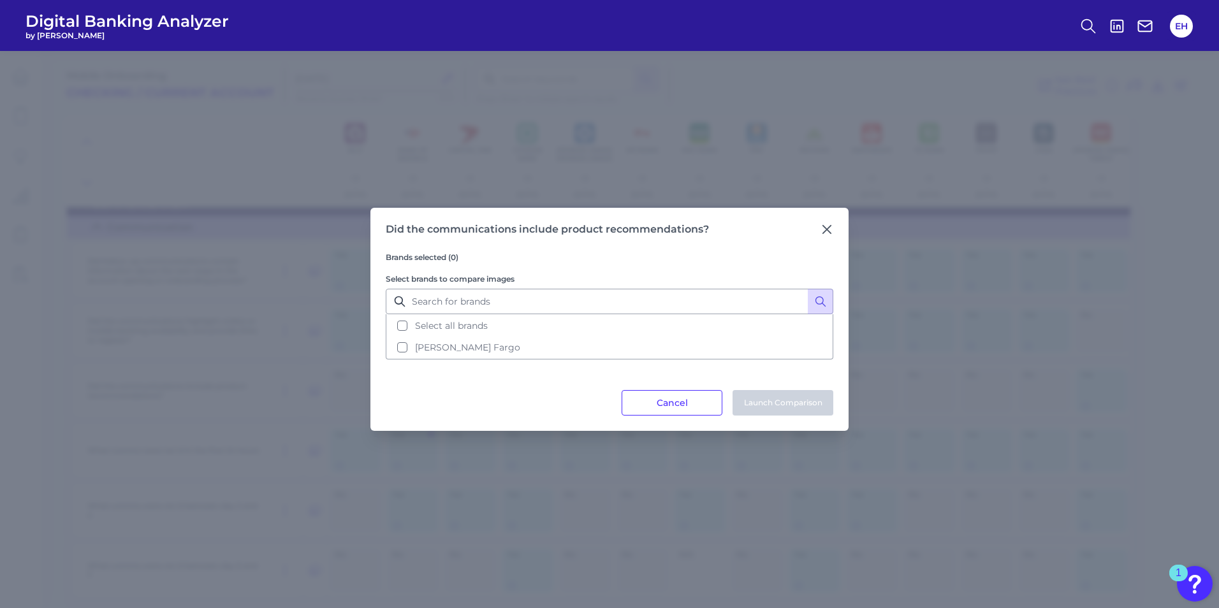
click at [818, 231] on div "Did the communications include product recommendations?" at bounding box center [609, 229] width 447 height 13
click at [827, 231] on icon at bounding box center [826, 229] width 13 height 13
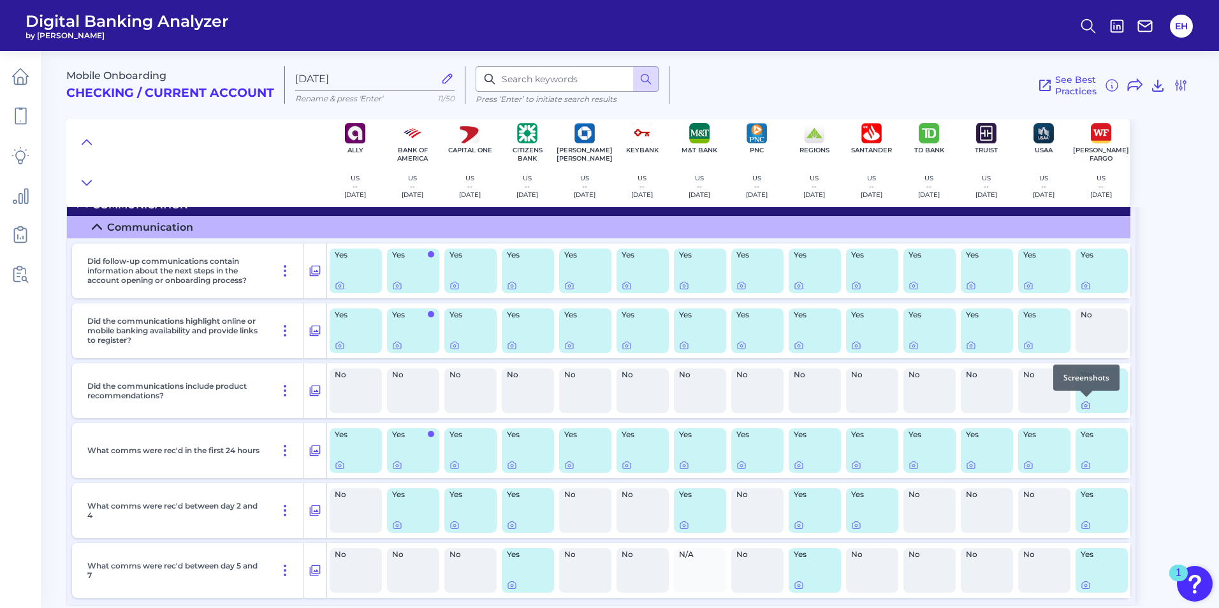
click at [1088, 405] on icon at bounding box center [1085, 405] width 10 height 10
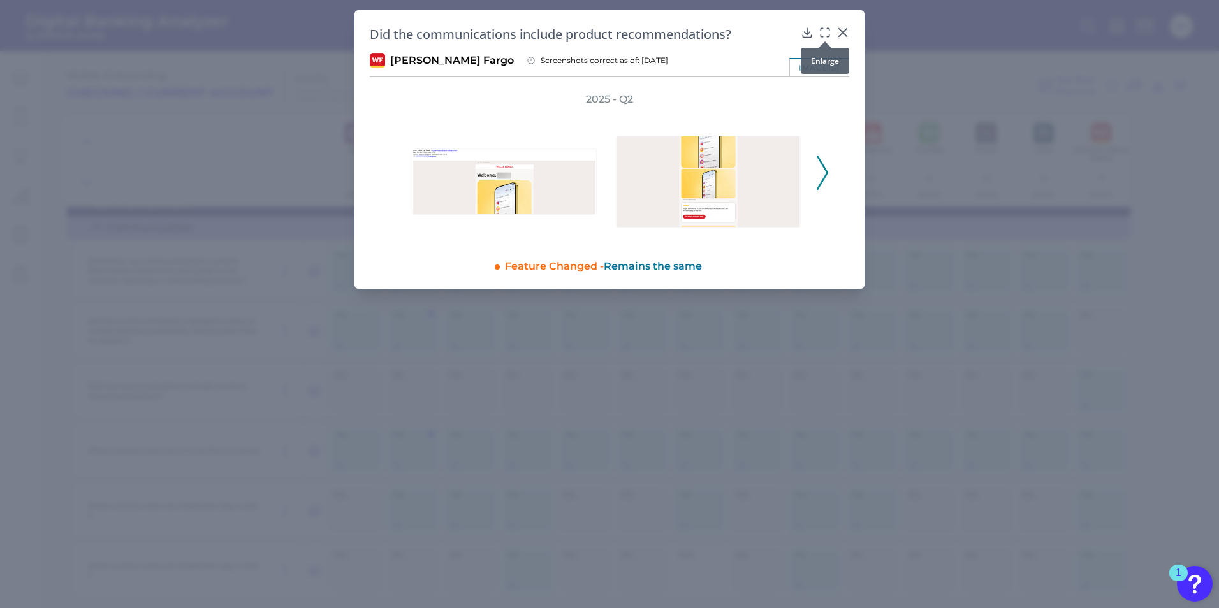
click at [827, 27] on icon at bounding box center [824, 32] width 13 height 13
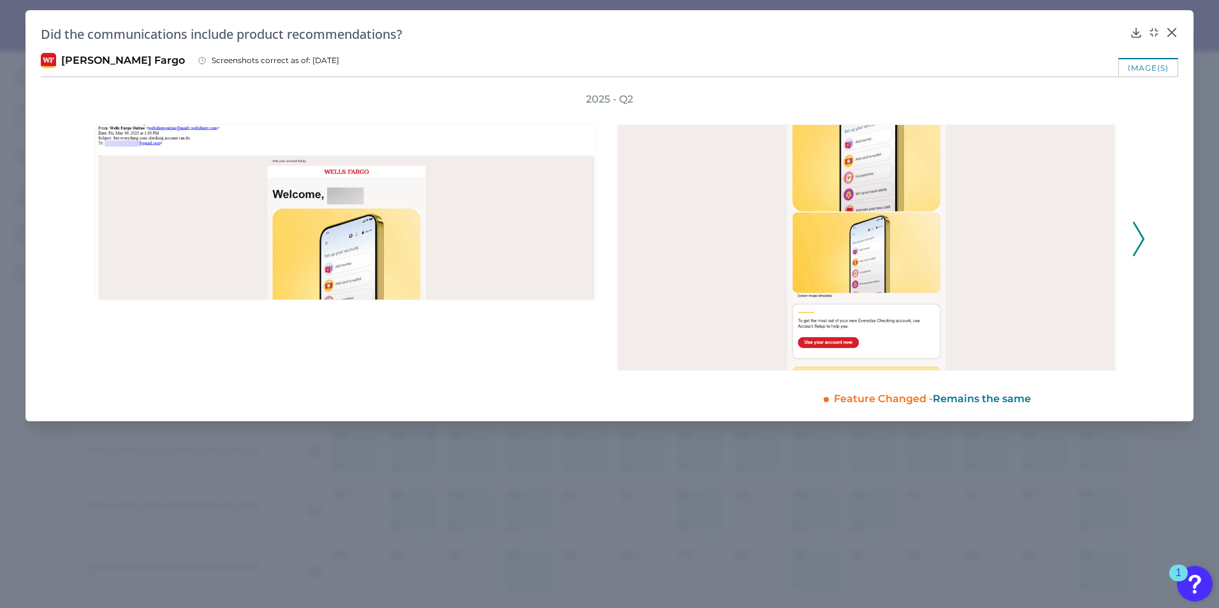
click at [1140, 243] on polyline at bounding box center [1138, 238] width 10 height 33
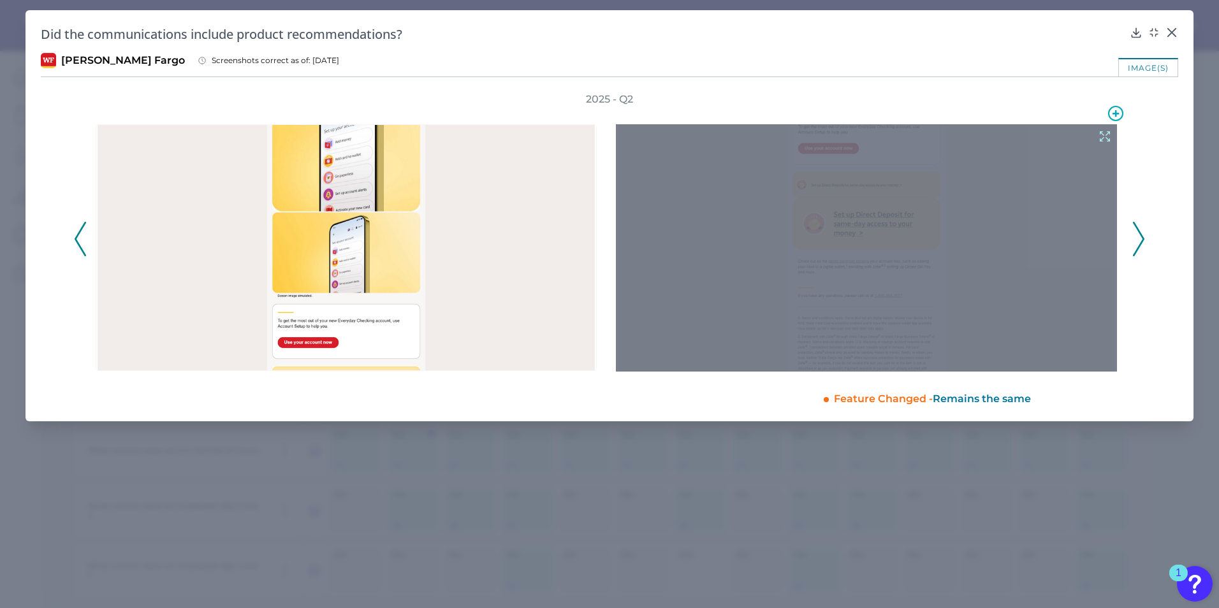
click at [838, 300] on div at bounding box center [866, 247] width 501 height 247
click at [1102, 133] on icon at bounding box center [1105, 136] width 14 height 14
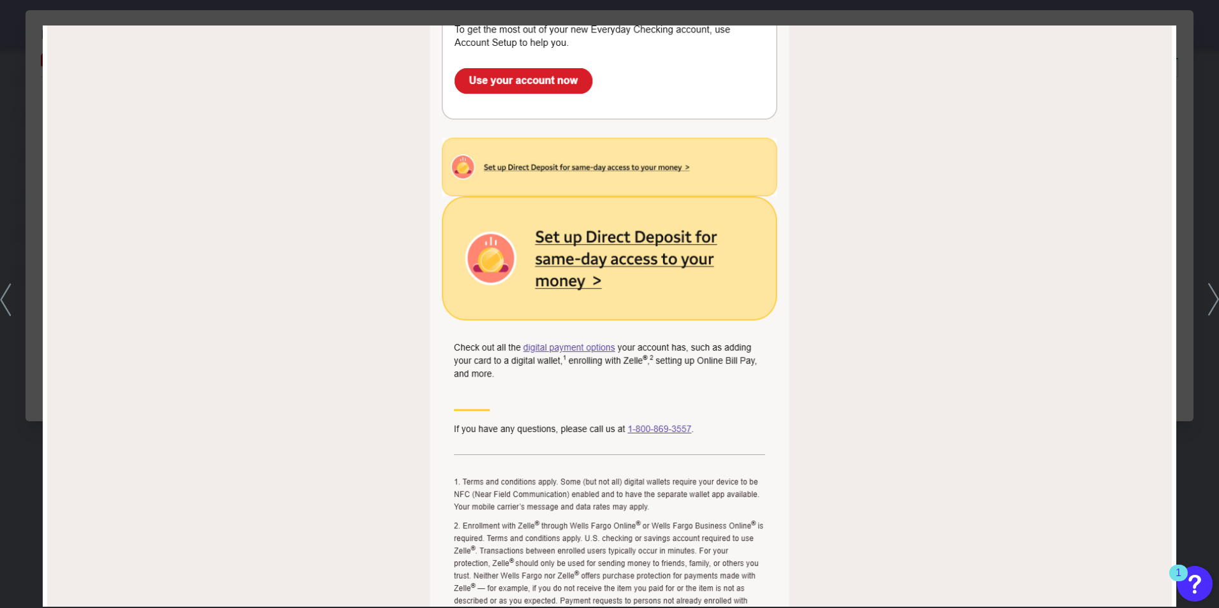
click at [1211, 295] on icon at bounding box center [1213, 299] width 11 height 33
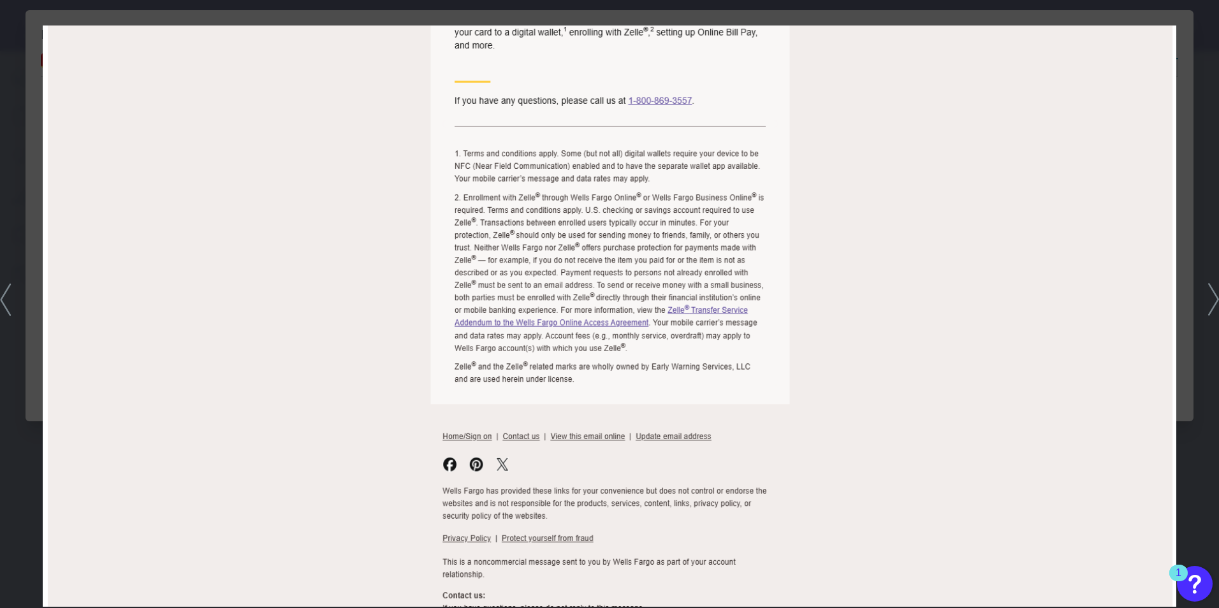
click at [1211, 295] on icon at bounding box center [1213, 299] width 11 height 33
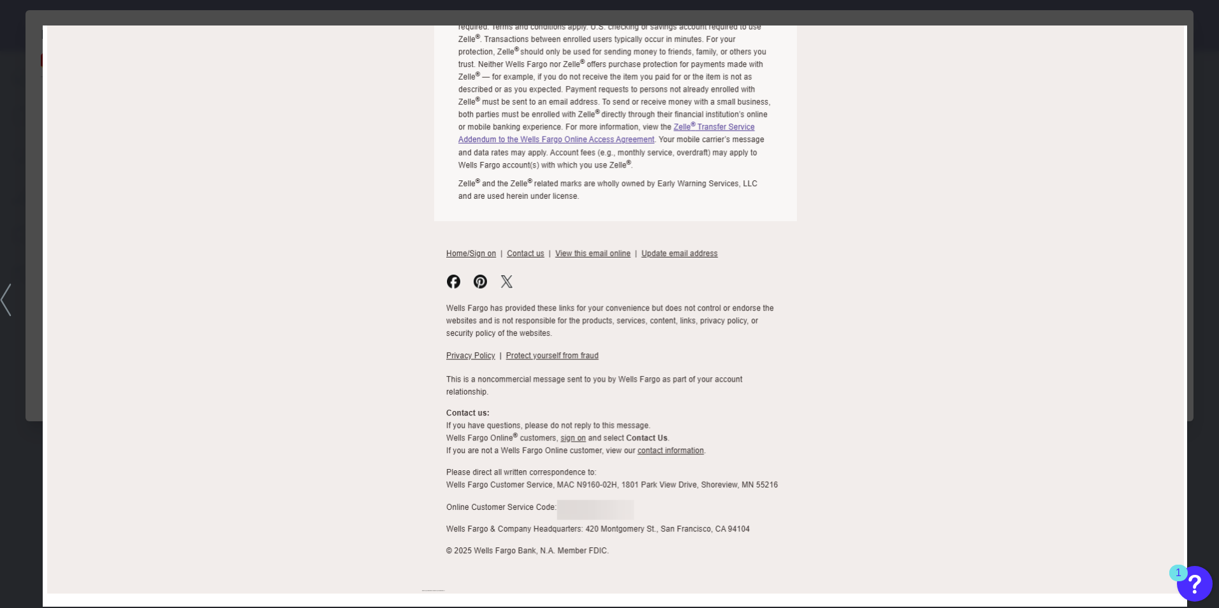
click at [6, 312] on icon at bounding box center [5, 299] width 11 height 33
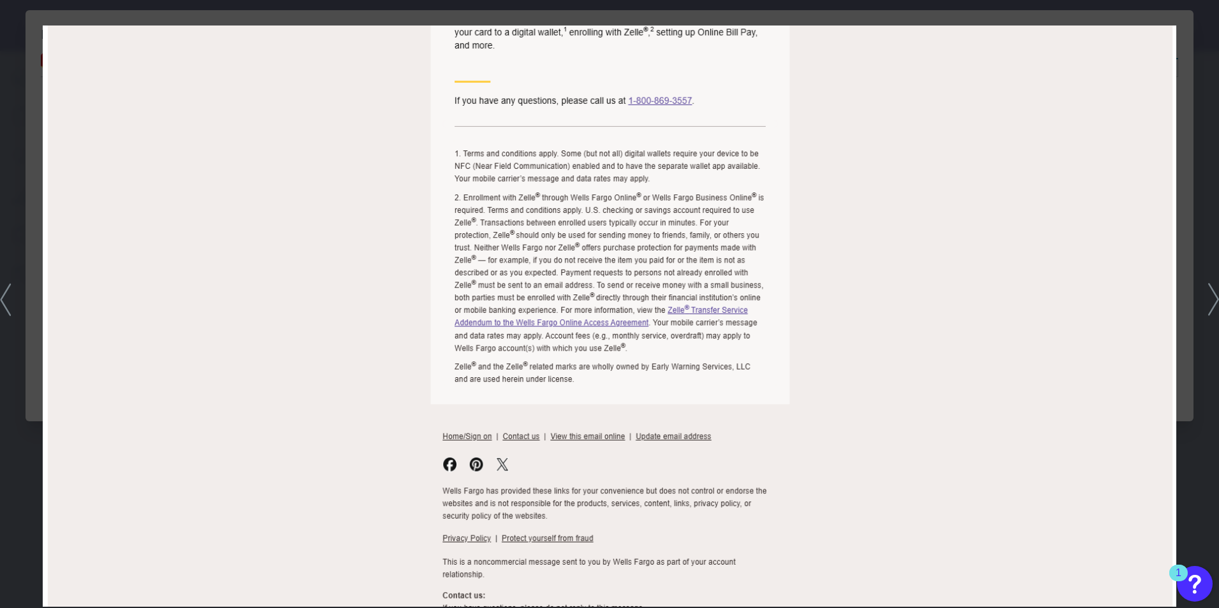
click at [6, 312] on icon at bounding box center [5, 299] width 11 height 33
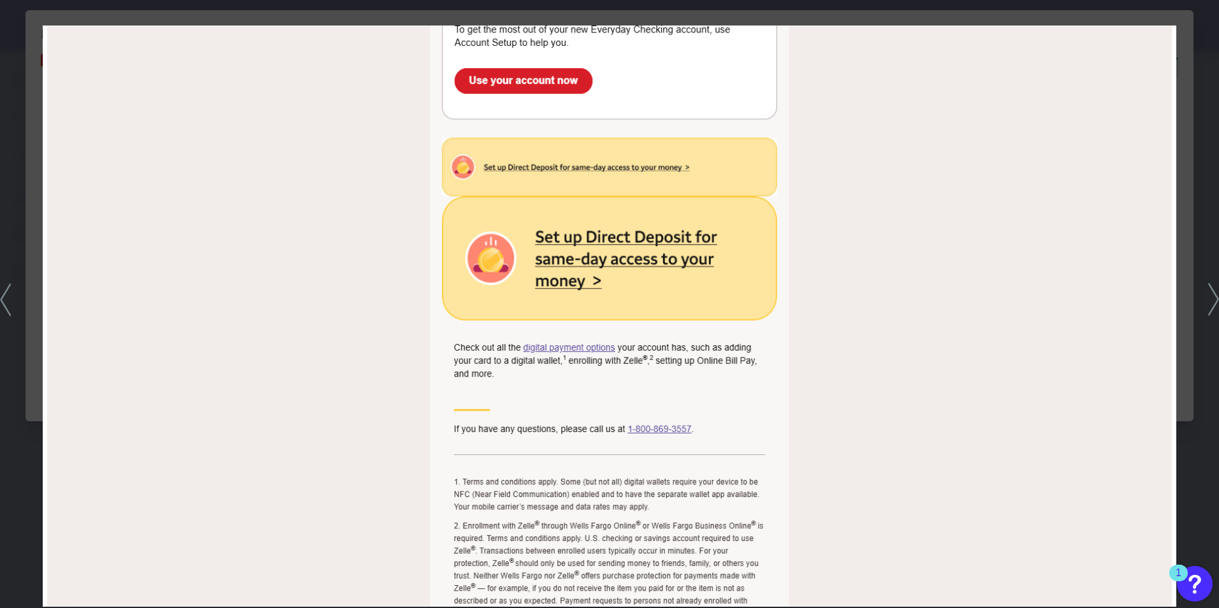
click at [6, 312] on icon at bounding box center [5, 299] width 11 height 33
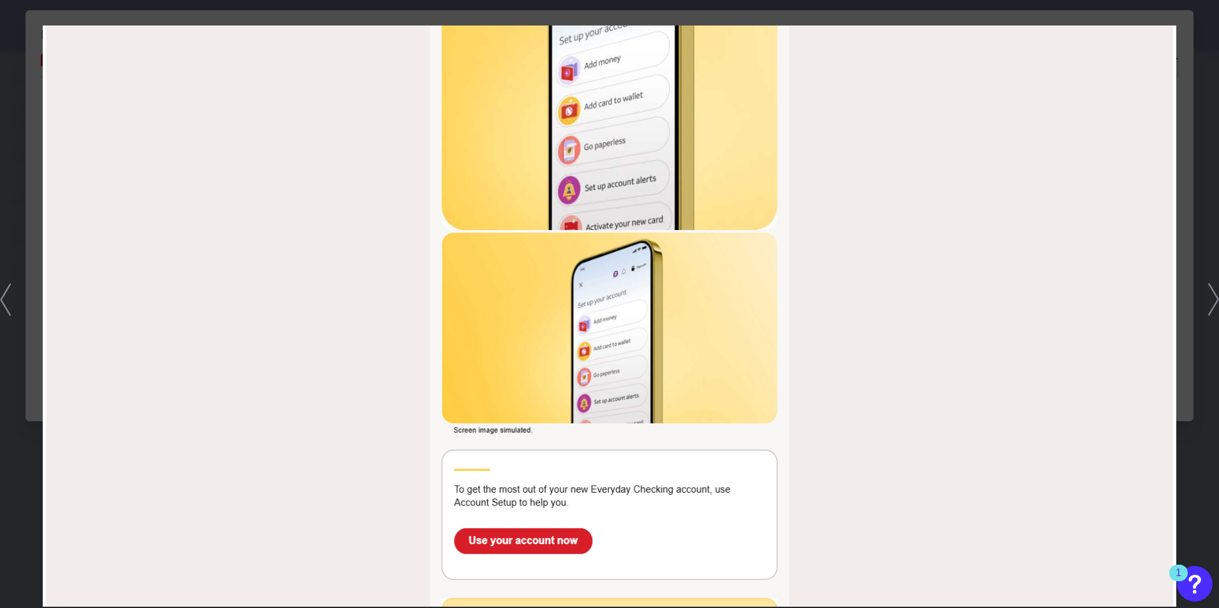
click at [6, 311] on icon at bounding box center [5, 299] width 11 height 33
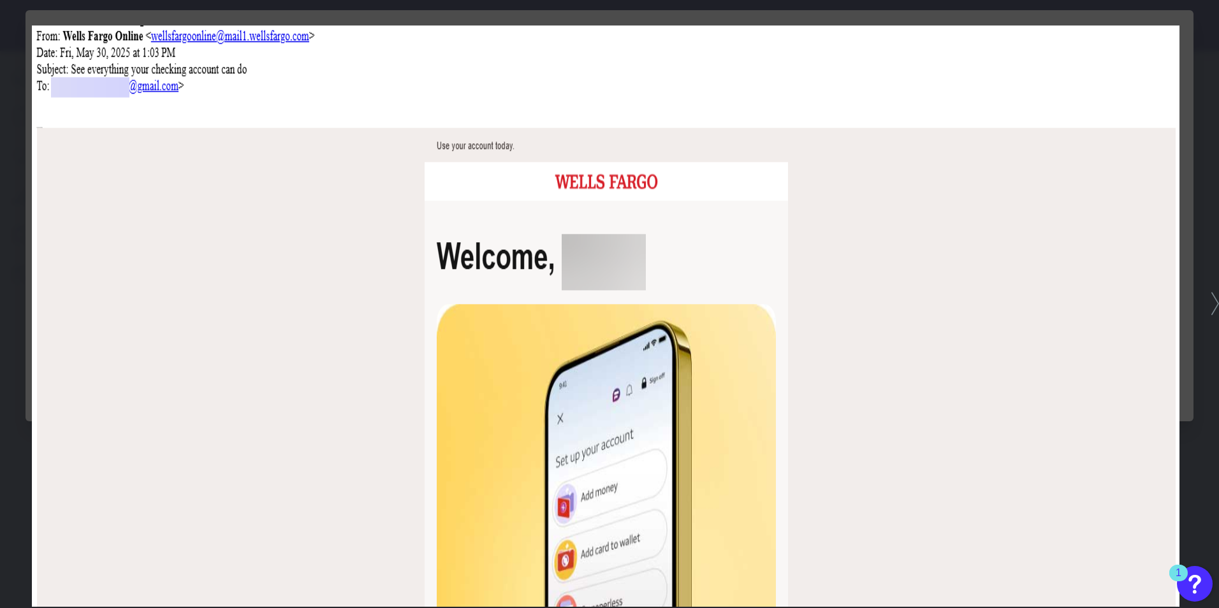
click at [1209, 303] on div at bounding box center [609, 304] width 1219 height 608
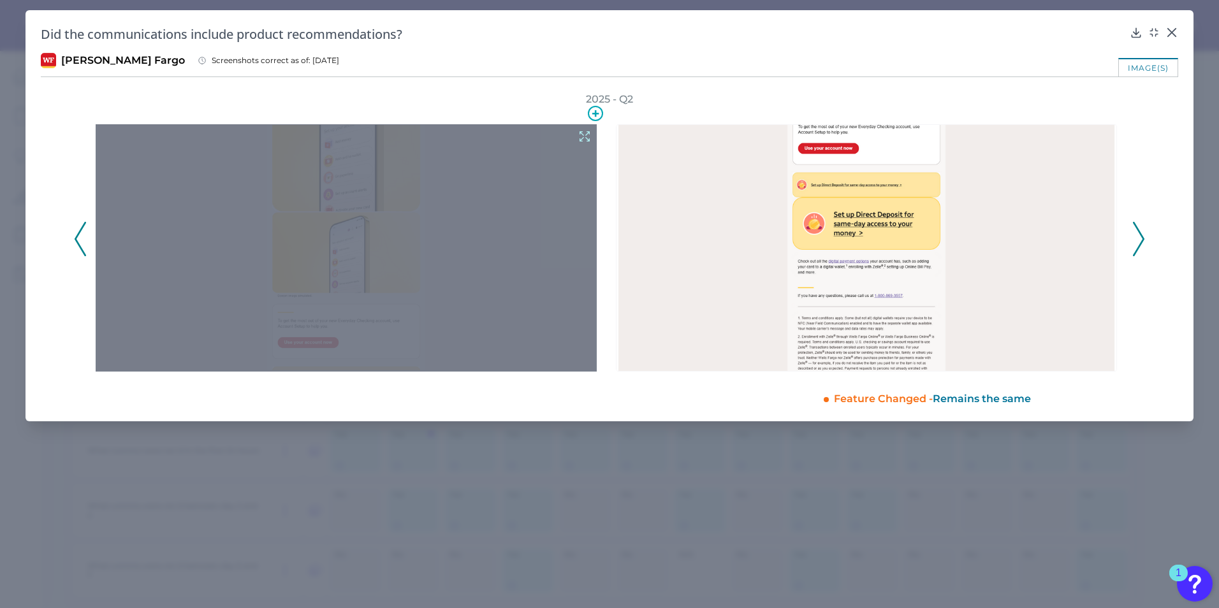
click at [406, 244] on div at bounding box center [346, 247] width 501 height 247
click at [583, 136] on icon at bounding box center [585, 136] width 14 height 14
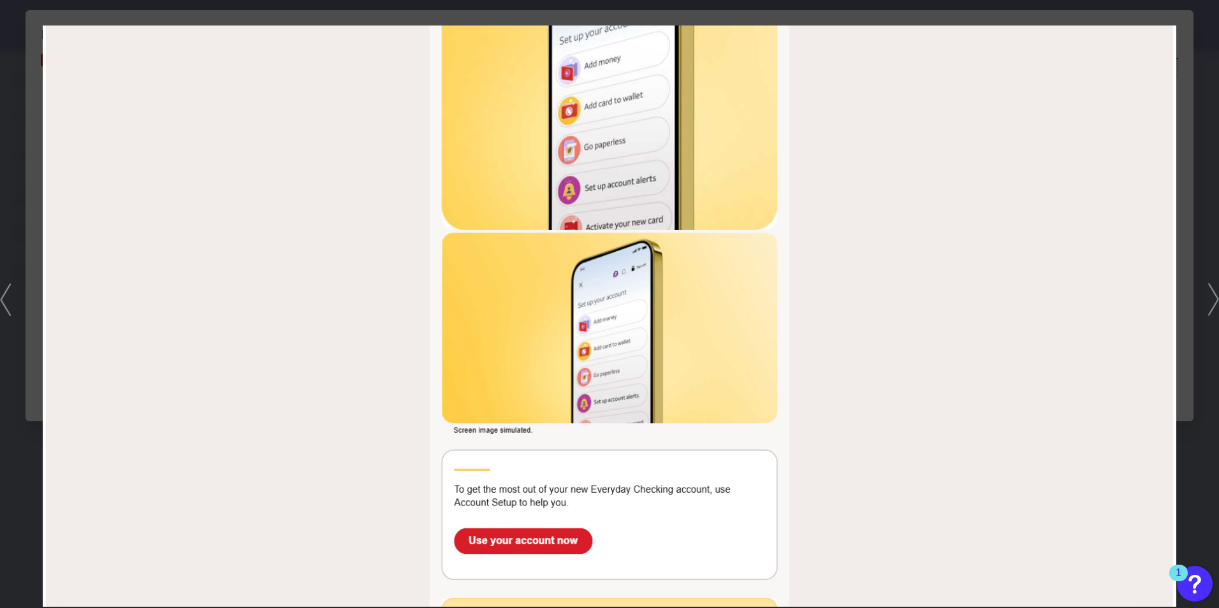
click at [1205, 129] on div at bounding box center [609, 304] width 1219 height 608
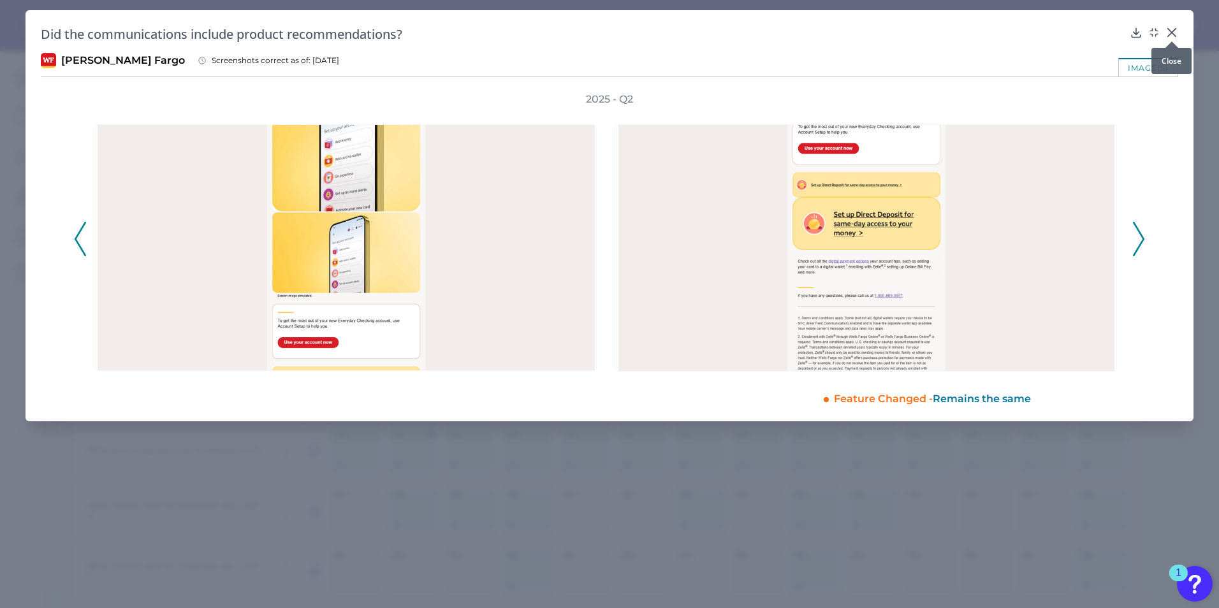
click at [1169, 27] on icon at bounding box center [1171, 32] width 13 height 13
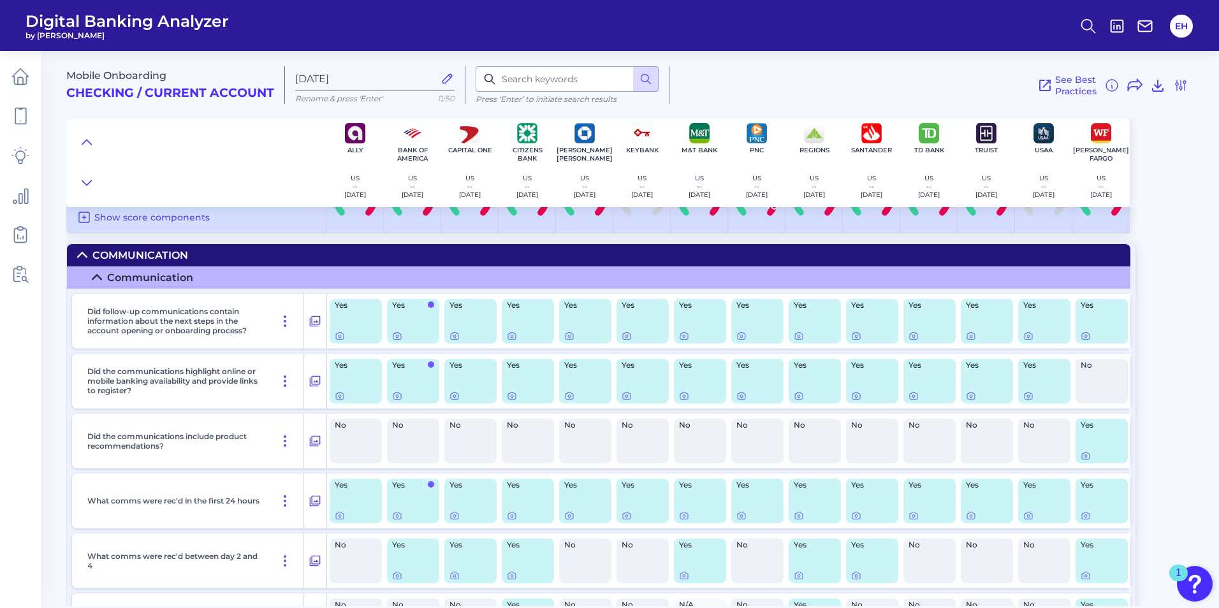
scroll to position [0, 0]
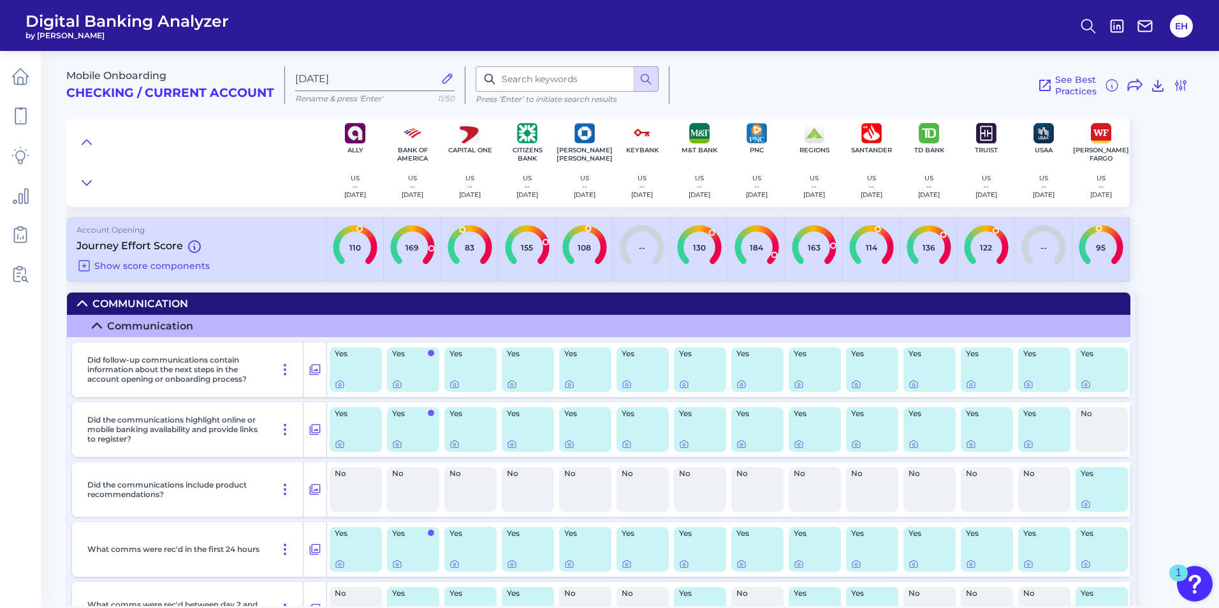
click at [79, 301] on icon at bounding box center [82, 303] width 10 height 10
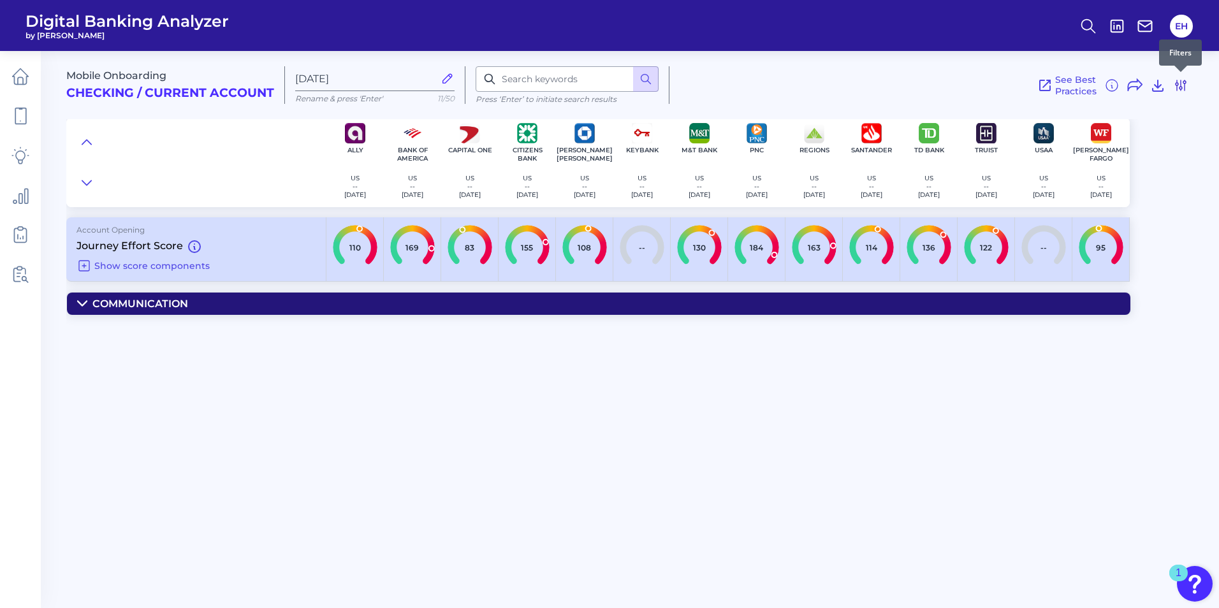
click at [1183, 79] on icon at bounding box center [1180, 85] width 15 height 15
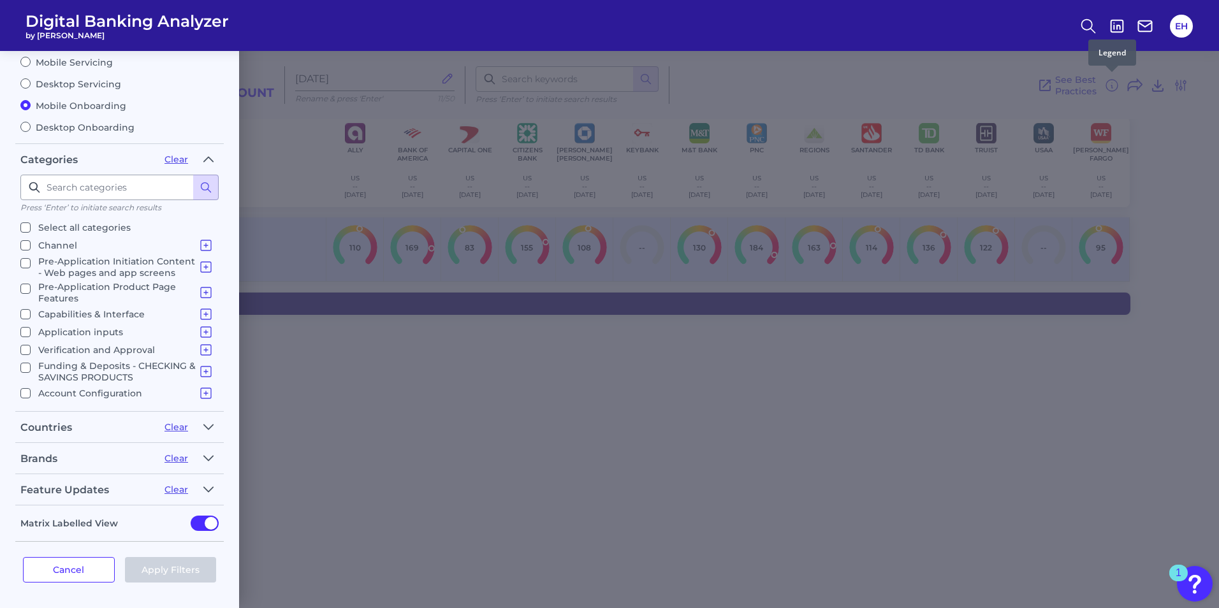
scroll to position [18, 0]
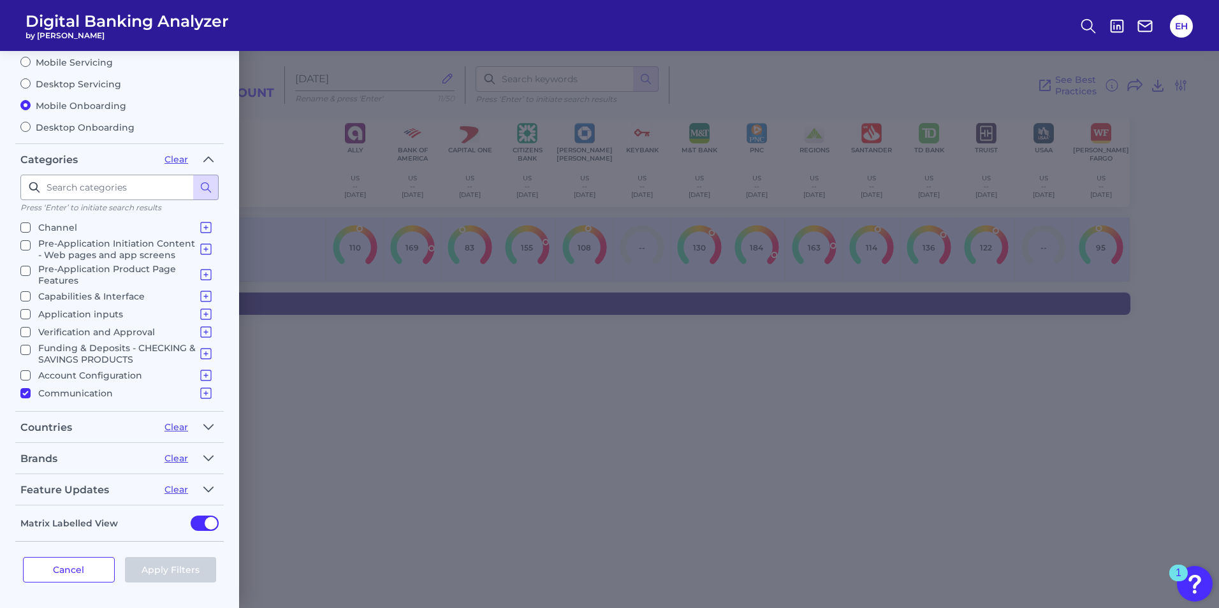
click at [24, 395] on input "Communication Communication" at bounding box center [25, 393] width 10 height 10
checkbox input "false"
click at [24, 272] on input "Pre-Application Product Page Features Product Selection Eligibility Additional …" at bounding box center [25, 271] width 10 height 10
checkbox input "true"
click at [187, 572] on button "Apply Filters" at bounding box center [171, 569] width 92 height 25
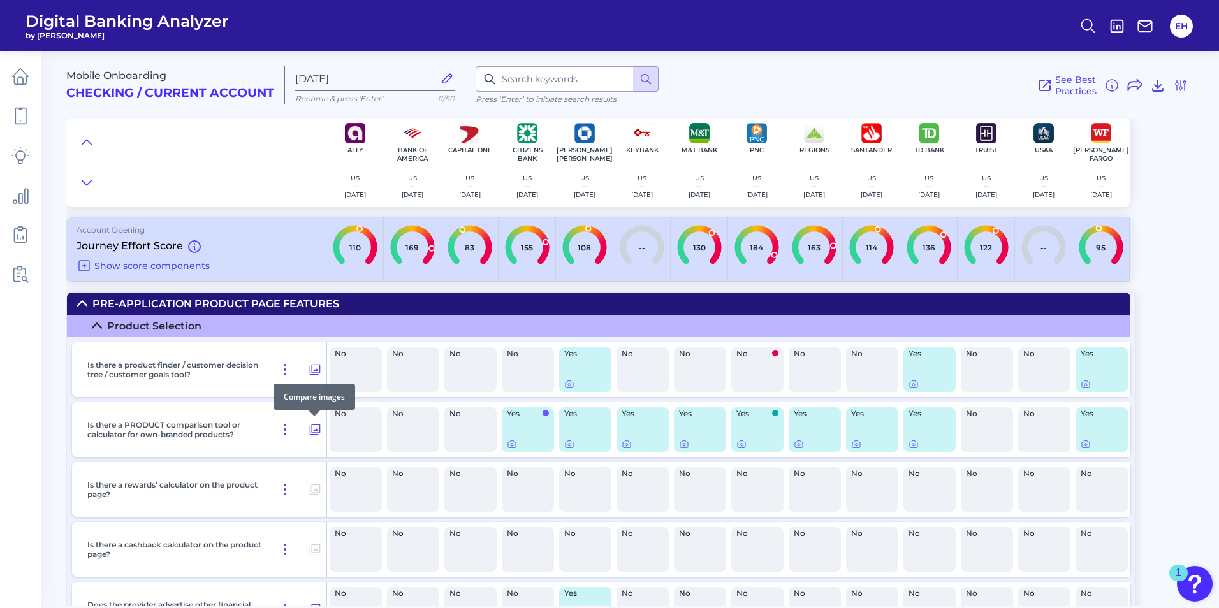
scroll to position [0, 0]
click at [85, 297] on summary "Pre-Application Product Page Features" at bounding box center [598, 304] width 1063 height 22
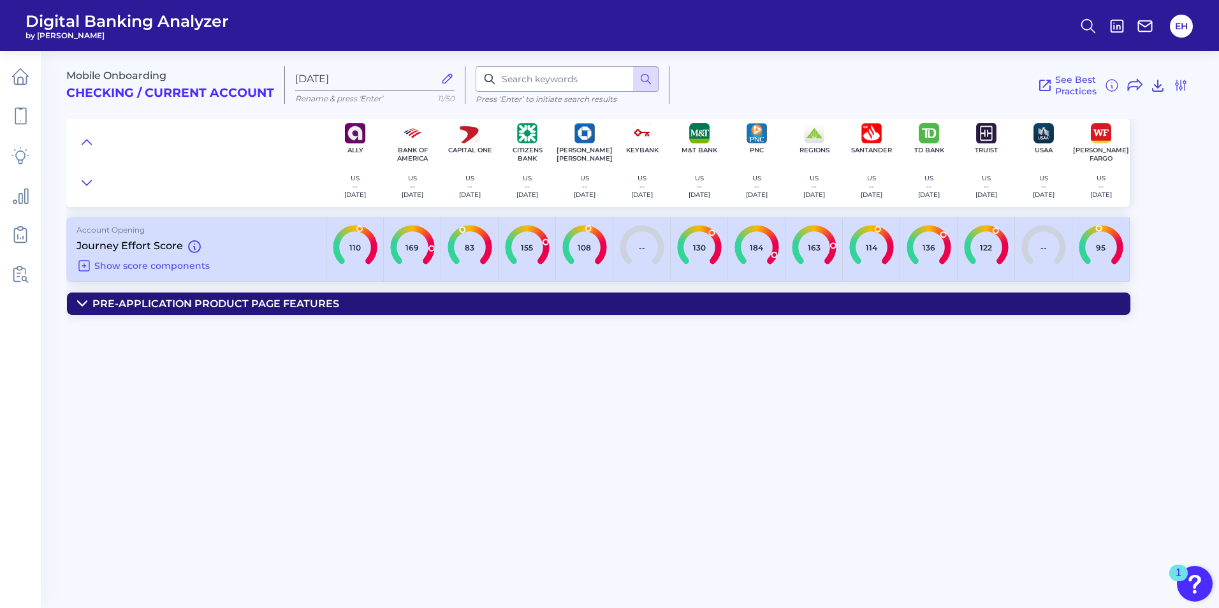
click at [85, 297] on summary "Pre-Application Product Page Features" at bounding box center [598, 304] width 1063 height 22
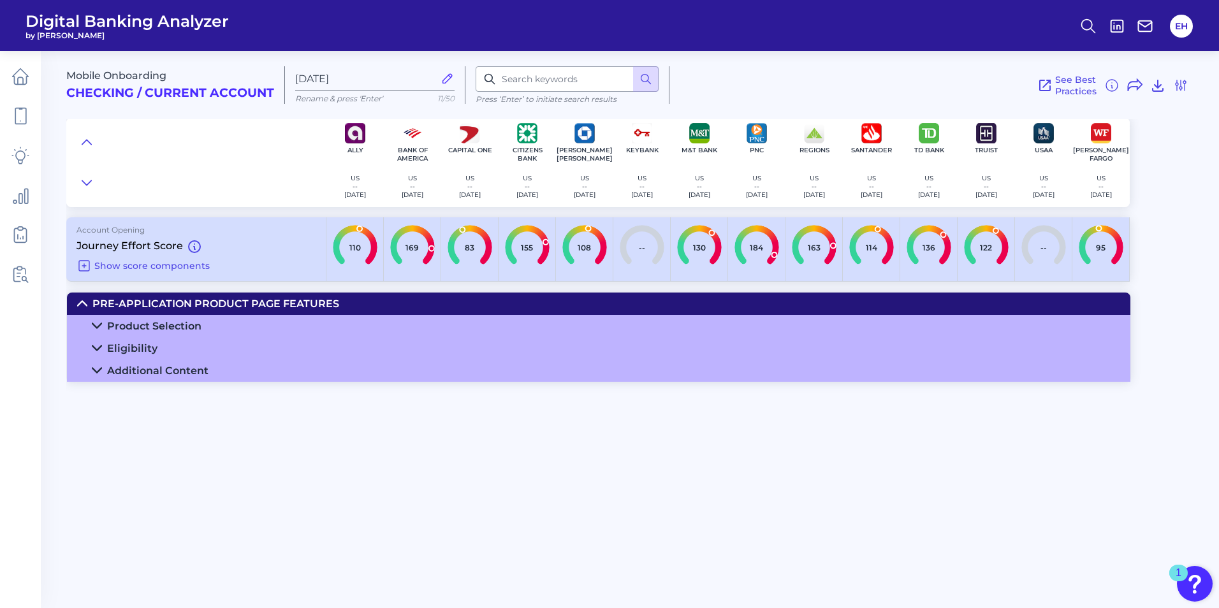
click at [98, 369] on icon at bounding box center [97, 370] width 10 height 10
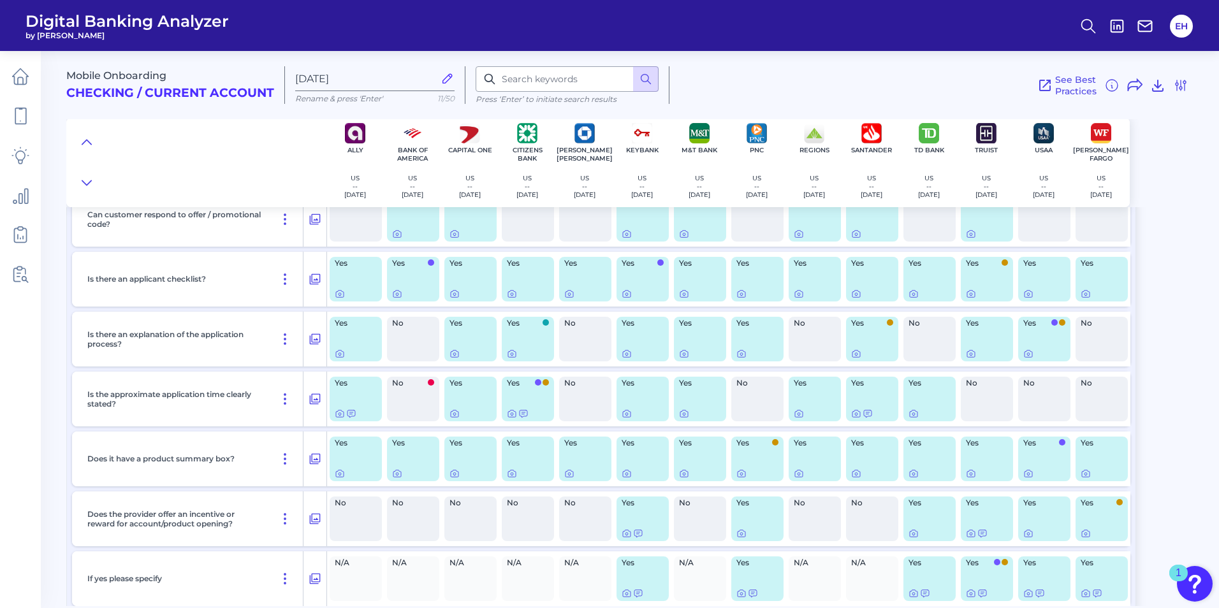
scroll to position [263, 0]
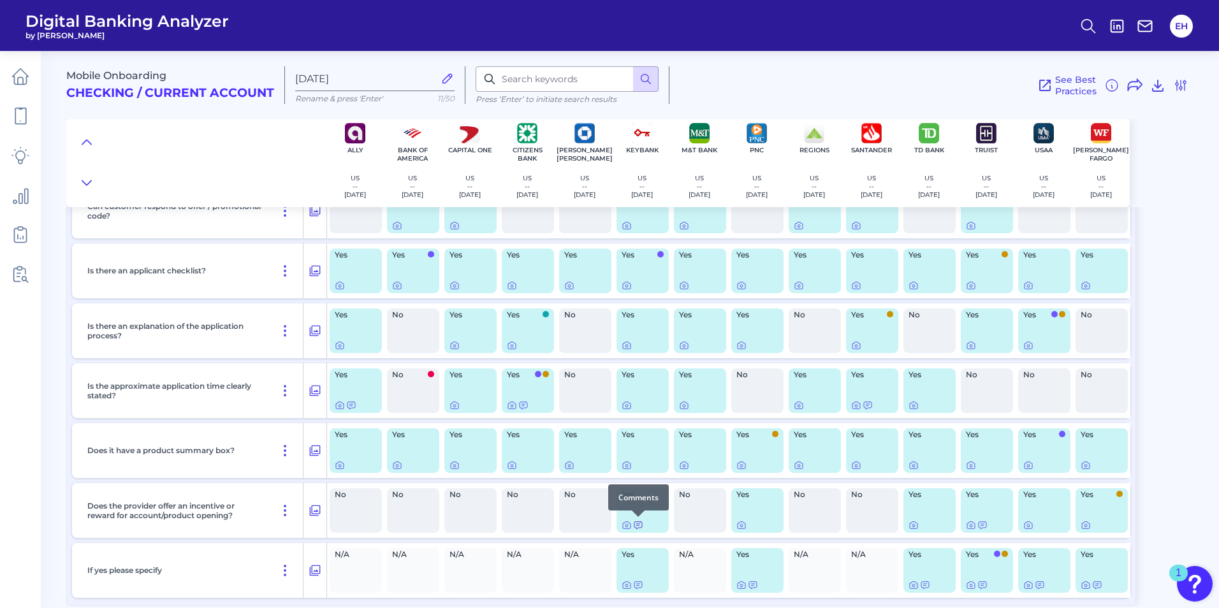
click at [639, 526] on icon at bounding box center [638, 525] width 10 height 10
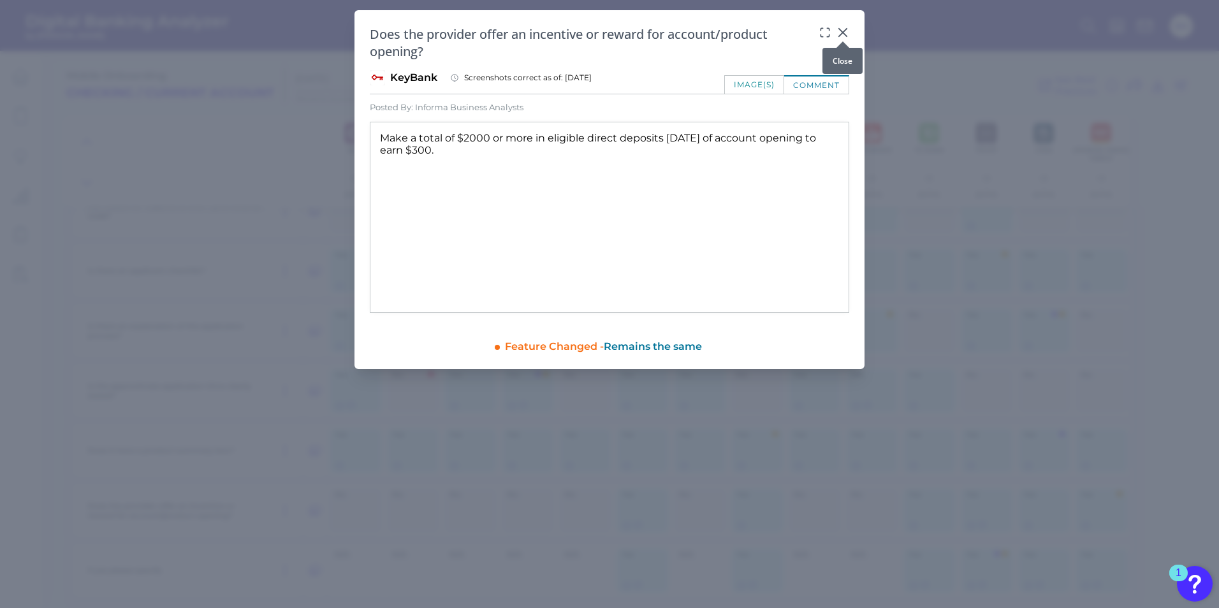
click at [845, 34] on icon at bounding box center [842, 32] width 13 height 13
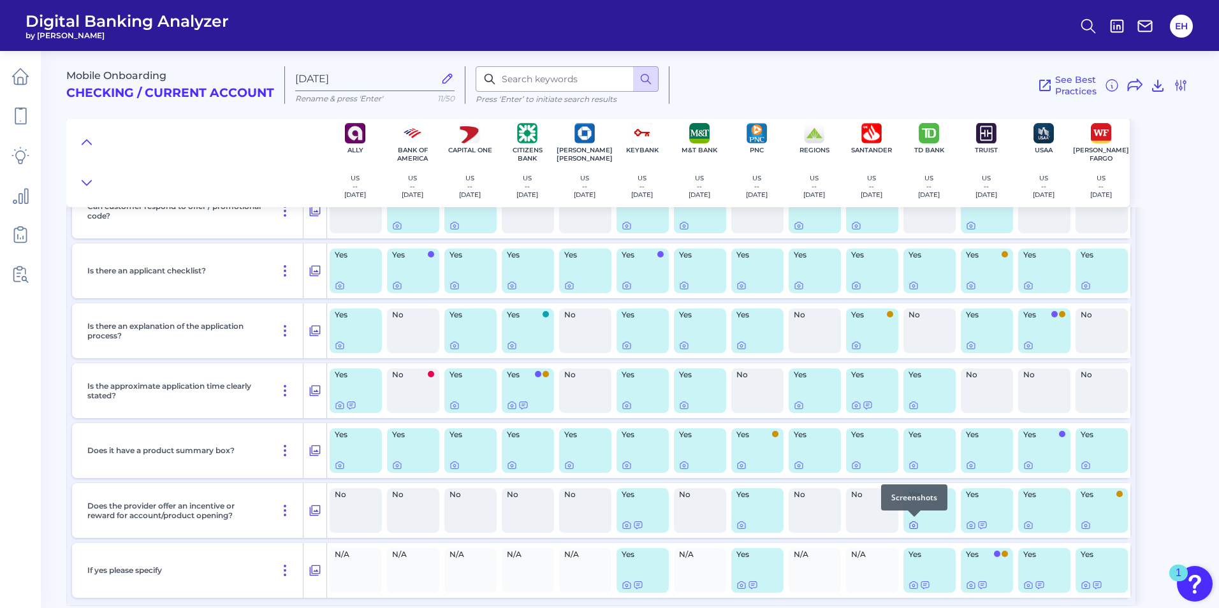
click at [914, 529] on icon at bounding box center [913, 525] width 10 height 10
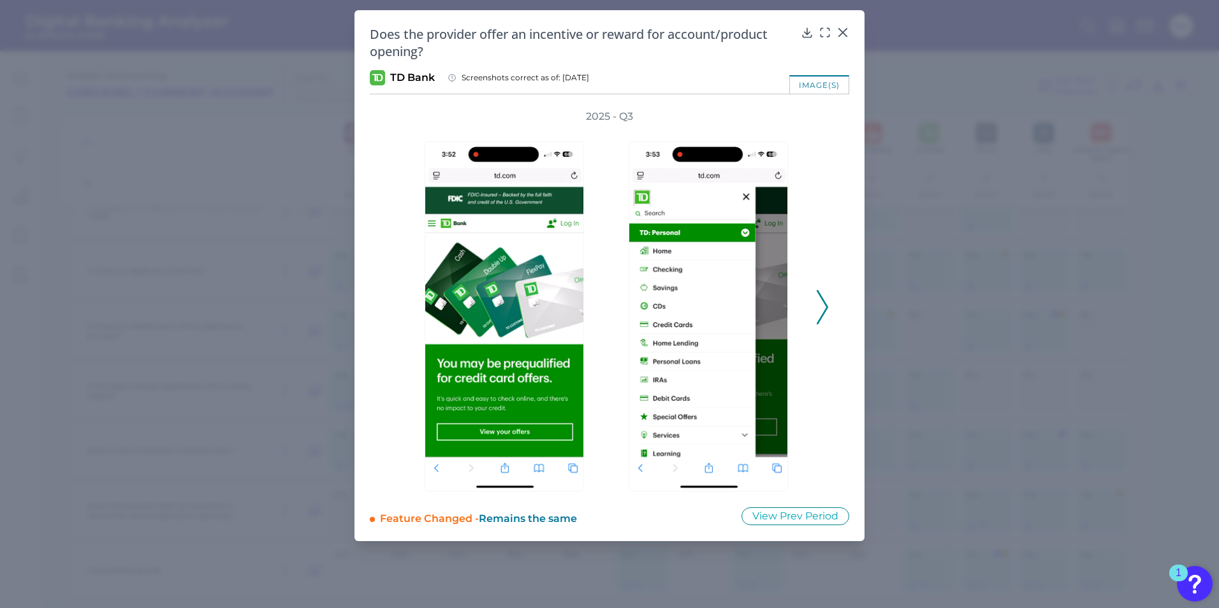
click at [828, 305] on button at bounding box center [822, 307] width 13 height 34
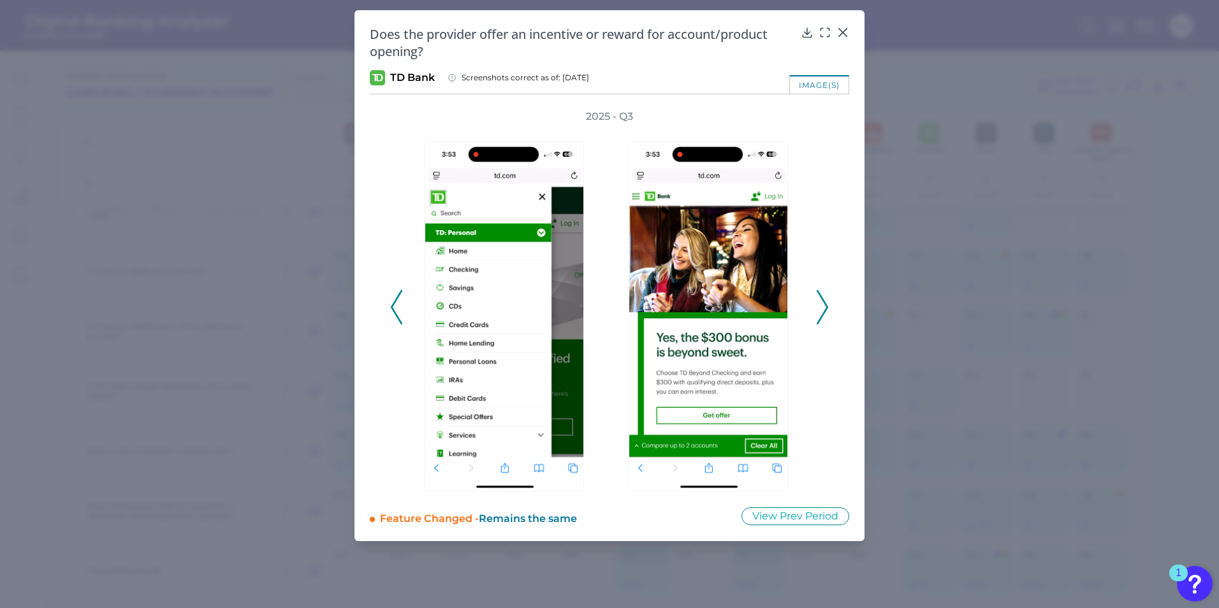
click at [828, 305] on button at bounding box center [822, 307] width 13 height 34
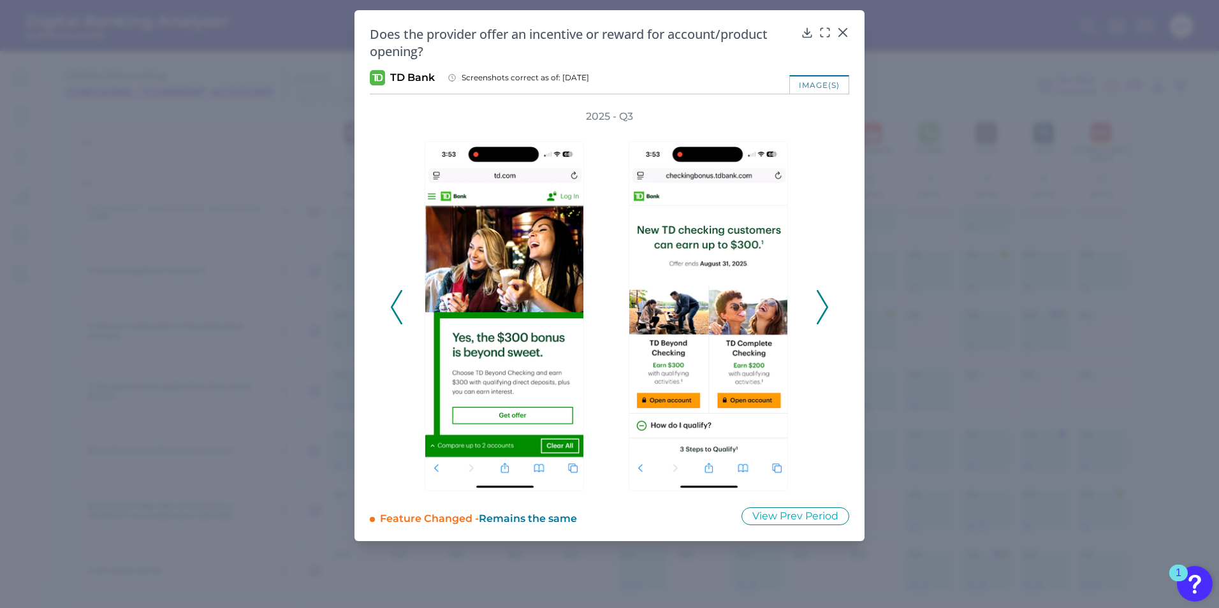
click at [828, 305] on button at bounding box center [822, 307] width 13 height 34
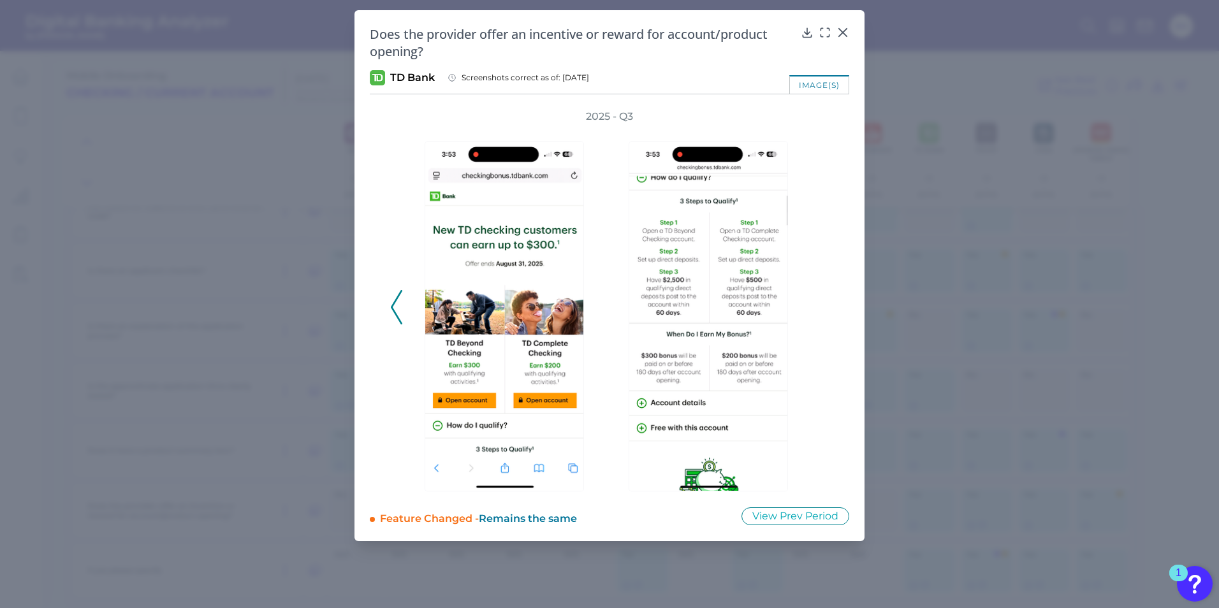
click at [828, 305] on div "2025 - Q3" at bounding box center [609, 301] width 439 height 382
click at [843, 31] on icon at bounding box center [843, 33] width 8 height 8
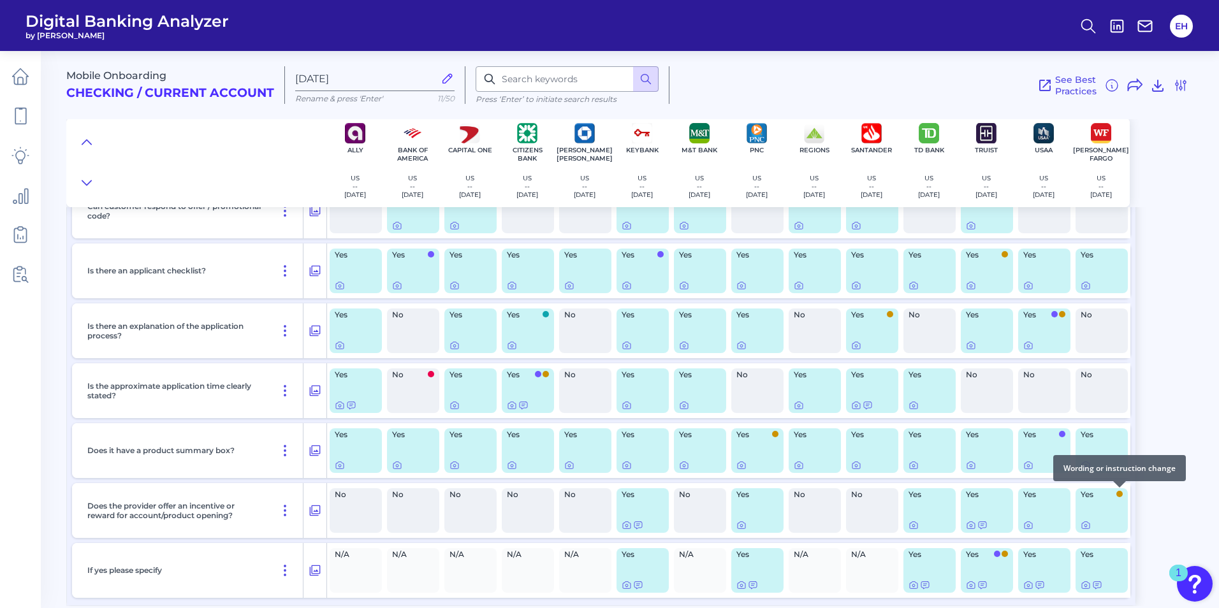
click at [1119, 491] on div at bounding box center [1119, 487] width 13 height 13
click at [1088, 527] on icon at bounding box center [1085, 525] width 10 height 10
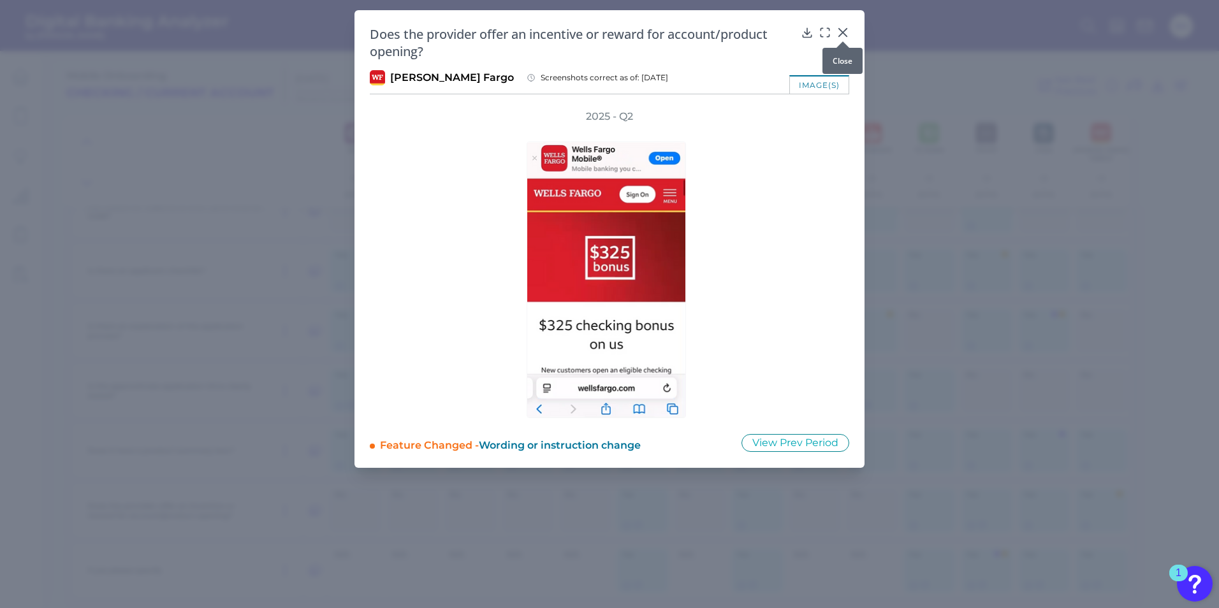
click at [843, 31] on icon at bounding box center [842, 32] width 13 height 13
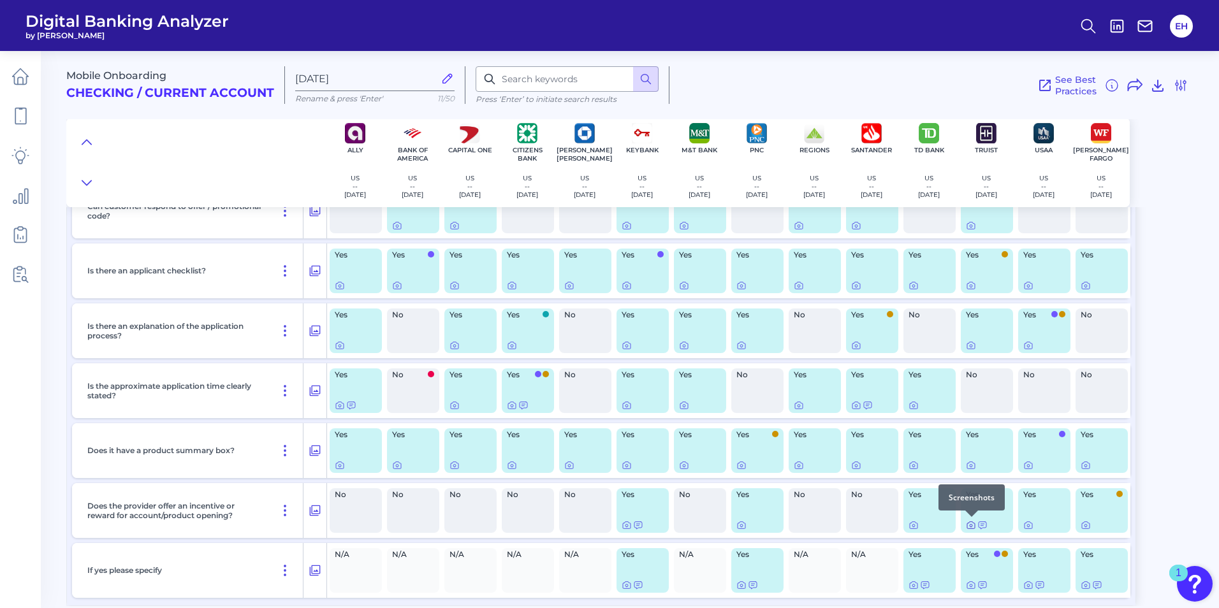
click at [973, 525] on icon at bounding box center [971, 525] width 10 height 10
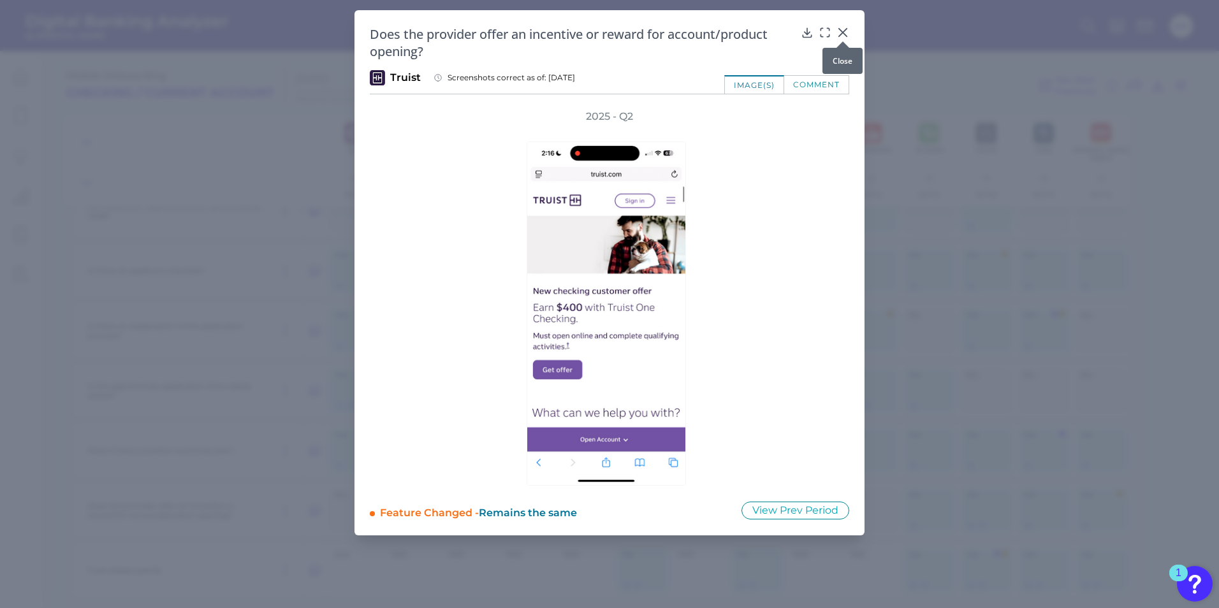
click at [845, 37] on div at bounding box center [842, 41] width 13 height 13
click at [841, 33] on icon at bounding box center [842, 32] width 13 height 13
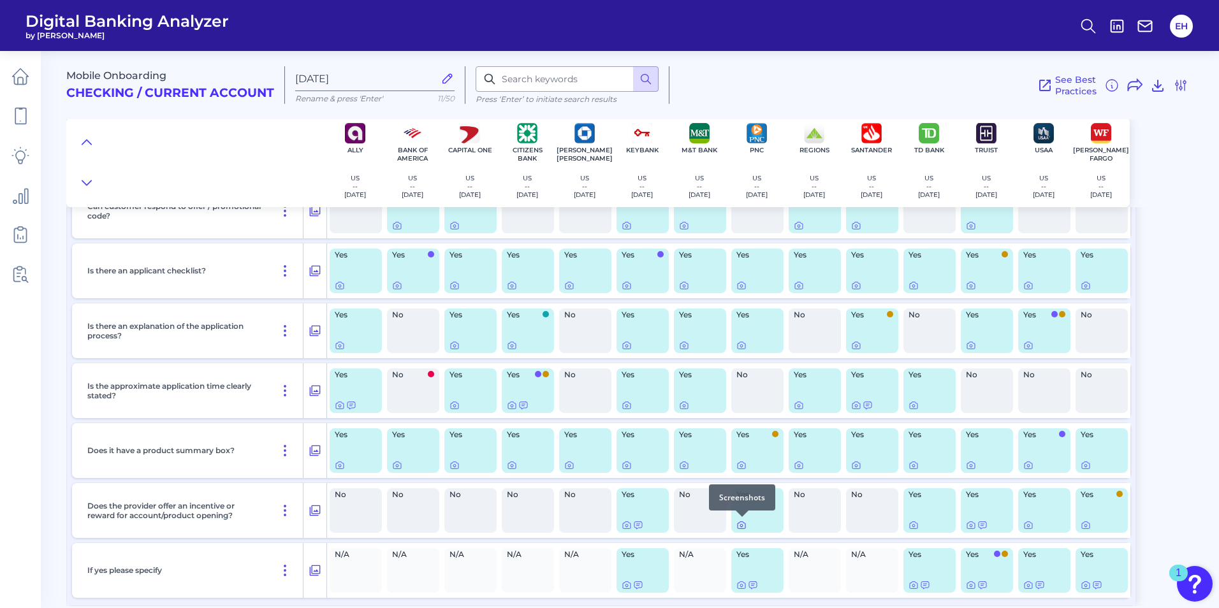
click at [745, 528] on icon at bounding box center [742, 525] width 8 height 7
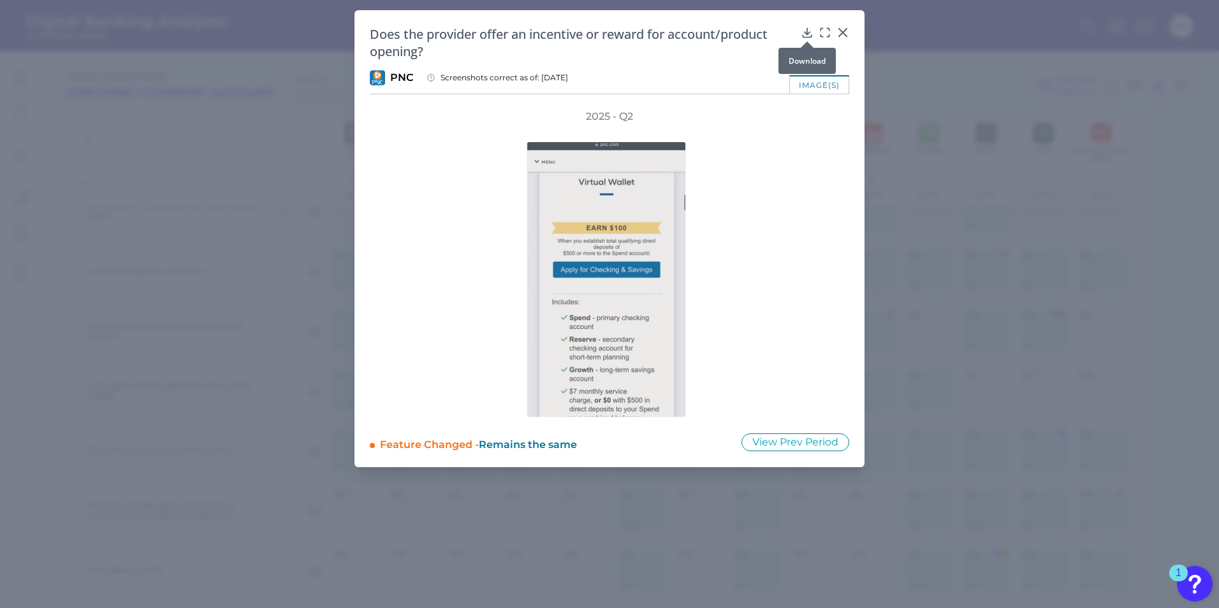
click at [804, 29] on icon at bounding box center [807, 32] width 13 height 13
click at [843, 32] on icon at bounding box center [843, 33] width 8 height 8
